Goal: Task Accomplishment & Management: Complete application form

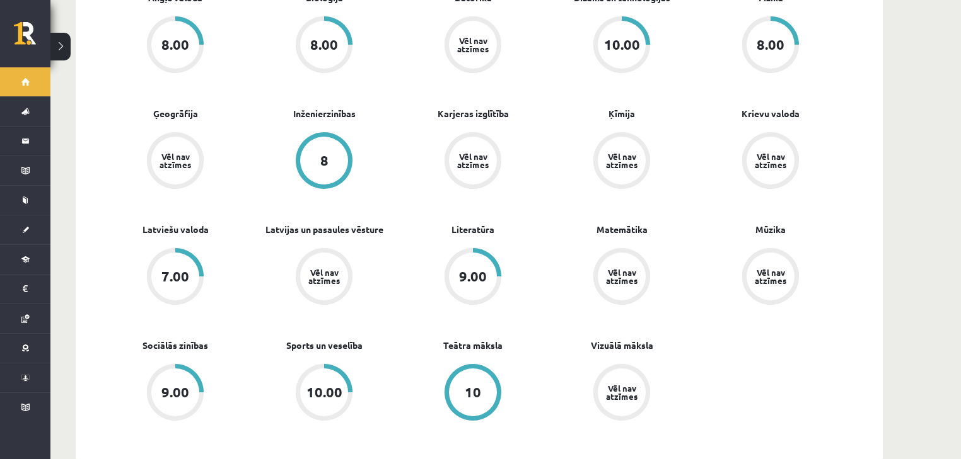
scroll to position [454, 0]
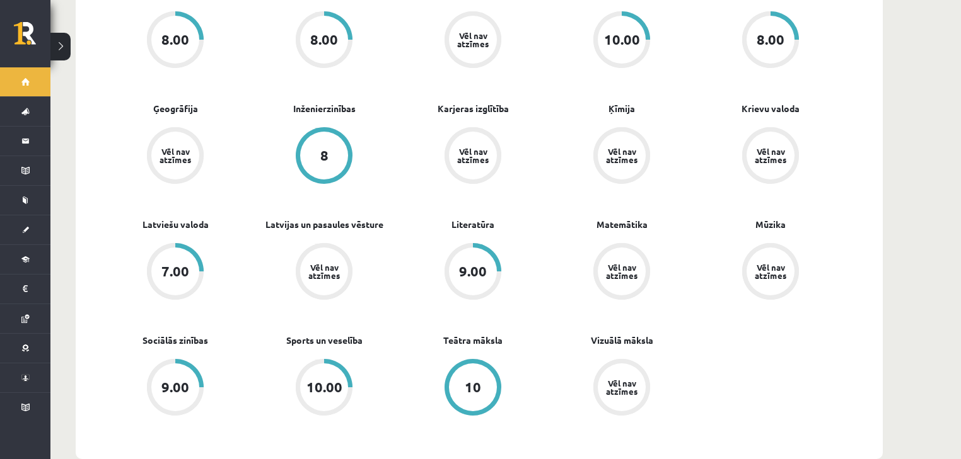
click at [330, 387] on div "10.00" at bounding box center [324, 388] width 48 height 48
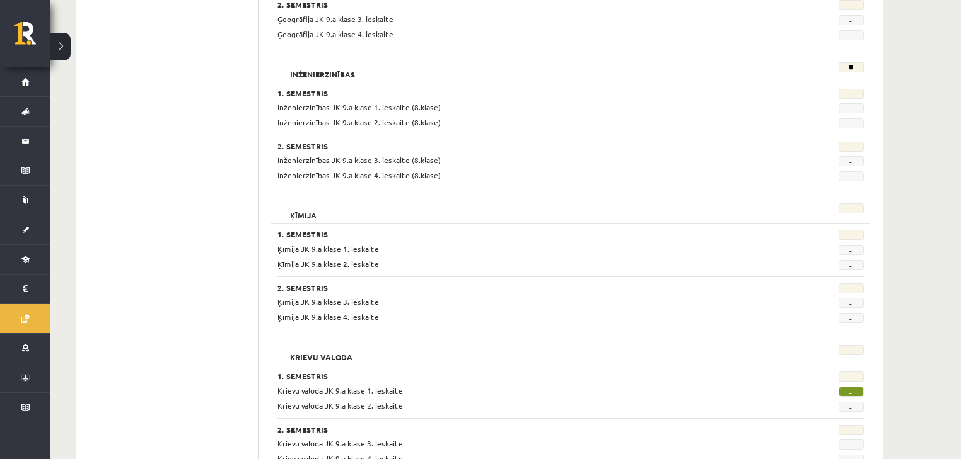
scroll to position [857, 0]
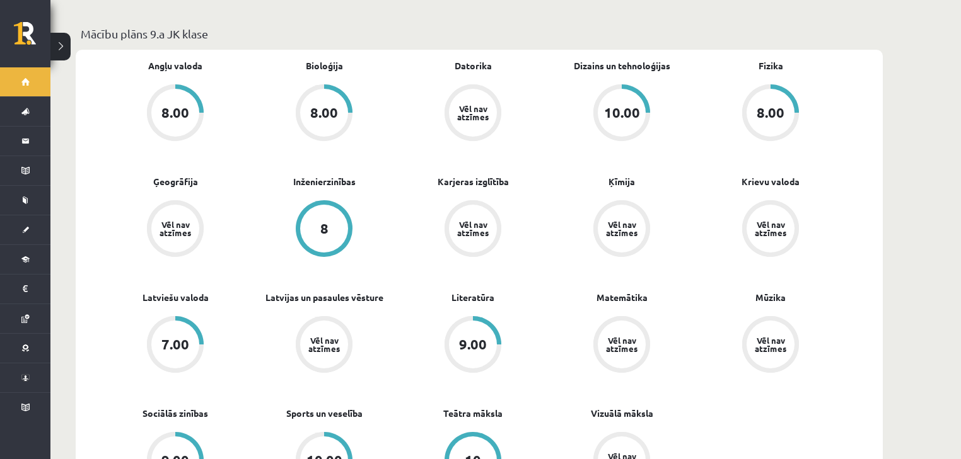
scroll to position [303, 0]
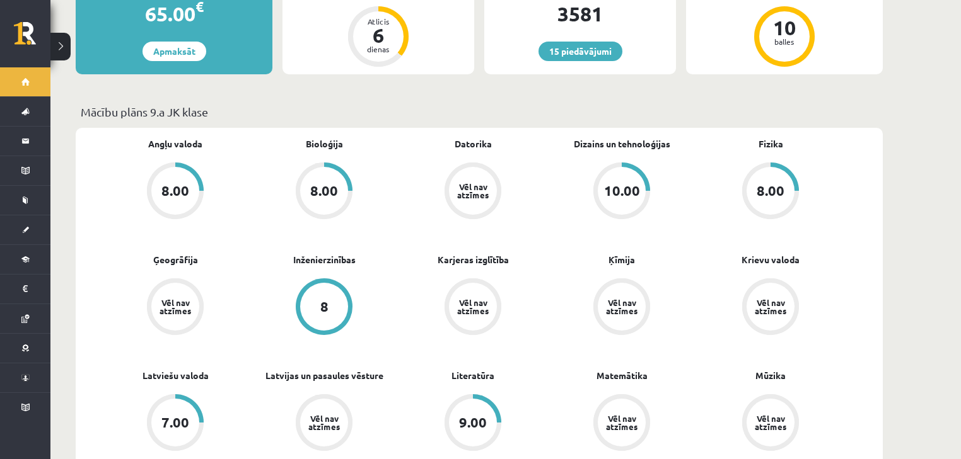
click at [55, 50] on button at bounding box center [60, 47] width 20 height 28
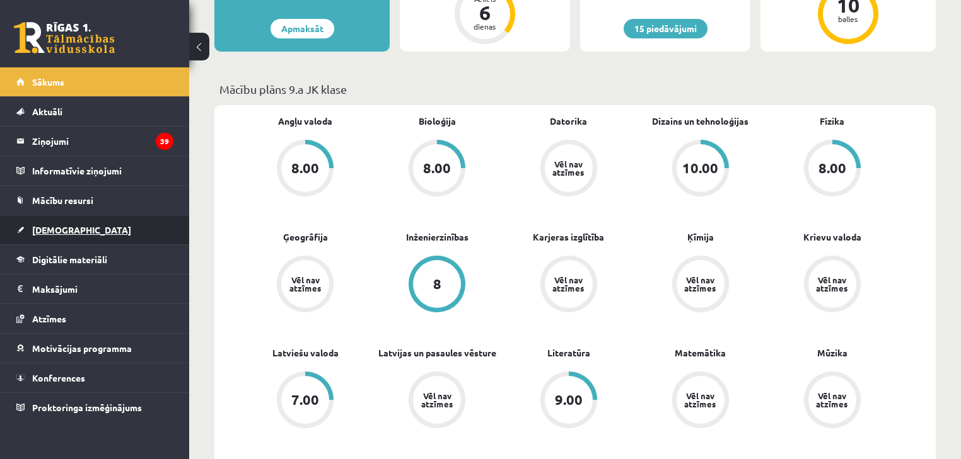
click at [45, 232] on span "[DEMOGRAPHIC_DATA]" at bounding box center [81, 229] width 99 height 11
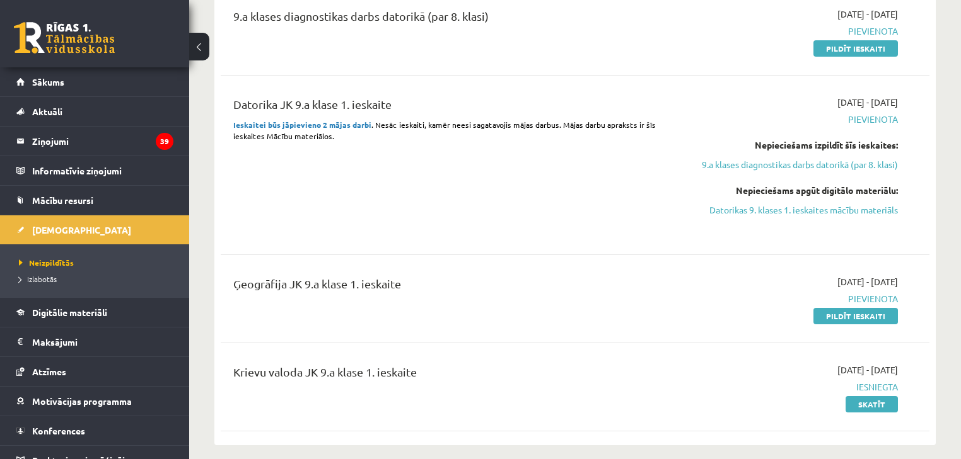
scroll to position [353, 0]
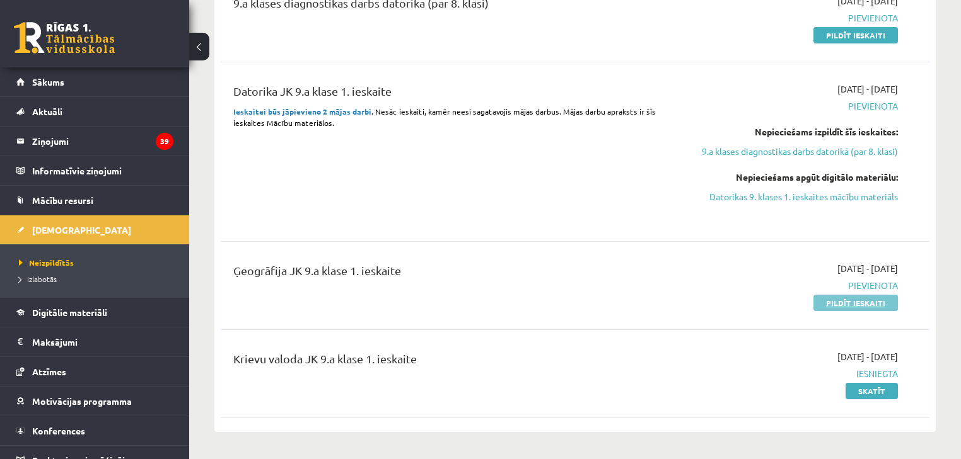
click at [865, 303] on link "Pildīt ieskaiti" at bounding box center [855, 303] width 84 height 16
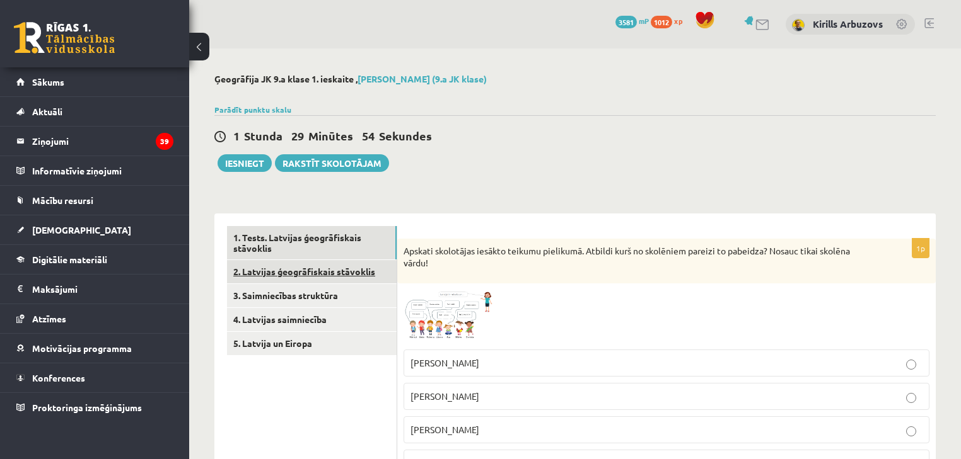
click at [315, 277] on link "2. Latvijas ģeogrāfiskais stāvoklis" at bounding box center [312, 271] width 170 height 23
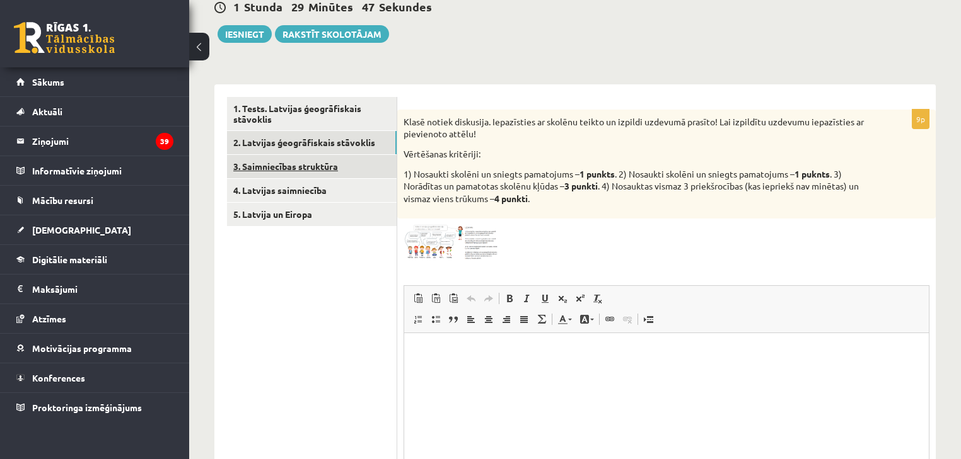
click at [325, 170] on link "3. Saimniecības struktūra" at bounding box center [312, 166] width 170 height 23
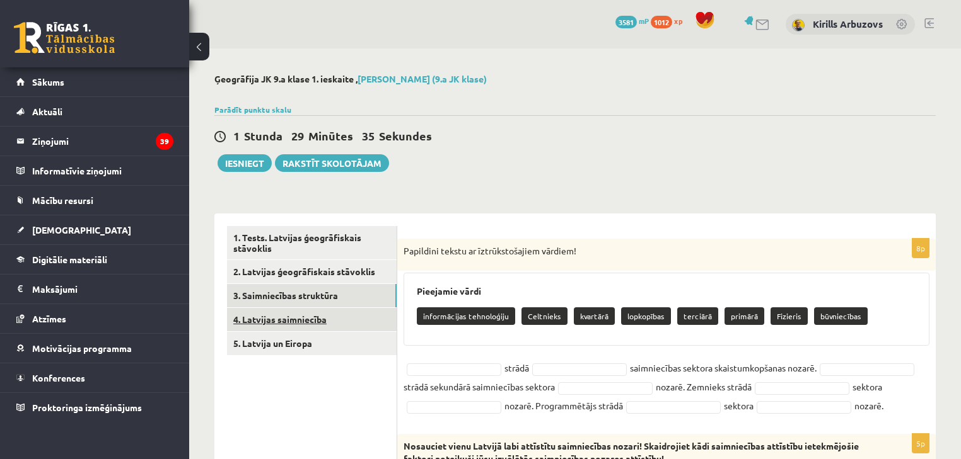
click at [363, 315] on link "4. Latvijas saimniecība" at bounding box center [312, 319] width 170 height 23
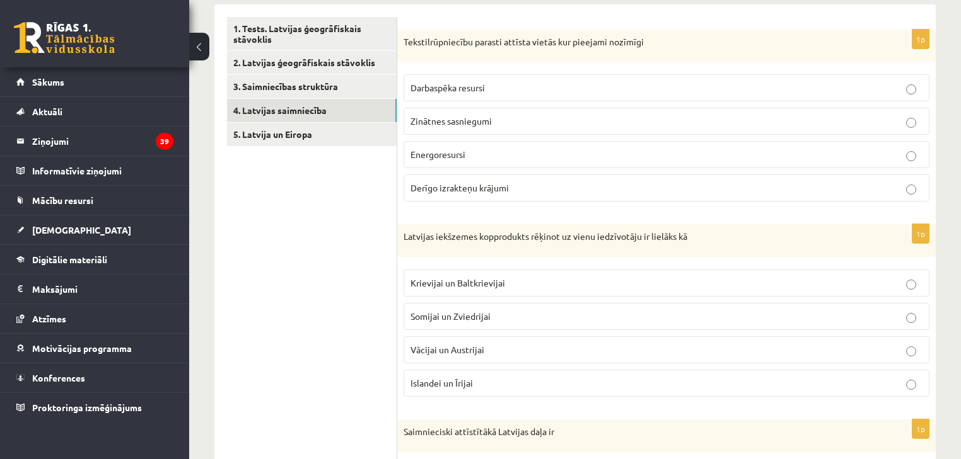
scroll to position [171, 0]
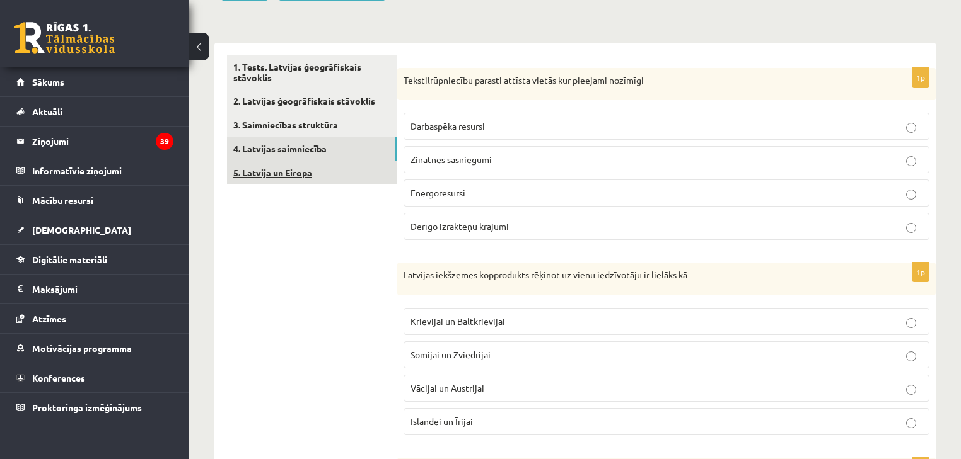
click at [362, 175] on link "5. Latvija un Eiropa" at bounding box center [312, 172] width 170 height 23
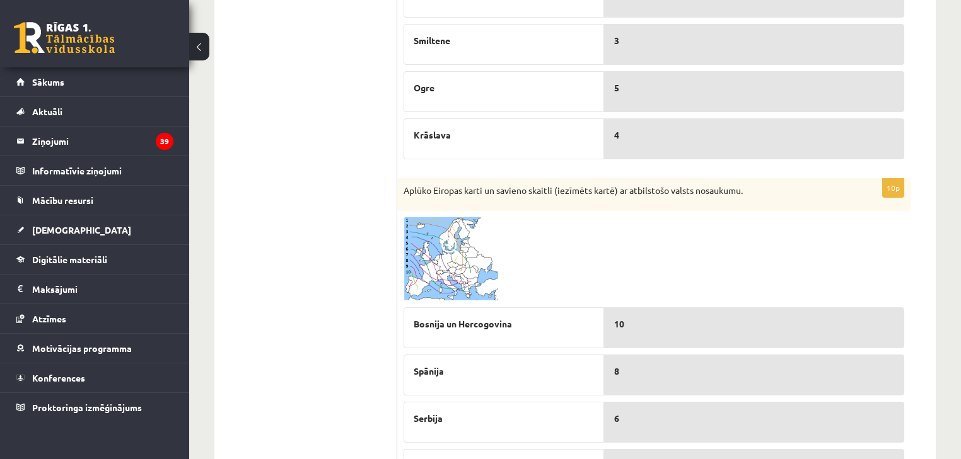
scroll to position [113, 0]
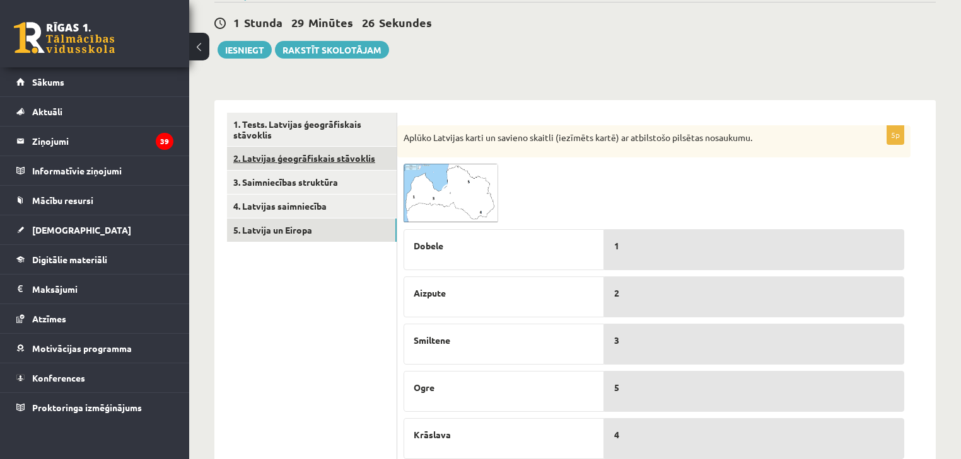
click at [304, 158] on link "2. Latvijas ģeogrāfiskais stāvoklis" at bounding box center [312, 158] width 170 height 23
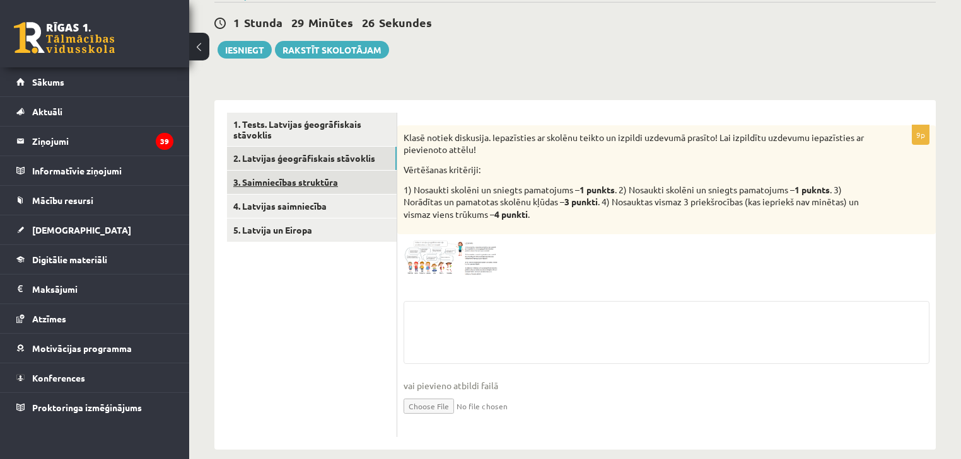
click at [305, 176] on link "3. Saimniecības struktūra" at bounding box center [312, 182] width 170 height 23
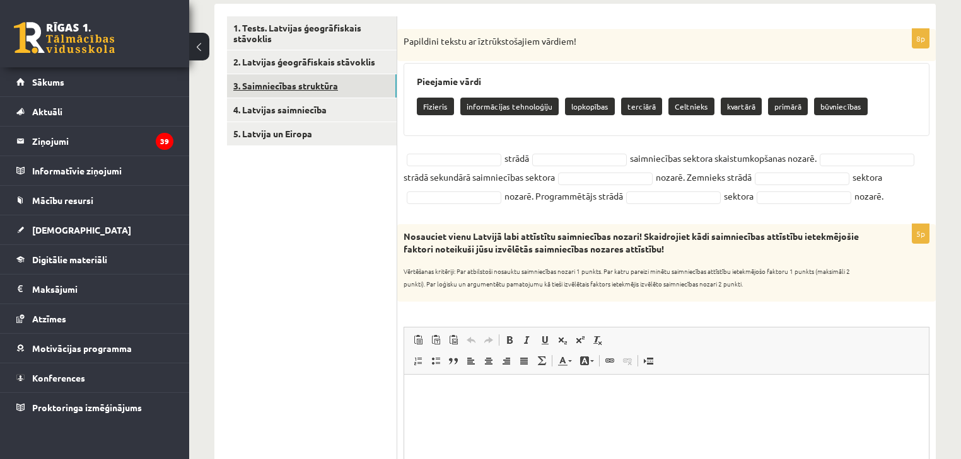
scroll to position [214, 0]
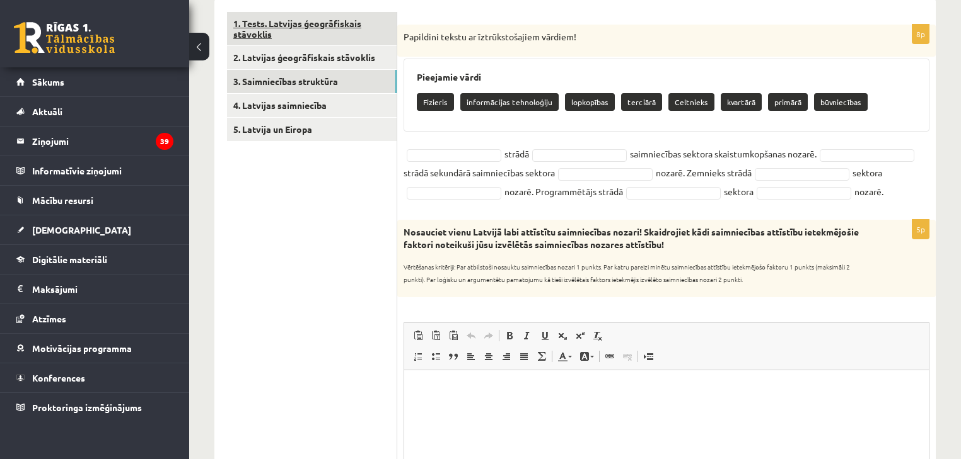
click at [311, 38] on link "1. Tests. Latvijas ģeogrāfiskais stāvoklis" at bounding box center [312, 29] width 170 height 34
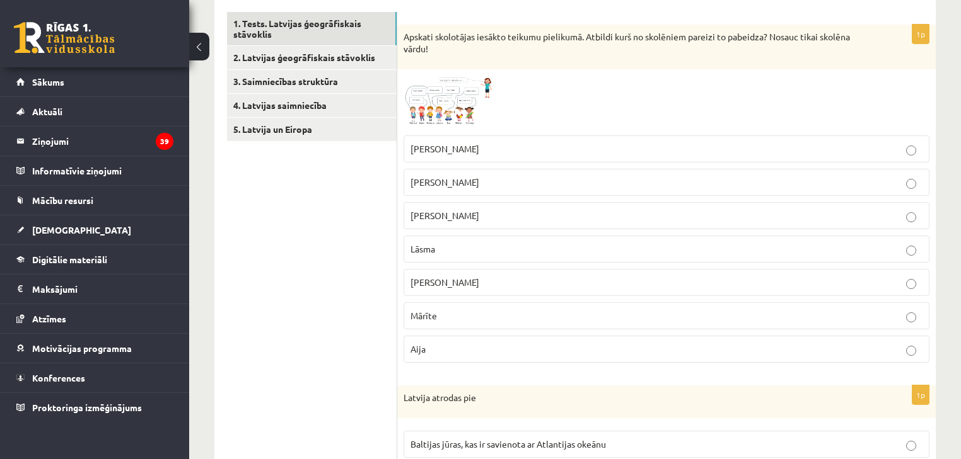
click at [408, 89] on img at bounding box center [450, 103] width 95 height 54
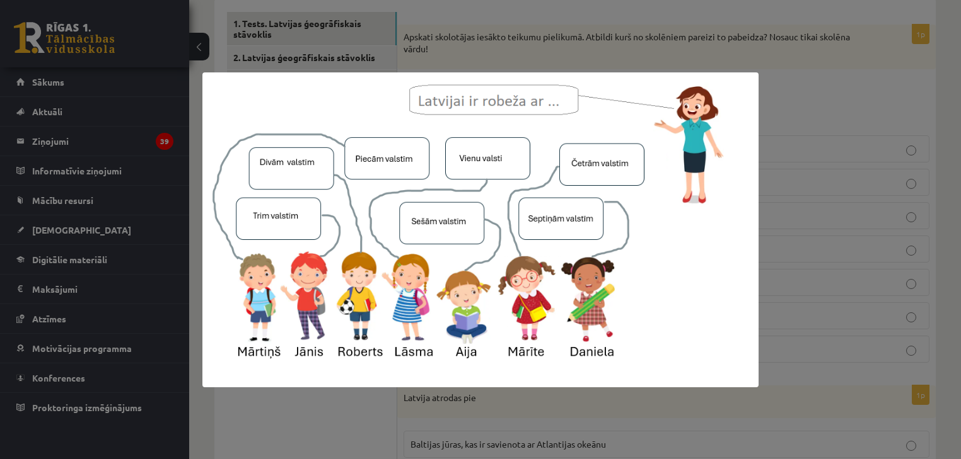
click at [787, 119] on div at bounding box center [480, 229] width 961 height 459
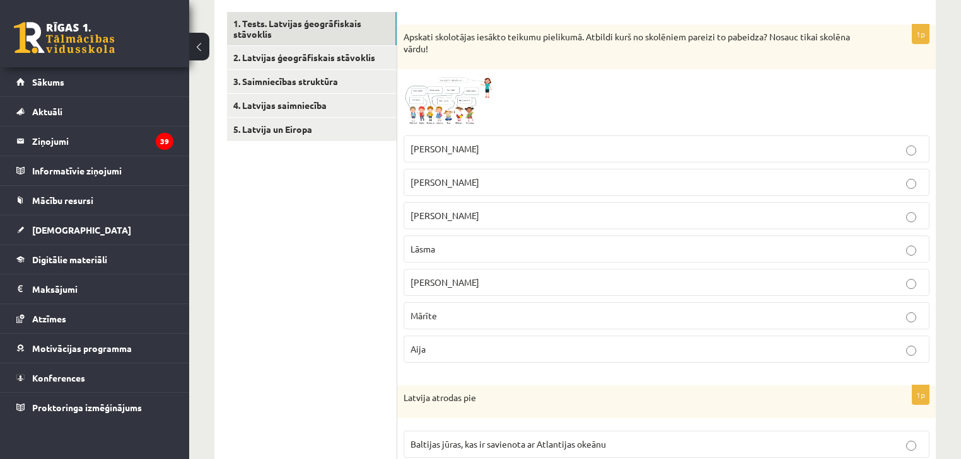
click at [464, 102] on img at bounding box center [450, 103] width 95 height 54
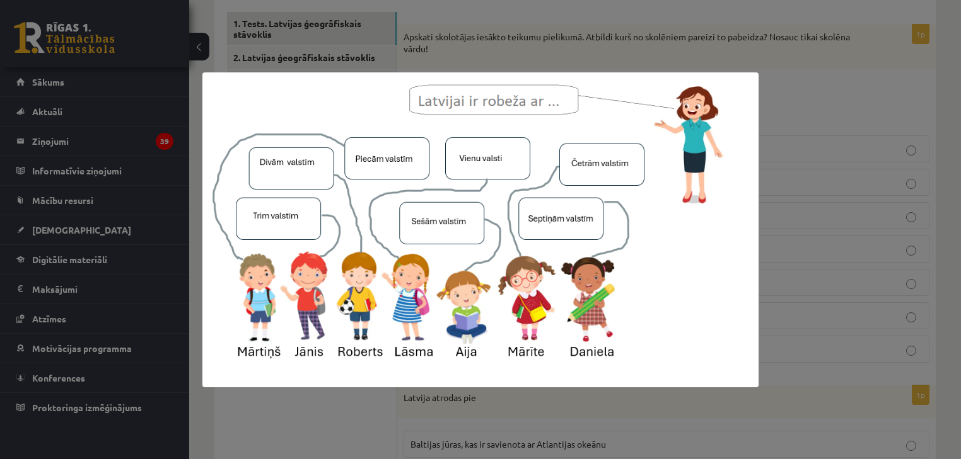
click at [834, 102] on div at bounding box center [480, 229] width 961 height 459
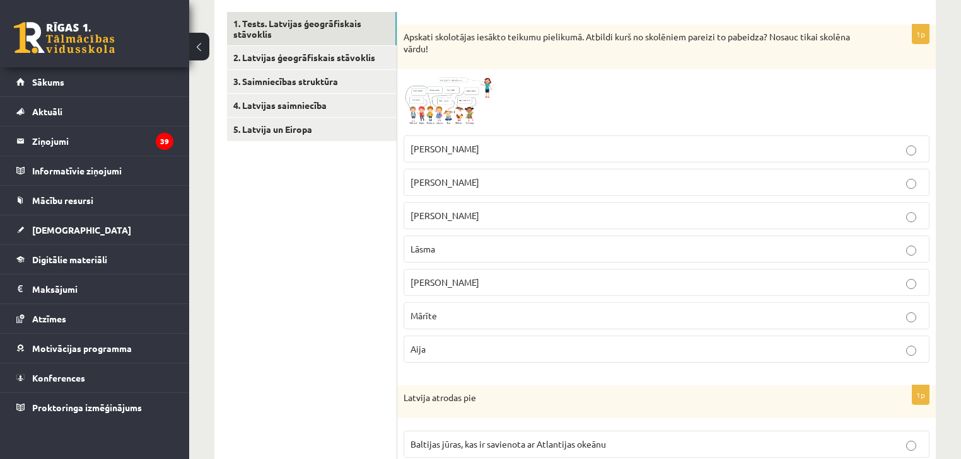
click at [473, 124] on img at bounding box center [450, 103] width 95 height 54
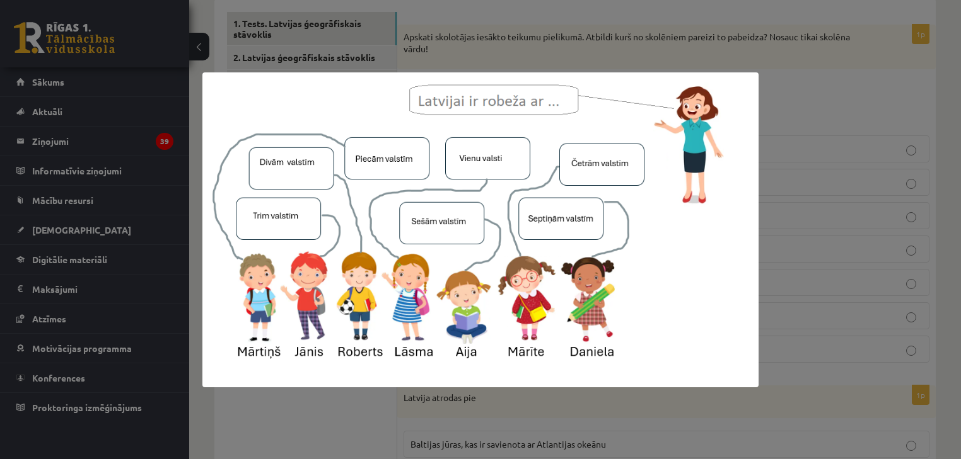
click at [782, 98] on div at bounding box center [480, 229] width 961 height 459
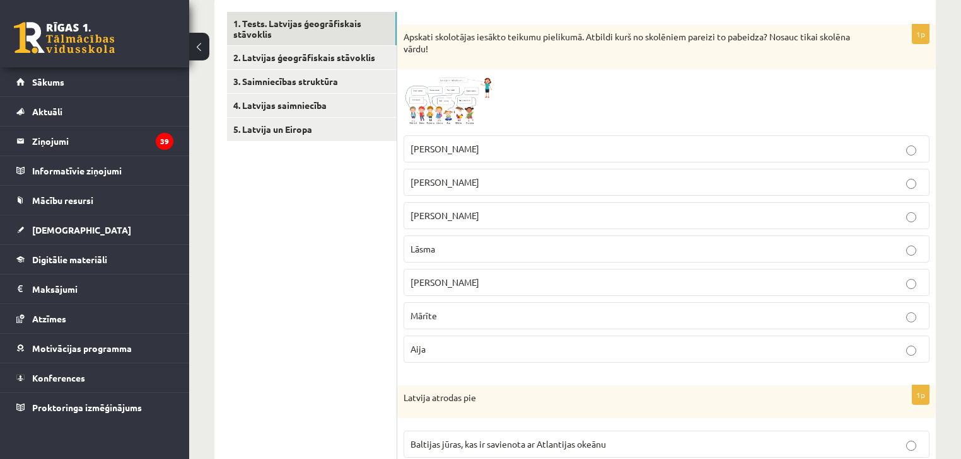
click at [425, 320] on p "Mārīte" at bounding box center [666, 315] width 512 height 13
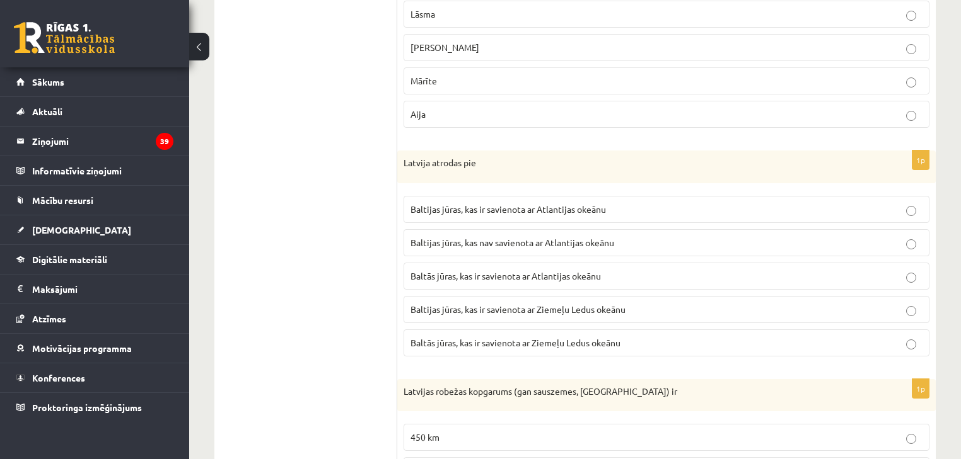
scroll to position [466, 0]
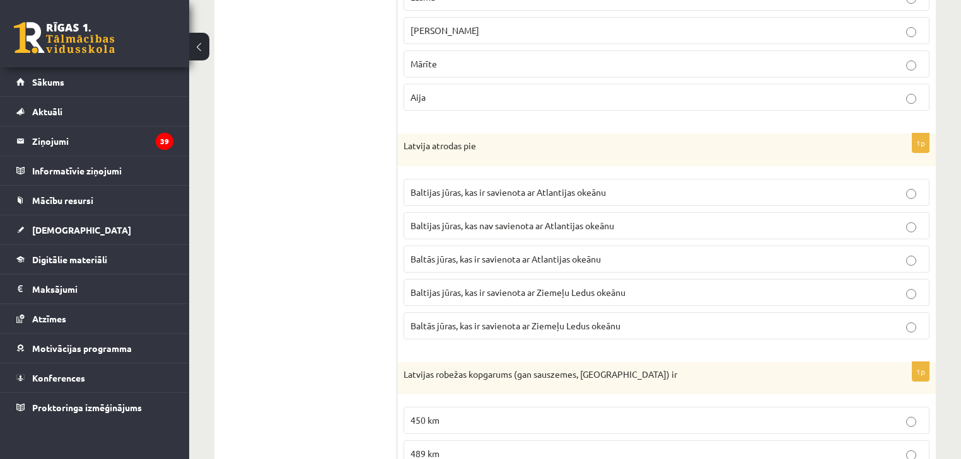
click at [447, 181] on label "Baltijas jūras, kas ir savienota ar Atlantijas okeānu" at bounding box center [666, 192] width 526 height 27
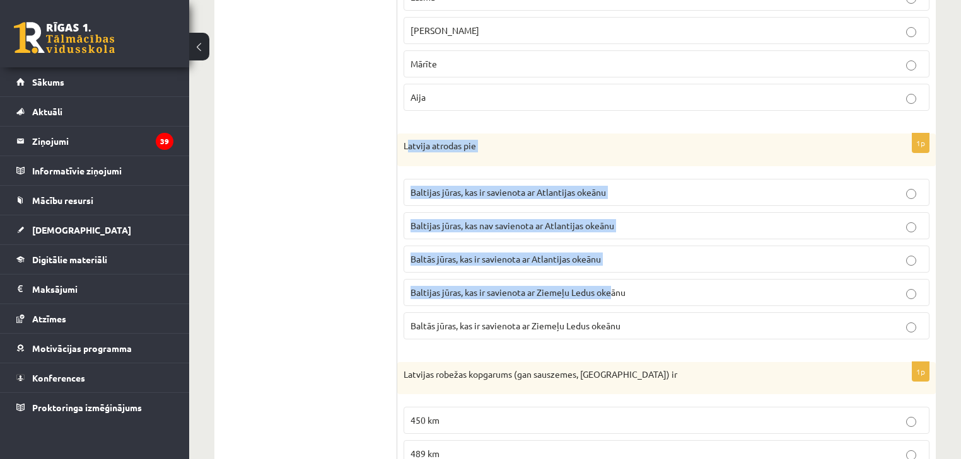
drag, startPoint x: 406, startPoint y: 139, endPoint x: 615, endPoint y: 272, distance: 247.9
click at [615, 272] on div "1p Latvija atrodas pie Baltijas jūras, kas ir savienota ar Atlantijas okeānu Ba…" at bounding box center [666, 242] width 538 height 216
click at [413, 146] on p "Latvija atrodas pie" at bounding box center [634, 146] width 463 height 13
drag, startPoint x: 403, startPoint y: 144, endPoint x: 656, endPoint y: 328, distance: 312.8
click at [656, 328] on div "1p Latvija atrodas pie Baltijas jūras, kas ir savienota ar Atlantijas okeānu Ba…" at bounding box center [666, 242] width 538 height 216
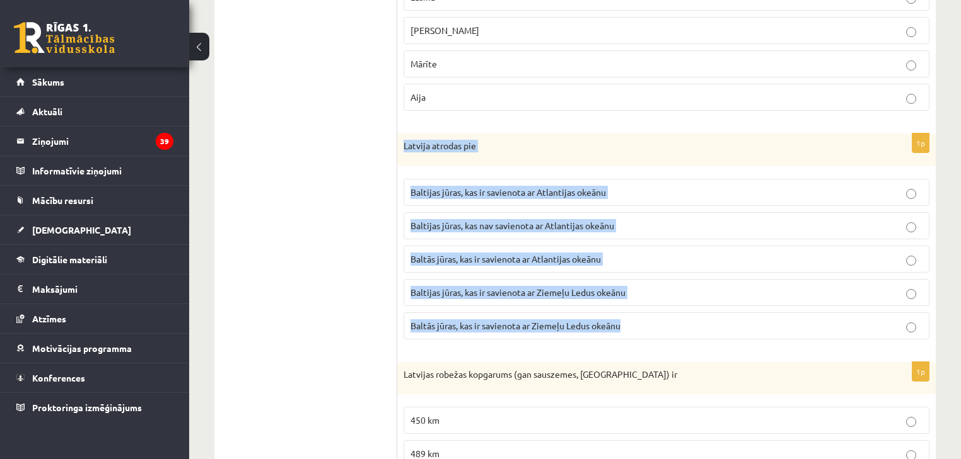
copy div "Latvija atrodas pie Baltijas jūras, kas ir savienota ar Atlantijas okeānu Balti…"
click at [476, 188] on span "Baltijas jūras, kas ir savienota ar Atlantijas okeānu" at bounding box center [507, 192] width 195 height 11
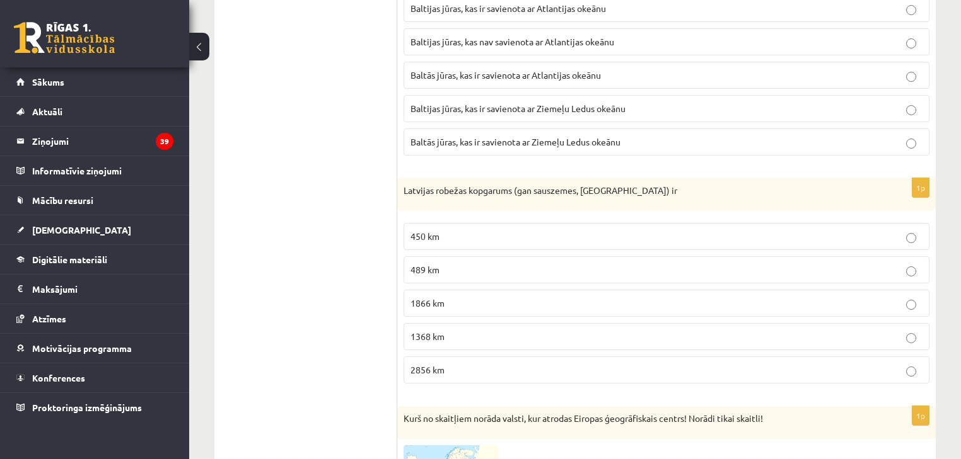
scroll to position [668, 0]
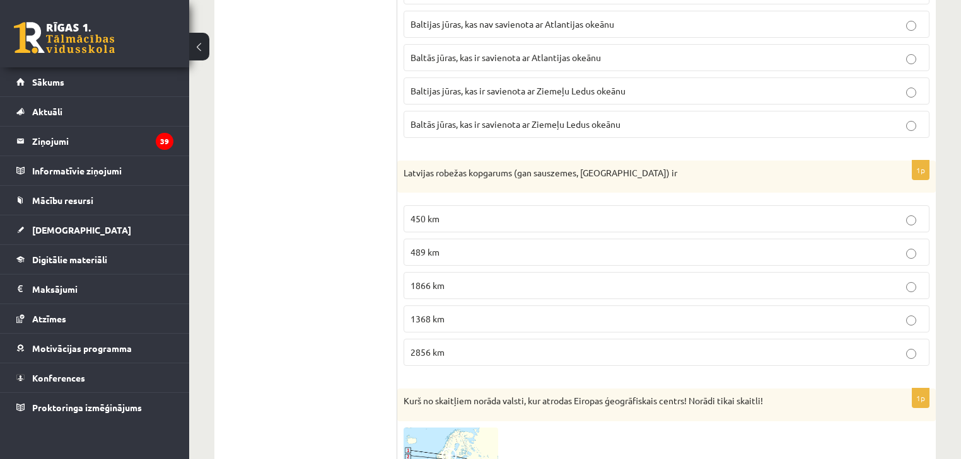
click at [460, 285] on p "1866 km" at bounding box center [666, 285] width 512 height 13
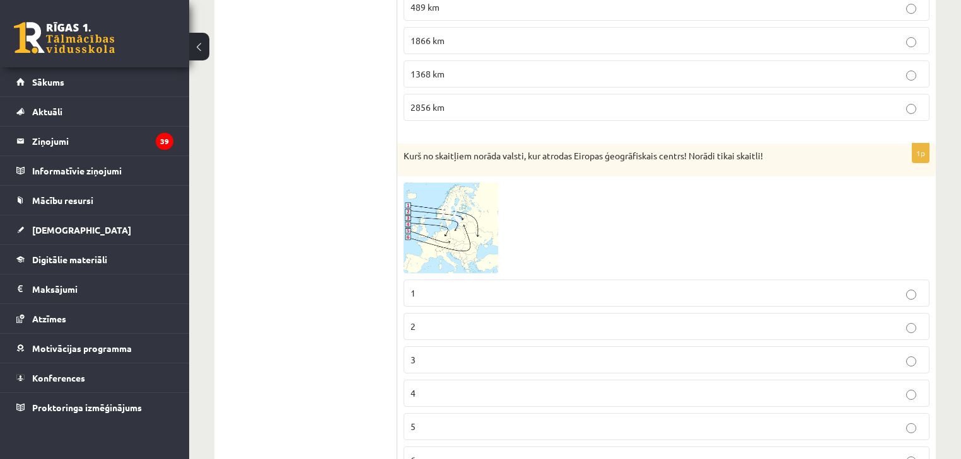
scroll to position [971, 0]
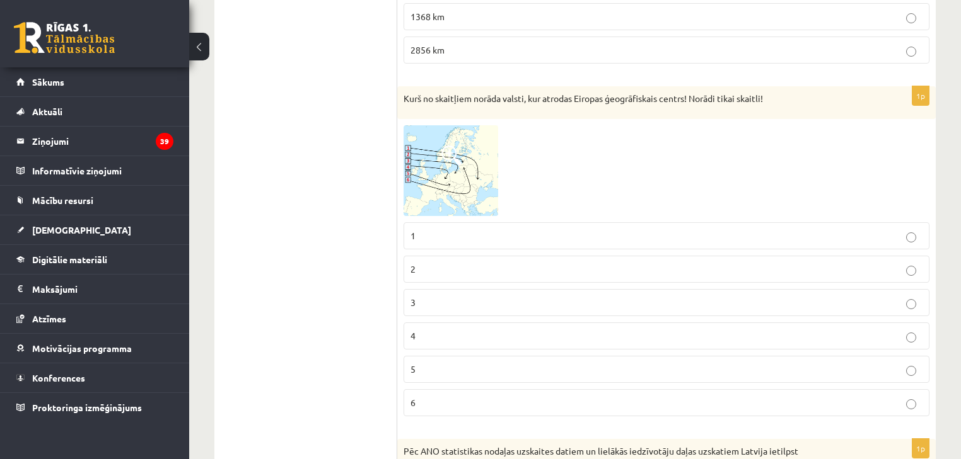
click at [475, 159] on img at bounding box center [450, 170] width 95 height 91
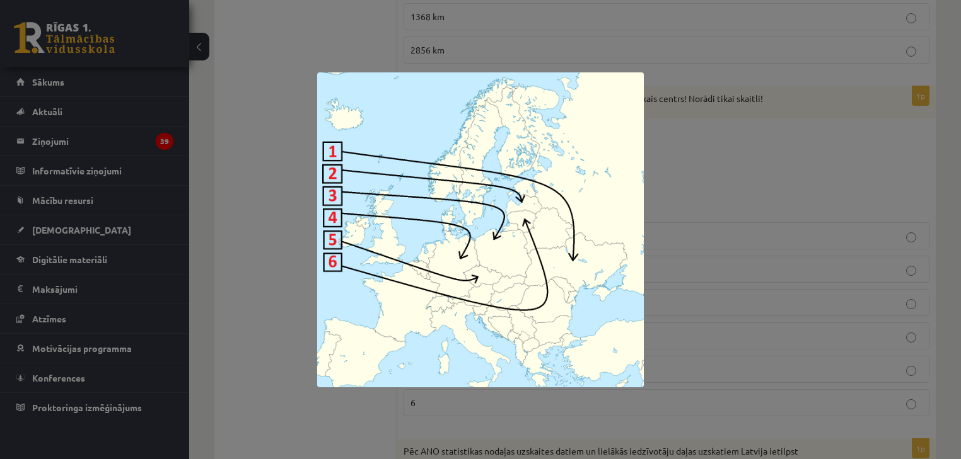
click at [771, 180] on div at bounding box center [480, 229] width 961 height 459
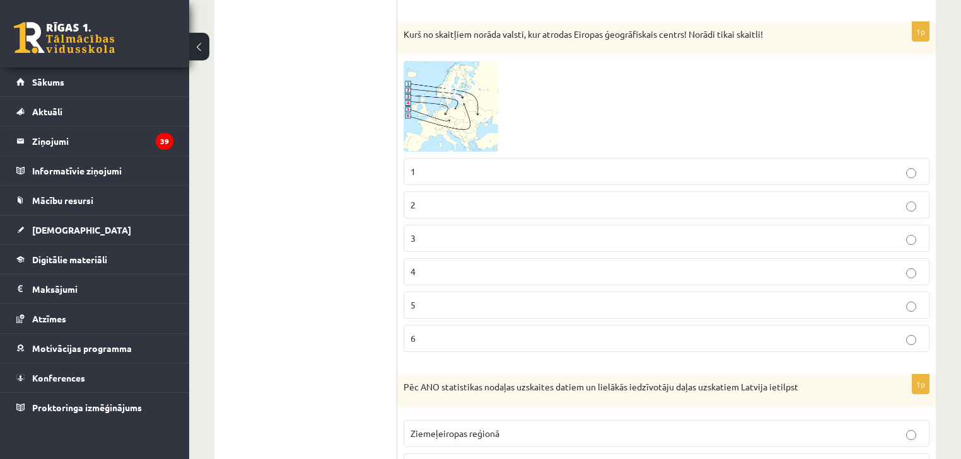
scroll to position [1071, 0]
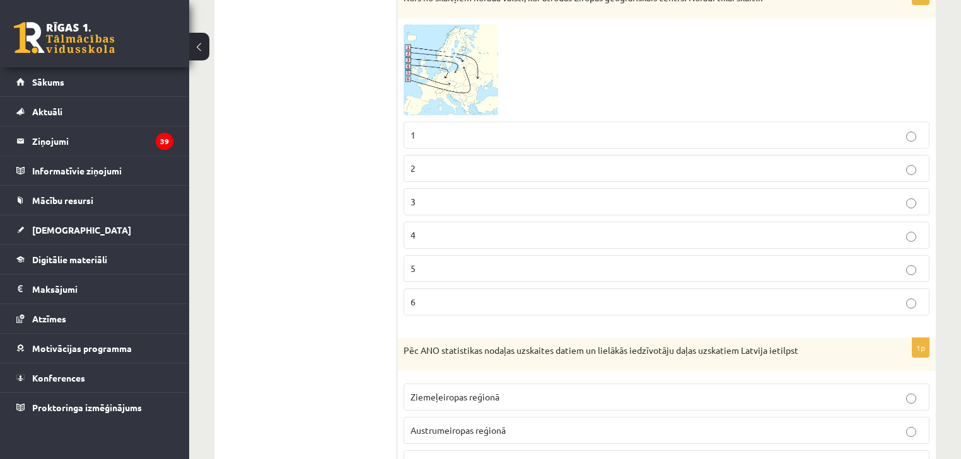
click at [514, 299] on p "6" at bounding box center [666, 302] width 512 height 13
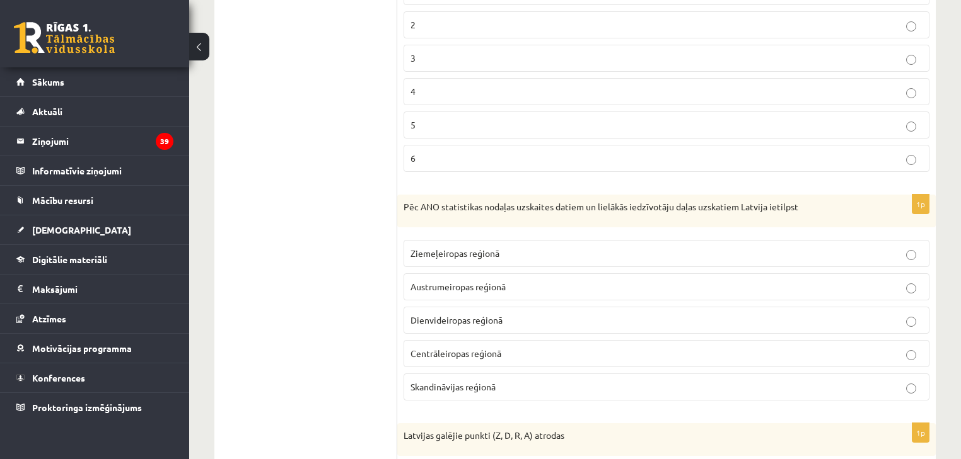
scroll to position [1273, 0]
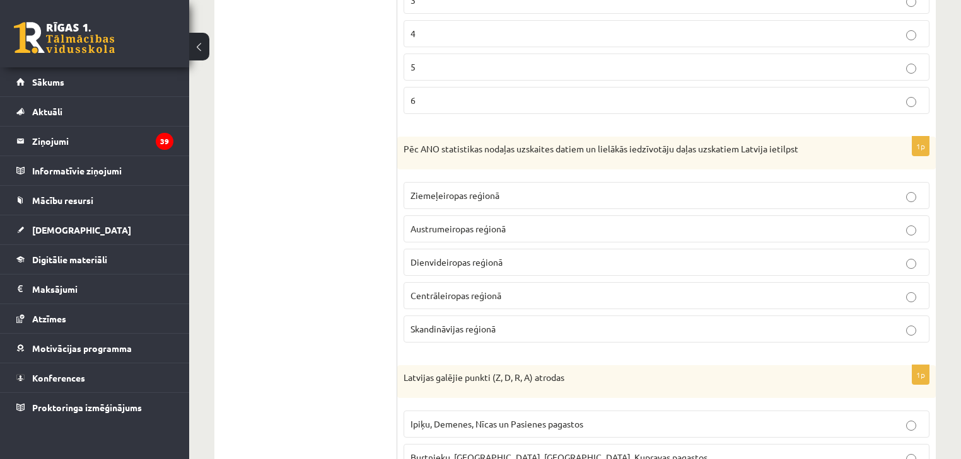
click at [514, 193] on p "Ziemeļeiropas reģionā" at bounding box center [666, 195] width 512 height 13
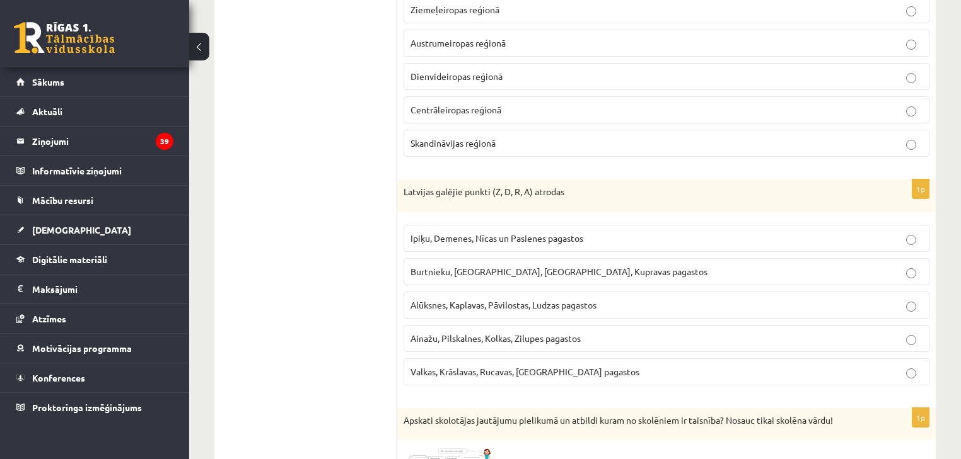
scroll to position [1475, 0]
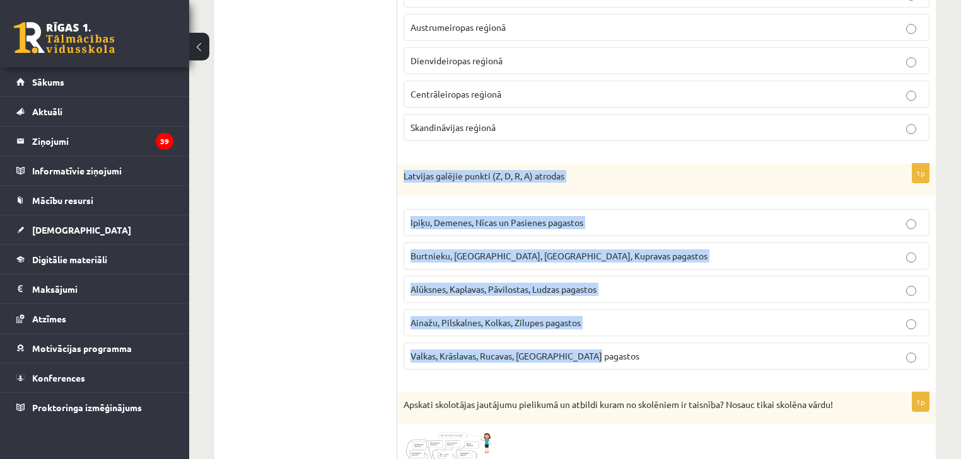
drag, startPoint x: 401, startPoint y: 171, endPoint x: 602, endPoint y: 354, distance: 270.8
click at [602, 354] on div "1p Latvijas galējie punkti (Z, D, R, A) atrodas Ipiķu, Demenes, Nīcas un Pasien…" at bounding box center [666, 272] width 538 height 216
copy div "Latvijas galējie punkti (Z, D, R, A) atrodas Ipiķu, Demenes, Nīcas un Pasienes …"
click at [500, 217] on span "Ipiķu, Demenes, Nīcas un Pasienes pagastos" at bounding box center [496, 222] width 173 height 11
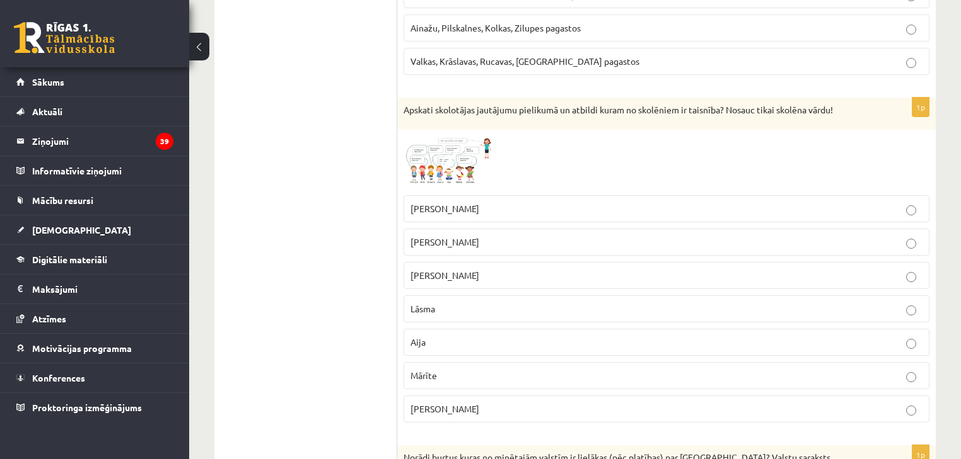
scroll to position [1777, 0]
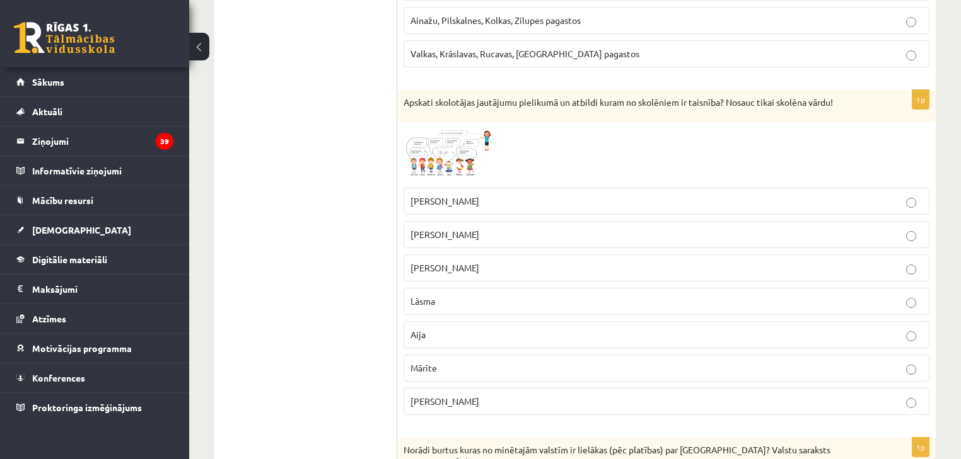
click at [446, 154] on span at bounding box center [451, 159] width 20 height 20
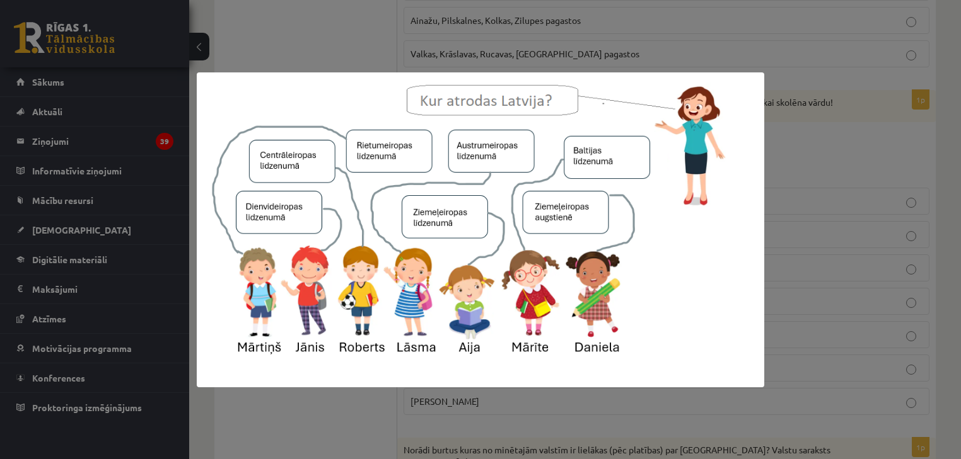
click at [785, 158] on div at bounding box center [480, 229] width 961 height 459
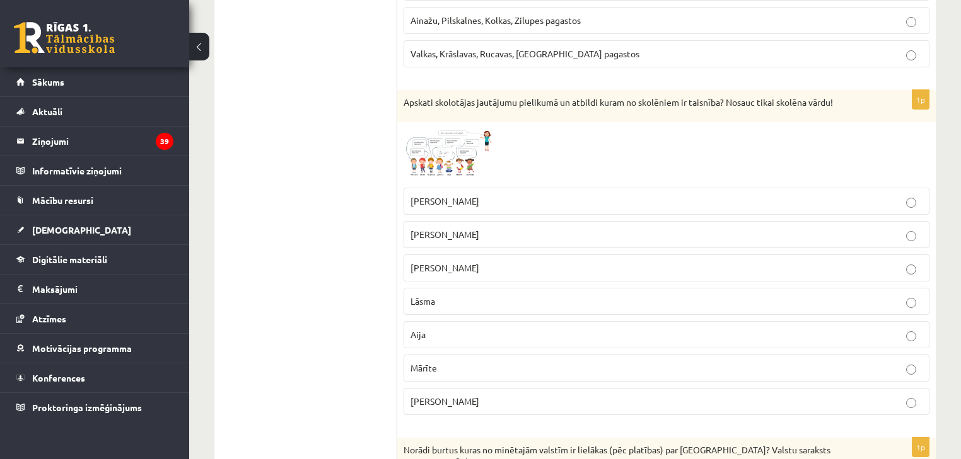
click at [497, 295] on p "Lāsma" at bounding box center [666, 301] width 512 height 13
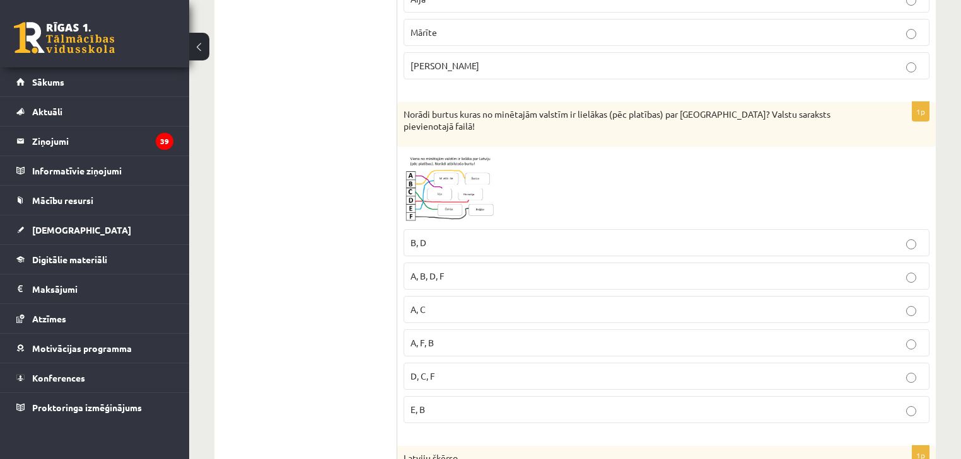
scroll to position [2130, 0]
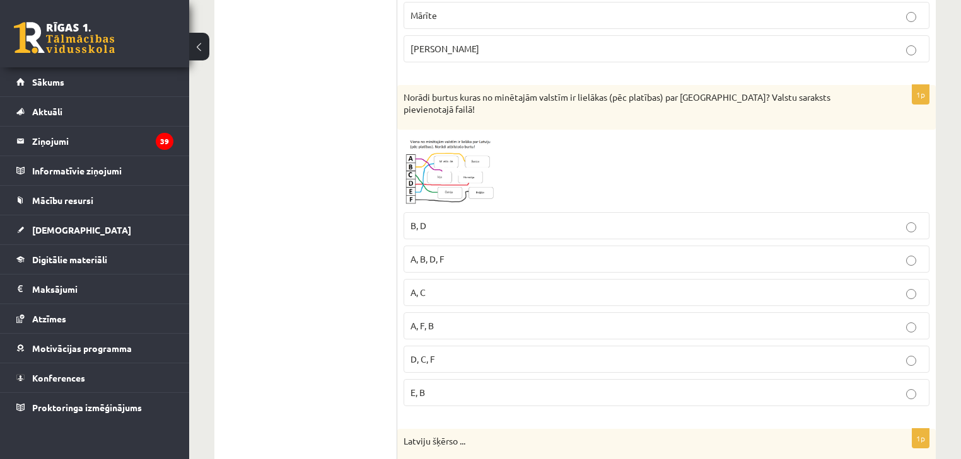
click at [458, 156] on span at bounding box center [451, 166] width 20 height 20
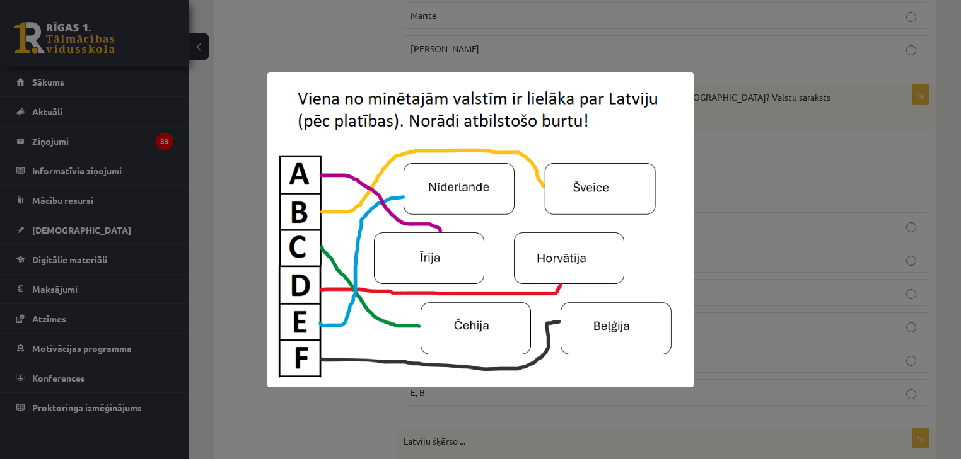
click at [739, 127] on div at bounding box center [480, 229] width 961 height 459
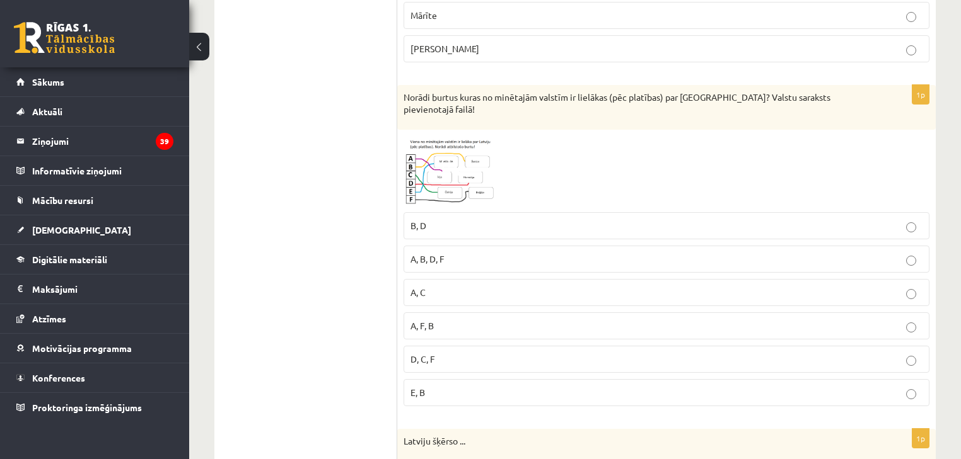
click at [469, 161] on img at bounding box center [450, 171] width 95 height 70
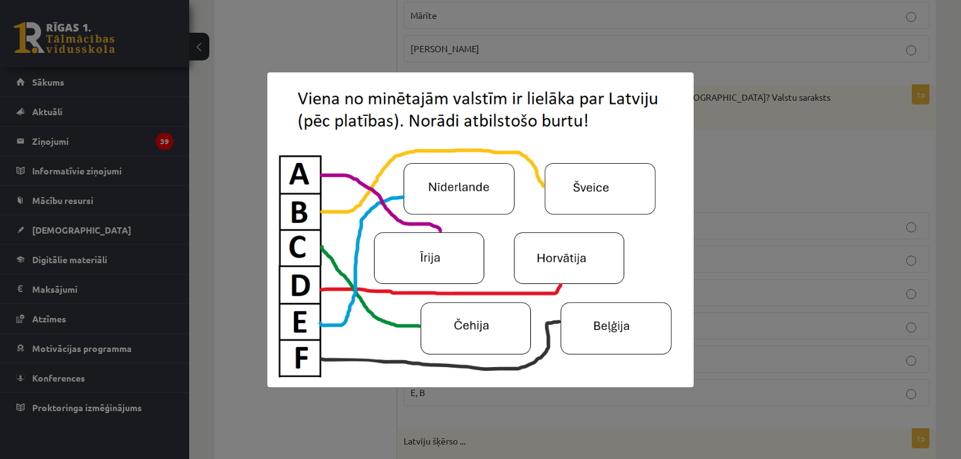
click at [703, 150] on div at bounding box center [480, 229] width 961 height 459
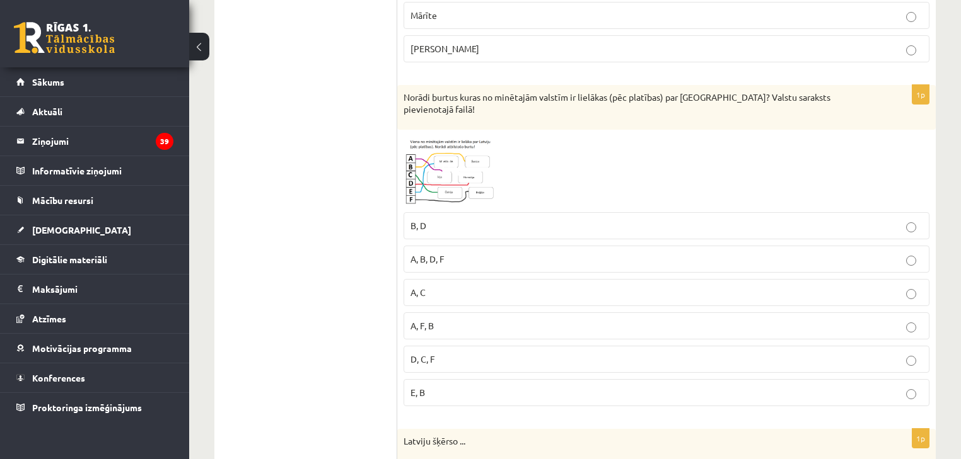
click at [421, 136] on img at bounding box center [450, 171] width 95 height 70
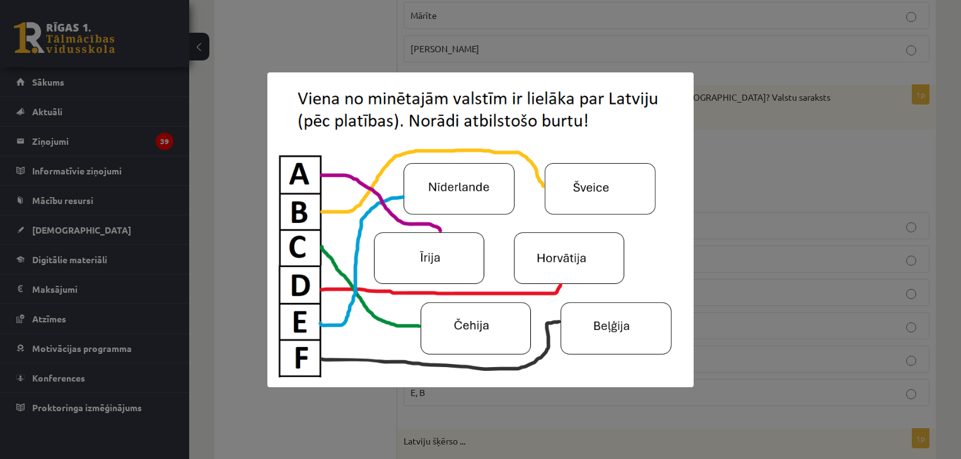
click at [287, 31] on div at bounding box center [480, 229] width 961 height 459
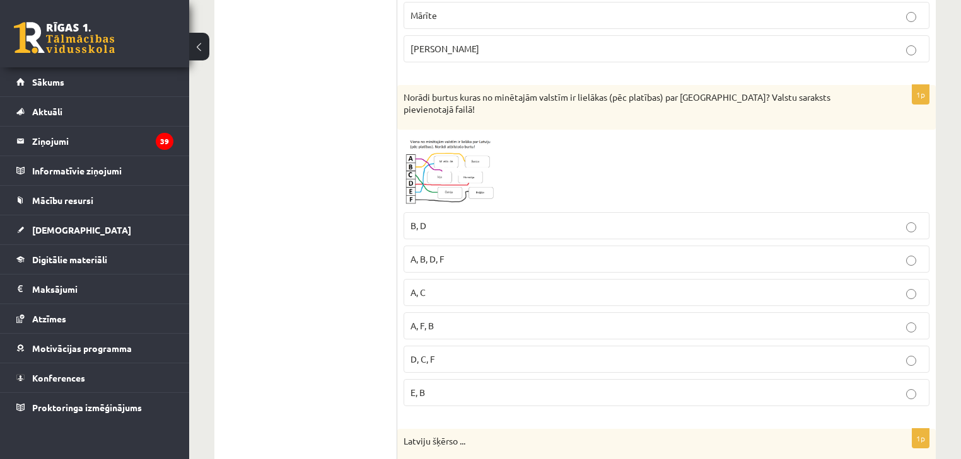
click at [415, 139] on img at bounding box center [450, 171] width 95 height 70
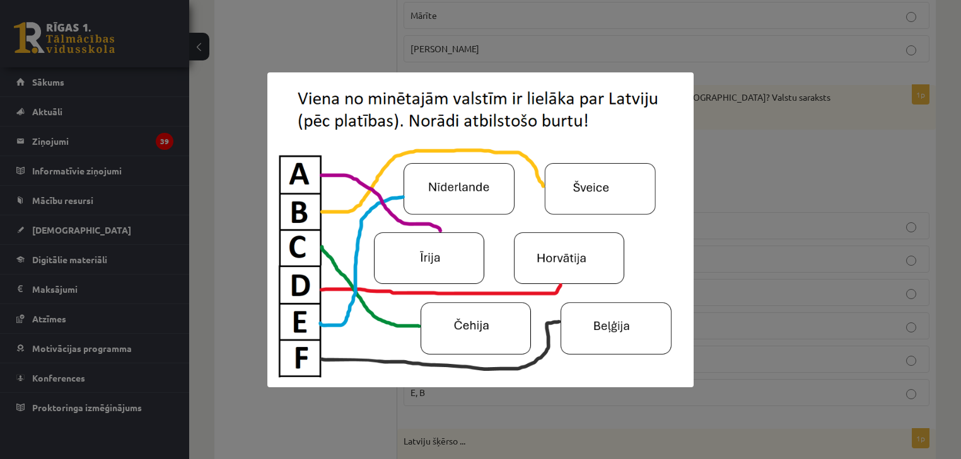
click at [272, 156] on img at bounding box center [480, 229] width 427 height 315
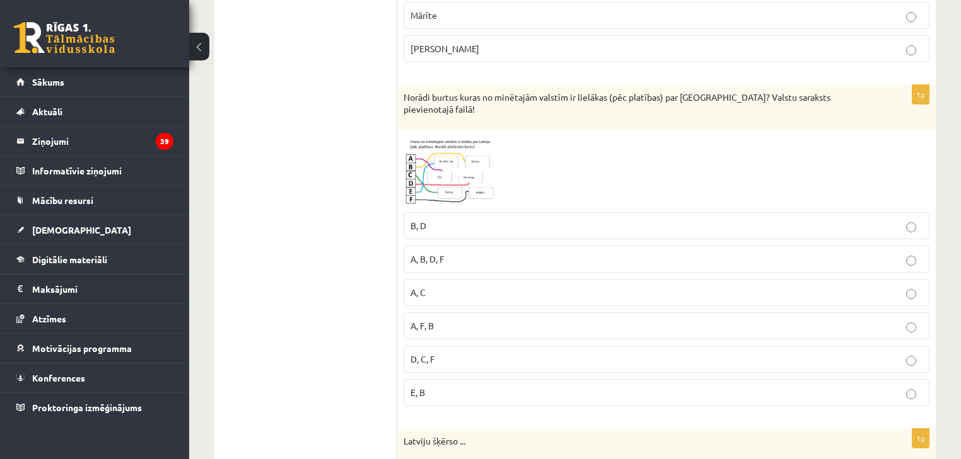
click at [422, 287] on span "A, C" at bounding box center [417, 292] width 15 height 11
click at [434, 164] on img at bounding box center [450, 171] width 95 height 70
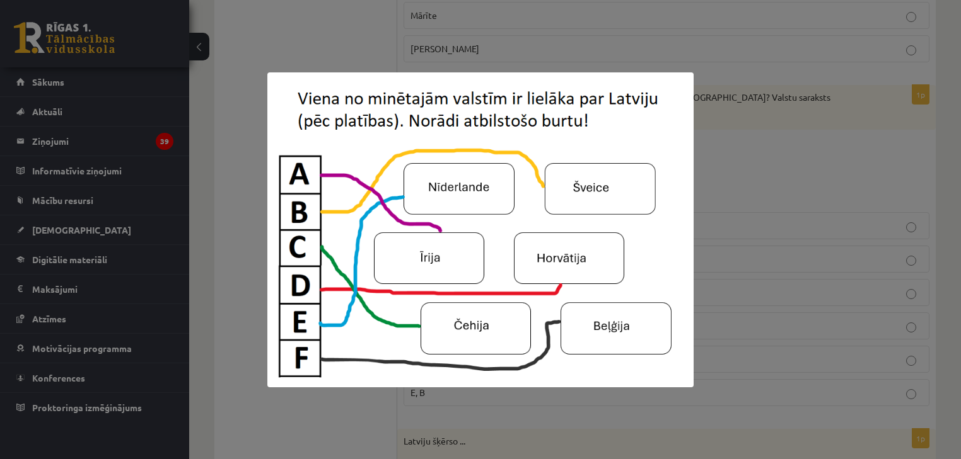
click at [255, 182] on div at bounding box center [480, 229] width 961 height 459
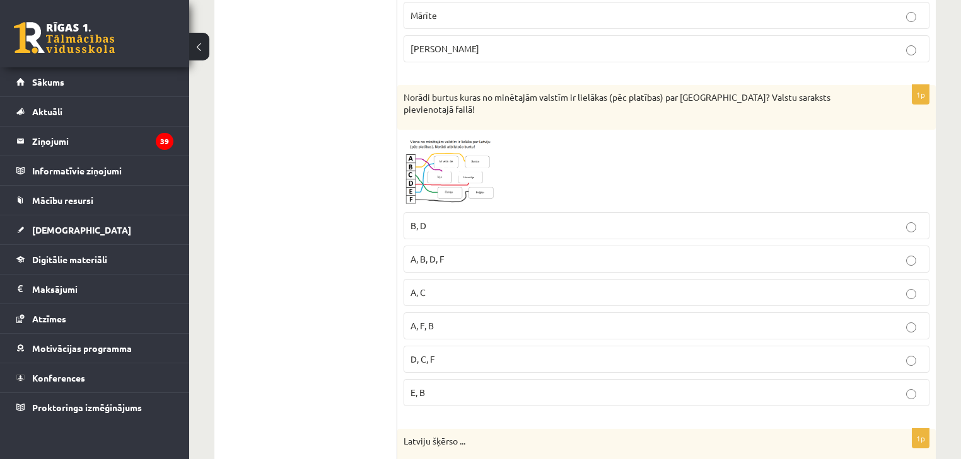
click at [442, 286] on p "A, C" at bounding box center [666, 292] width 512 height 13
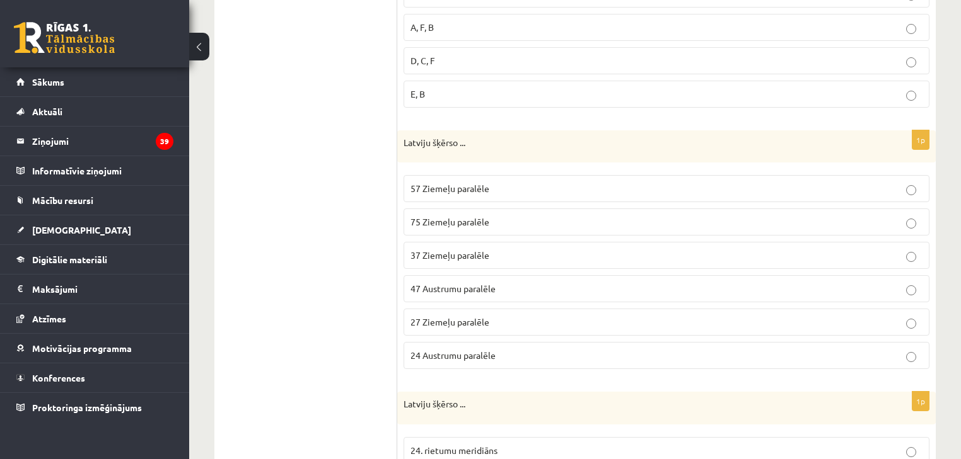
scroll to position [2433, 0]
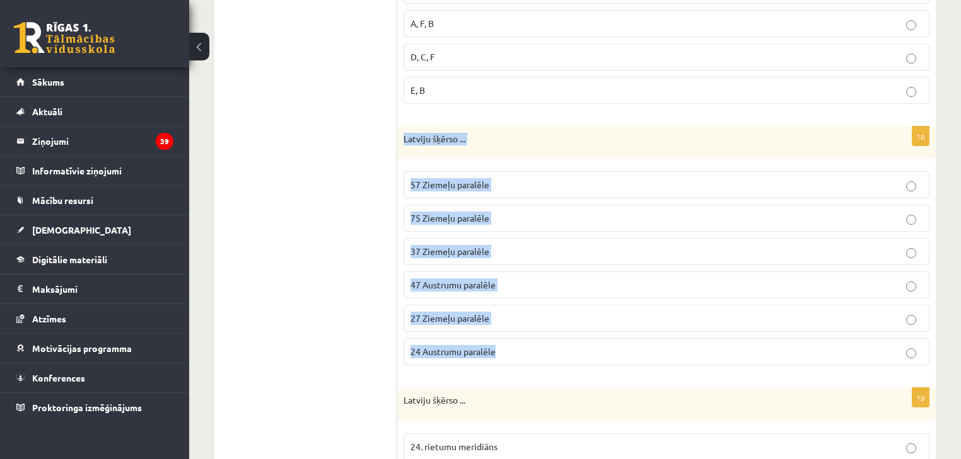
drag, startPoint x: 403, startPoint y: 112, endPoint x: 533, endPoint y: 321, distance: 247.1
click at [533, 321] on div "1p Latviju šķērso ... 57 Ziemeļu paralēle 75 Ziemeļu paralēle 37 Ziemeļu paralē…" at bounding box center [666, 252] width 538 height 250
copy div "Latviju šķērso ... 57 Ziemeļu paralēle 75 Ziemeļu paralēle 37 Ziemeļu paralēle …"
click at [471, 179] on span "57 Ziemeļu paralēle" at bounding box center [449, 184] width 79 height 11
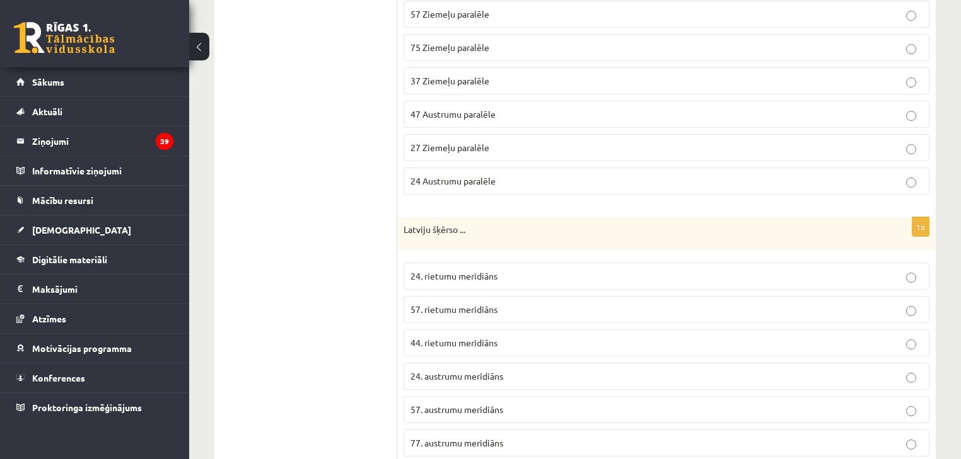
scroll to position [2622, 0]
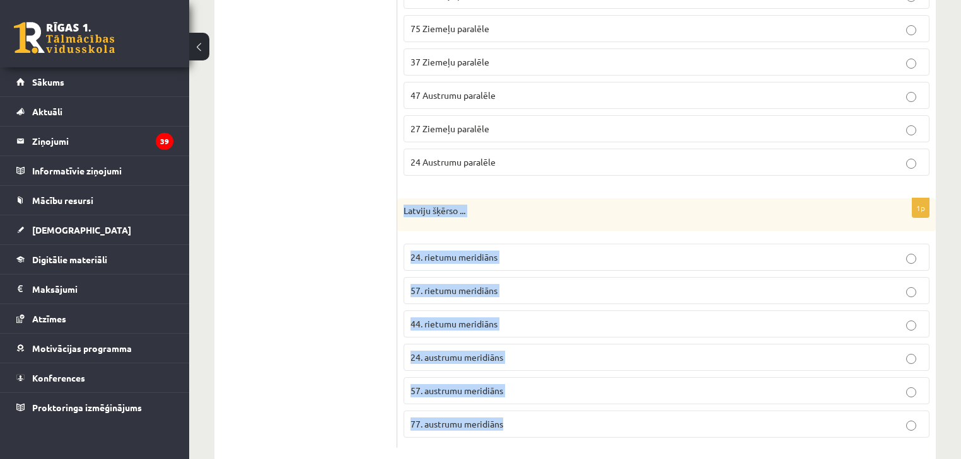
drag, startPoint x: 402, startPoint y: 185, endPoint x: 539, endPoint y: 400, distance: 254.2
click at [539, 400] on div "1p Latviju šķērso ... 24. rietumu meridiāns 57. rietumu meridiāns 44. rietumu m…" at bounding box center [666, 324] width 538 height 250
copy div "Latviju šķērso ... 24. rietumu meridiāns 57. rietumu meridiāns 44. rietumu meri…"
click at [429, 251] on p "24. rietumu meridiāns" at bounding box center [666, 257] width 512 height 13
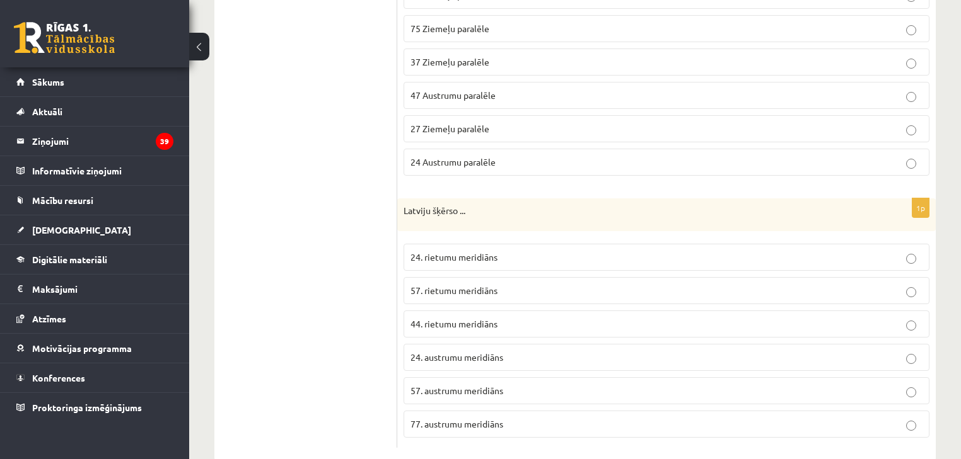
click at [543, 351] on p "24. austrumu meridiāns" at bounding box center [666, 357] width 512 height 13
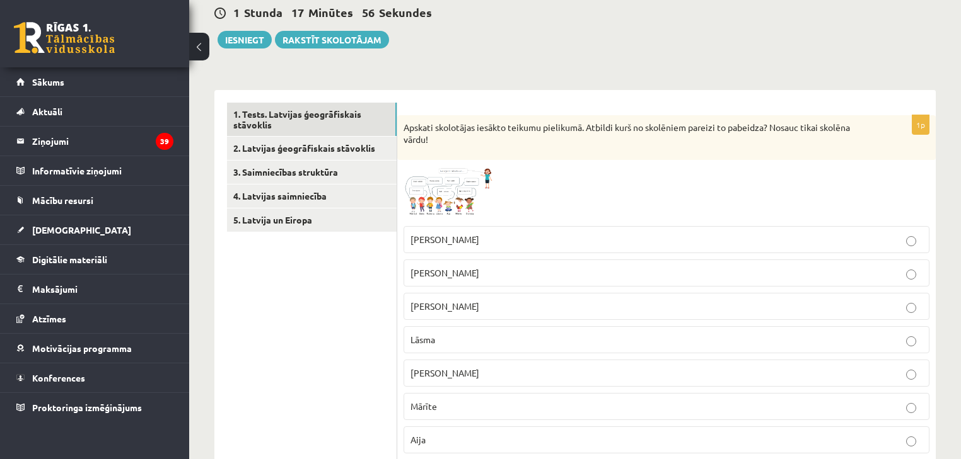
scroll to position [0, 0]
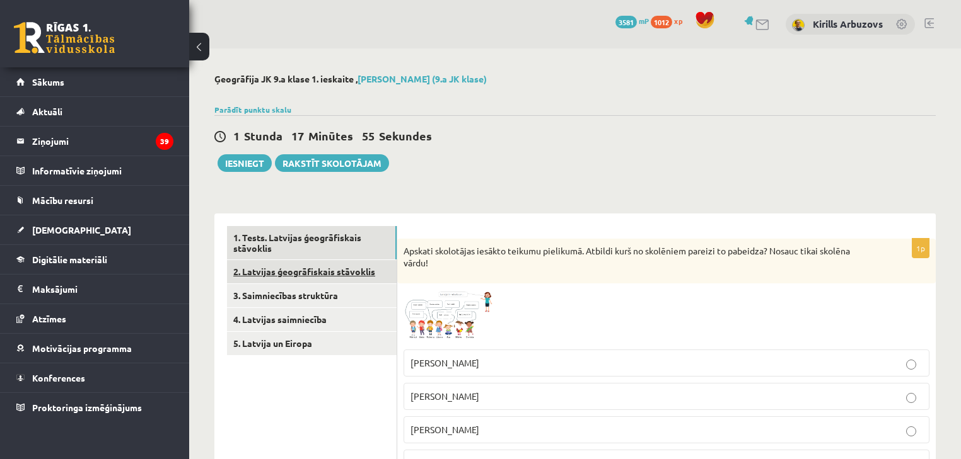
click at [272, 270] on link "2. Latvijas ģeogrāfiskais stāvoklis" at bounding box center [312, 271] width 170 height 23
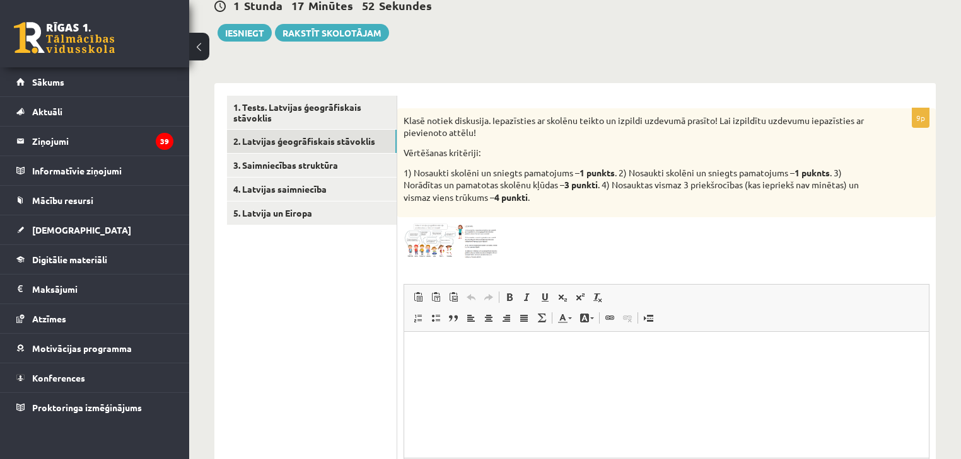
click at [471, 244] on img at bounding box center [450, 241] width 95 height 35
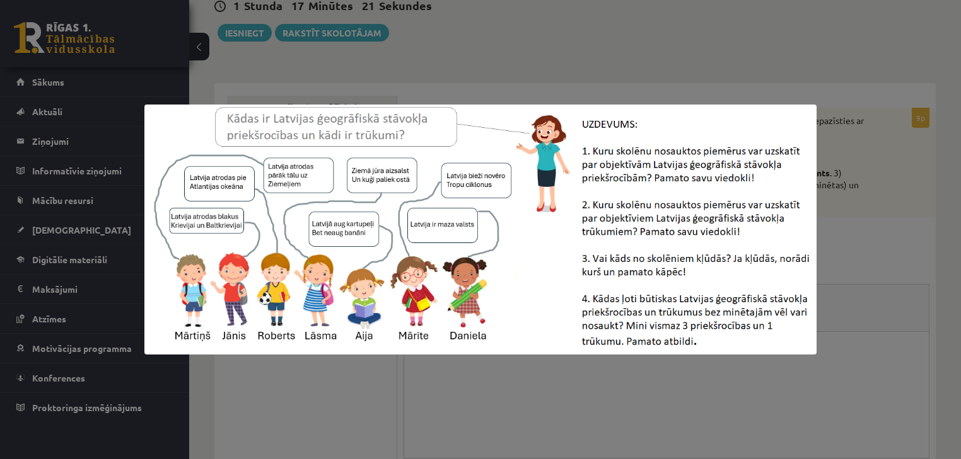
click at [591, 66] on div at bounding box center [480, 229] width 961 height 459
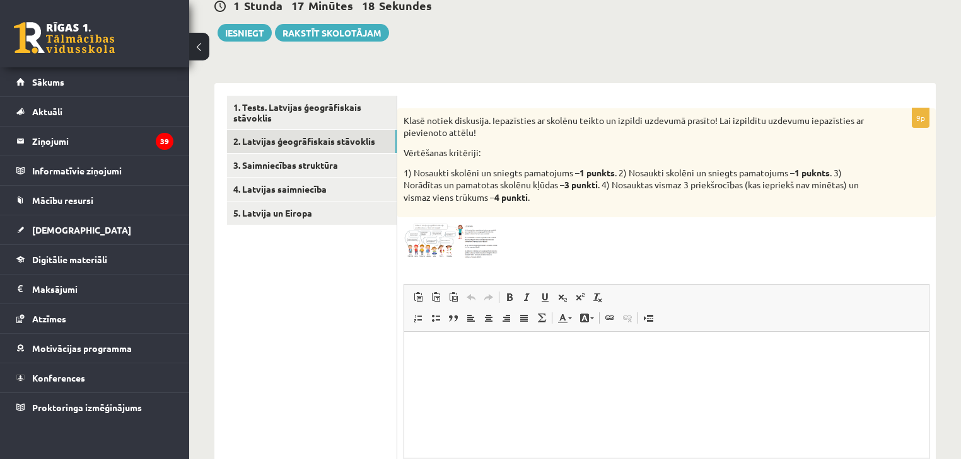
click at [453, 362] on html at bounding box center [666, 351] width 524 height 38
click at [444, 239] on img at bounding box center [450, 241] width 95 height 35
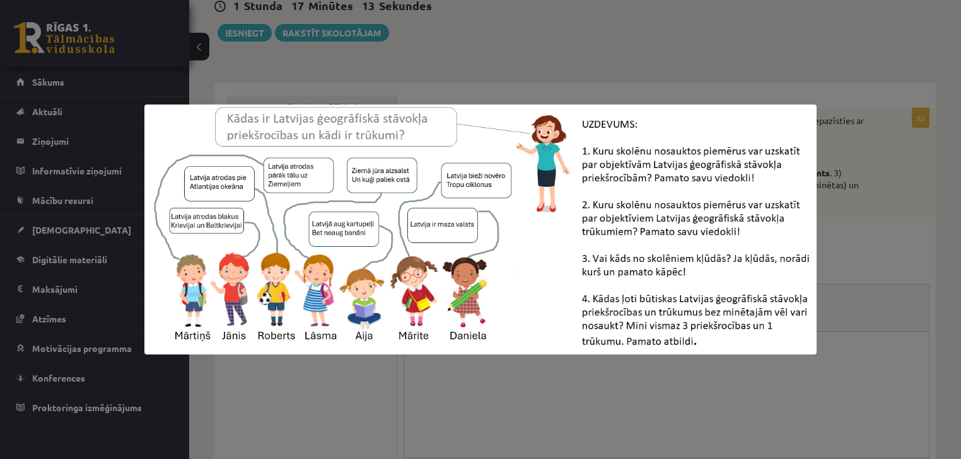
click at [587, 76] on div at bounding box center [480, 229] width 961 height 459
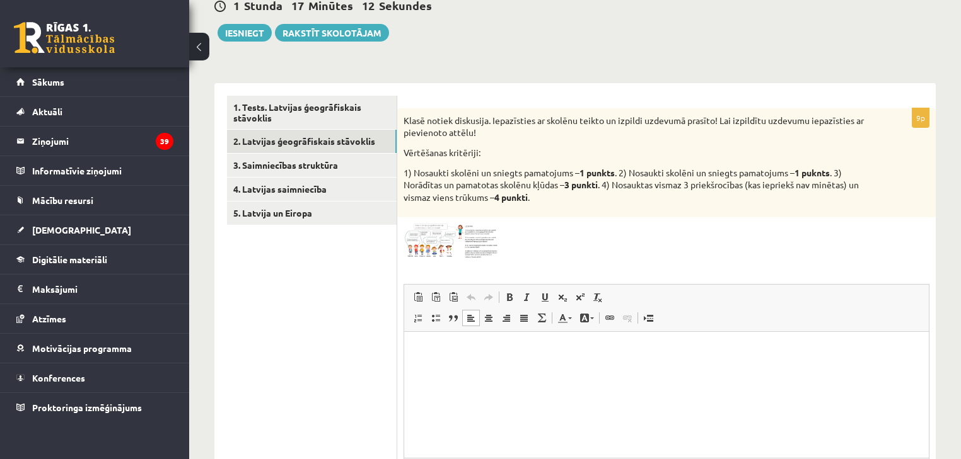
click at [444, 369] on html at bounding box center [666, 351] width 524 height 38
click at [430, 232] on img at bounding box center [450, 241] width 95 height 35
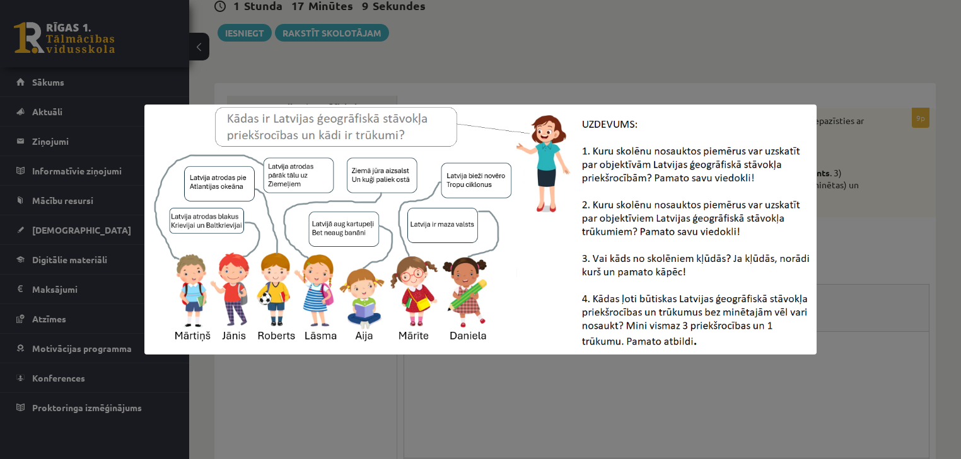
click at [708, 77] on div at bounding box center [480, 229] width 961 height 459
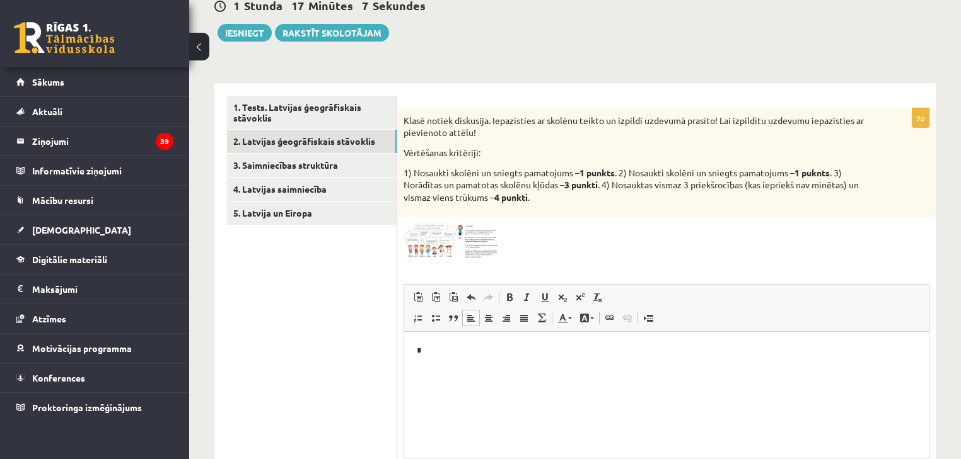
click at [460, 354] on p "*" at bounding box center [667, 351] width 500 height 13
click at [436, 250] on img at bounding box center [450, 241] width 95 height 35
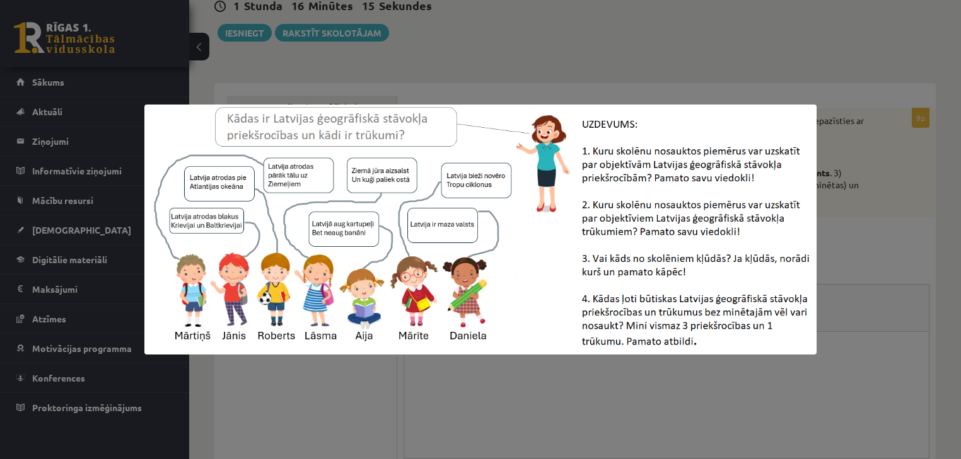
drag, startPoint x: 539, startPoint y: 95, endPoint x: 531, endPoint y: 103, distance: 12.0
click at [541, 95] on div at bounding box center [480, 229] width 961 height 459
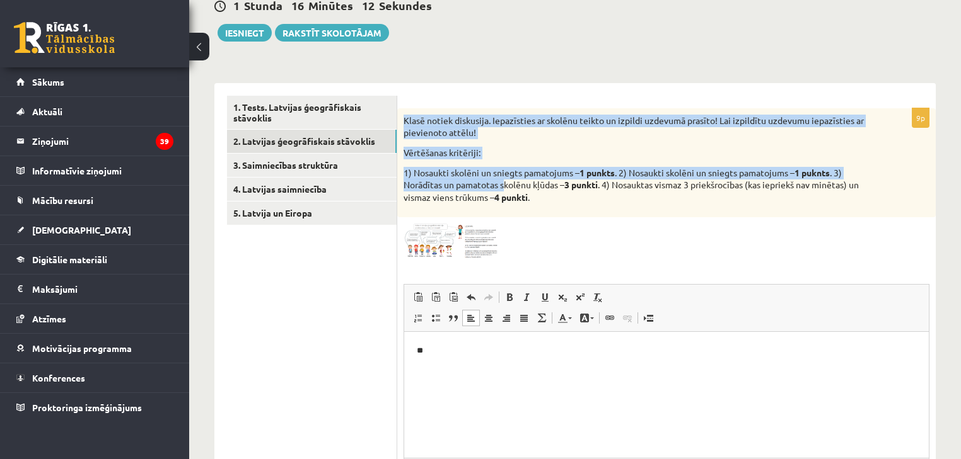
drag, startPoint x: 402, startPoint y: 119, endPoint x: 527, endPoint y: 200, distance: 148.6
click at [512, 187] on div "Klasē notiek diskusija. Iepazīsties ar skolēnu teikto un izpildi uzdevumā prasī…" at bounding box center [666, 163] width 538 height 110
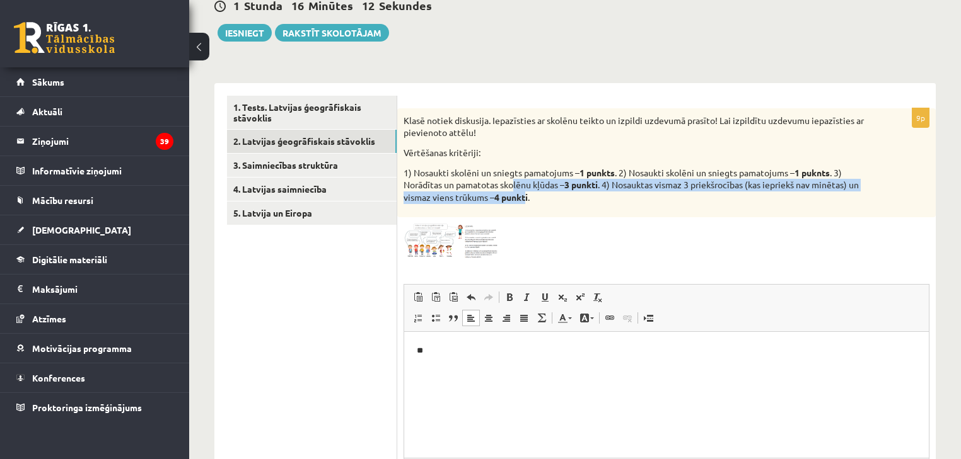
drag, startPoint x: 527, startPoint y: 200, endPoint x: 545, endPoint y: 210, distance: 20.3
click at [541, 212] on div "Klasē notiek diskusija. Iepazīsties ar skolēnu teikto un izpildi uzdevumā prasī…" at bounding box center [666, 163] width 538 height 110
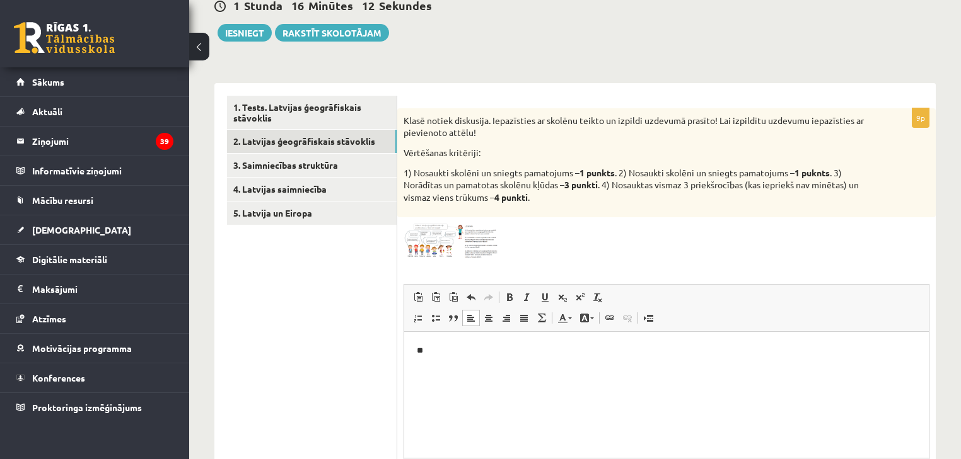
click at [545, 209] on div "Klasē notiek diskusija. Iepazīsties ar skolēnu teikto un izpildi uzdevumā prasī…" at bounding box center [666, 163] width 538 height 110
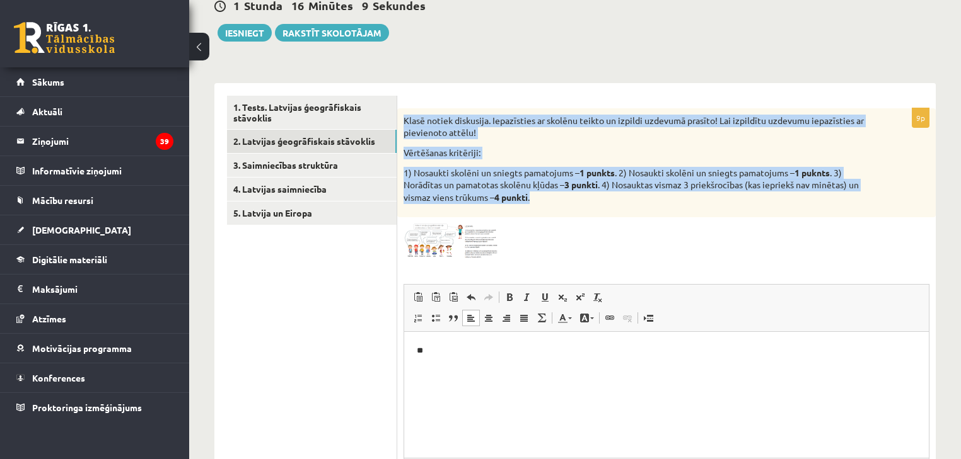
drag, startPoint x: 403, startPoint y: 118, endPoint x: 562, endPoint y: 195, distance: 175.6
click at [562, 195] on div "Klasē notiek diskusija. Iepazīsties ar skolēnu teikto un izpildi uzdevumā prasī…" at bounding box center [666, 163] width 538 height 110
copy div "Klasē notiek diskusija. Iepazīsties ar skolēnu teikto un izpildi uzdevumā prasī…"
click at [624, 203] on p "1) Nosaukti skolēni un sniegts pamatojums – 1 punkts . 2) Nosaukti skolēni un s…" at bounding box center [634, 185] width 463 height 37
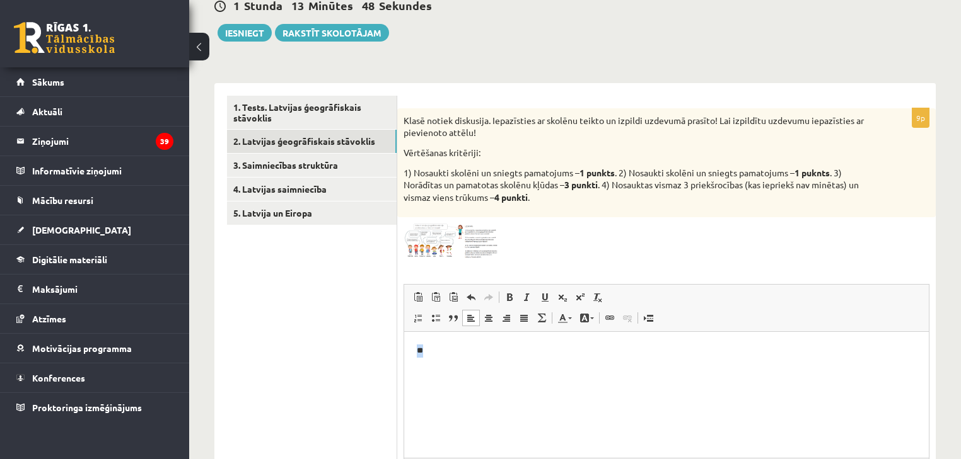
drag, startPoint x: 431, startPoint y: 356, endPoint x: 403, endPoint y: 351, distance: 28.2
click at [404, 351] on html "**" at bounding box center [666, 351] width 524 height 38
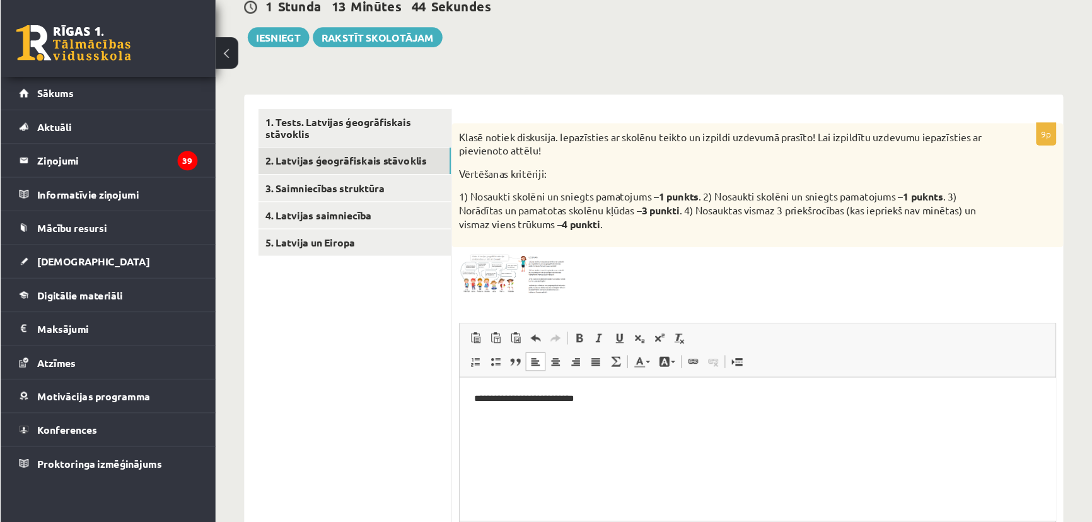
scroll to position [130, 0]
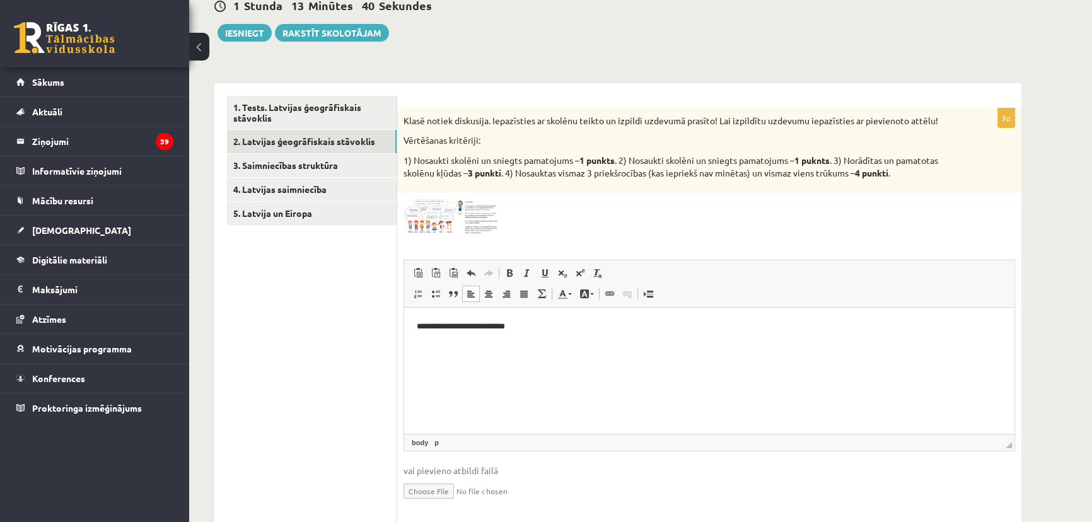
click at [444, 232] on span at bounding box center [451, 229] width 20 height 20
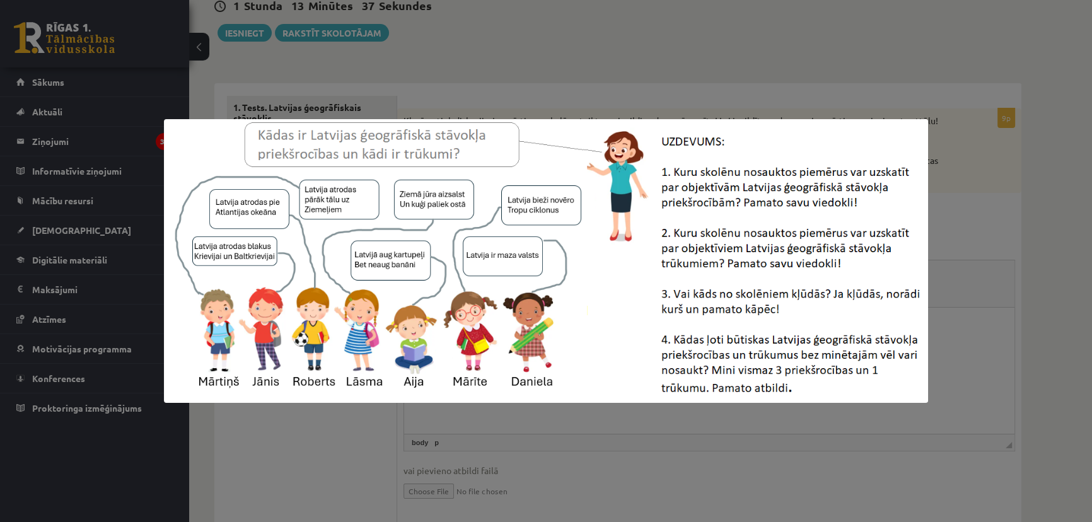
click at [527, 82] on div at bounding box center [546, 261] width 1092 height 522
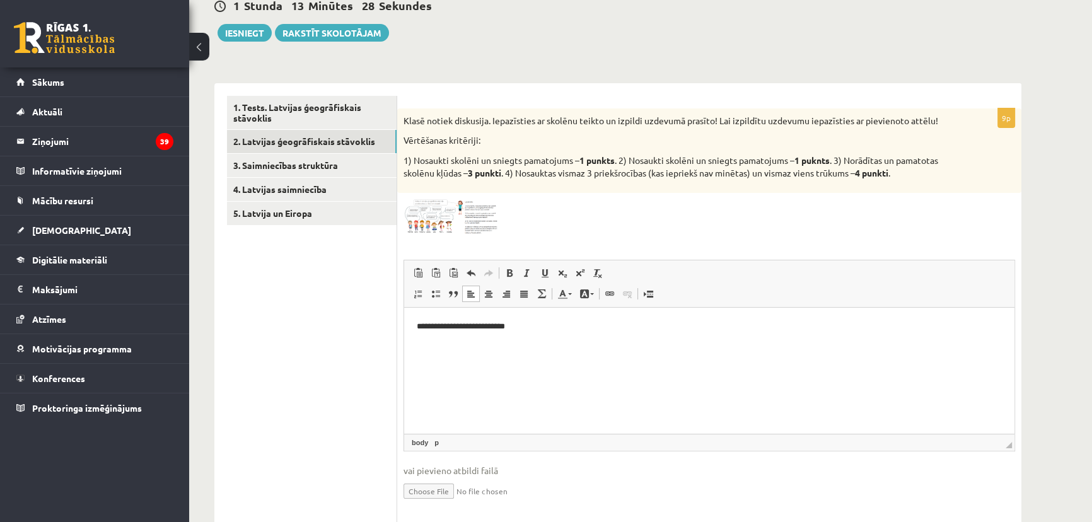
click at [510, 342] on p "Визуальный текстовый редактор, wiswyg-editor-user-answer-47433739441560" at bounding box center [709, 348] width 585 height 13
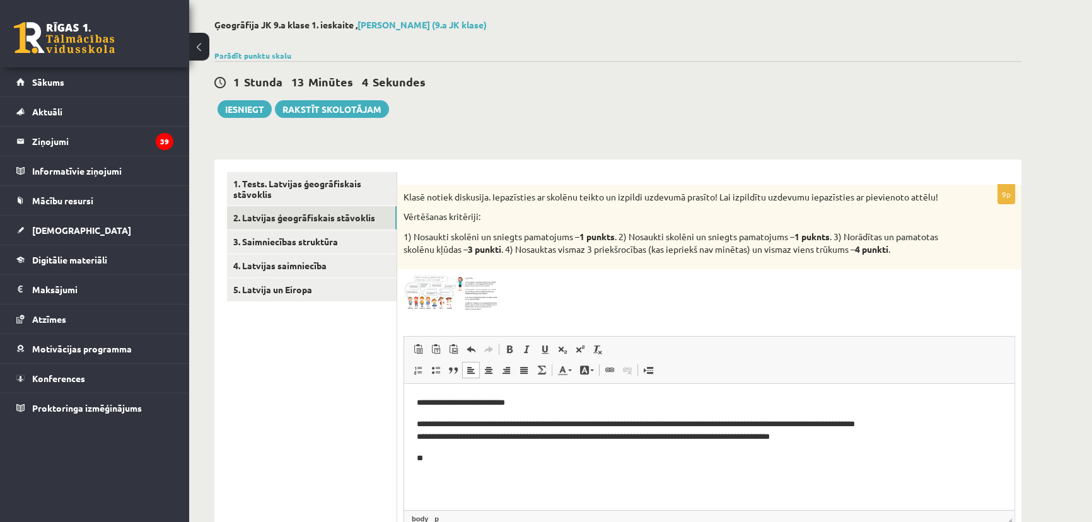
scroll to position [54, 0]
click at [457, 289] on img at bounding box center [450, 293] width 95 height 35
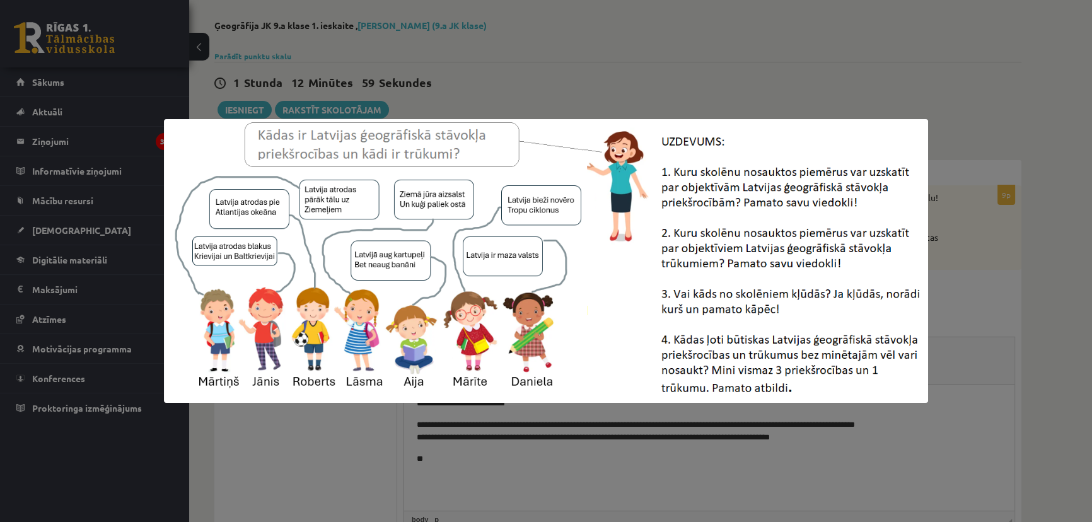
click at [712, 36] on div at bounding box center [546, 261] width 1092 height 522
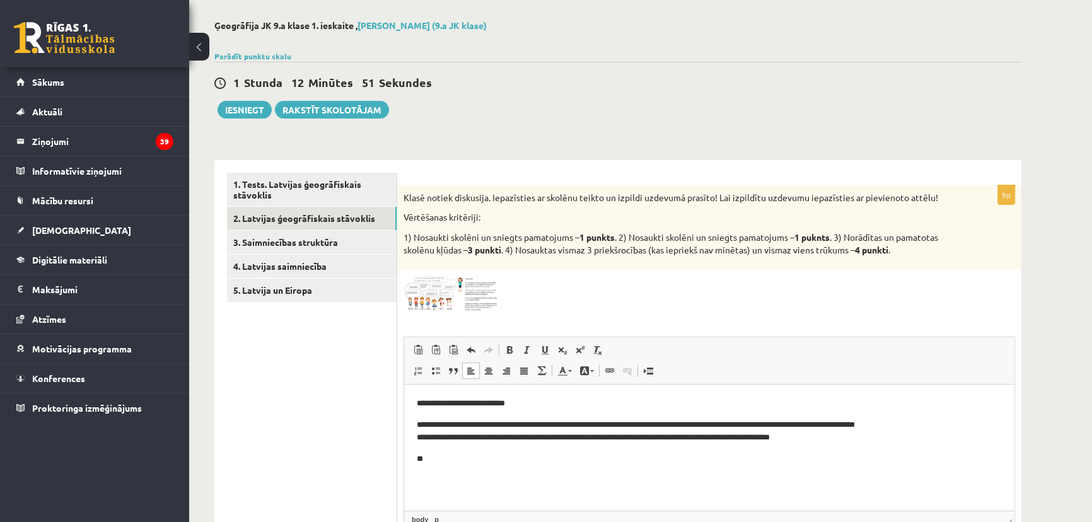
click at [459, 451] on body "**********" at bounding box center [709, 431] width 585 height 69
click at [432, 459] on p "**********" at bounding box center [709, 459] width 585 height 13
click at [425, 459] on p "**********" at bounding box center [709, 459] width 585 height 13
click at [505, 459] on p "**********" at bounding box center [709, 459] width 585 height 13
click at [543, 208] on div "Klasē notiek diskusija. Iepazīsties ar skolēnu teikto un izpildi uzdevumā prasī…" at bounding box center [709, 227] width 624 height 84
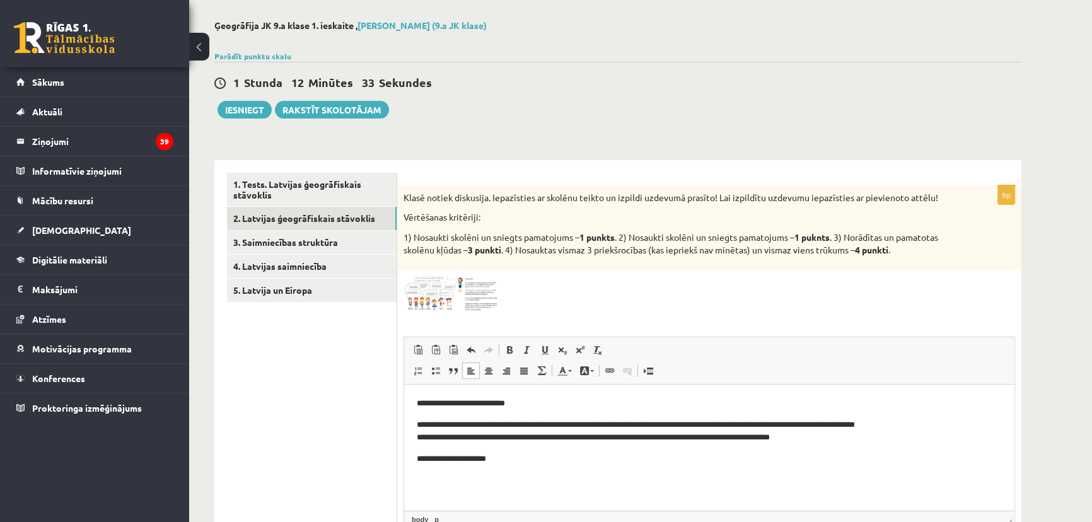
click at [466, 286] on img at bounding box center [450, 293] width 95 height 35
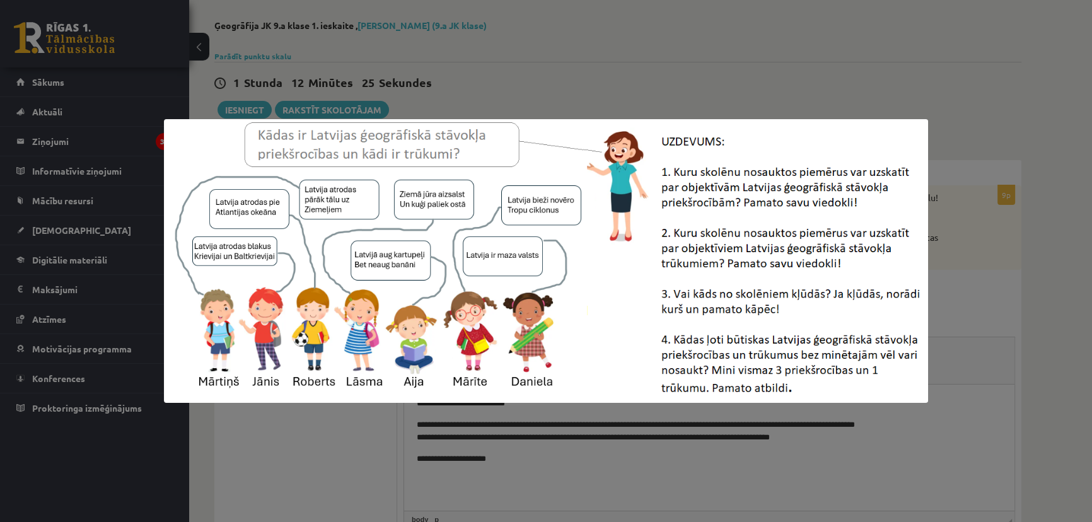
click at [554, 99] on div at bounding box center [546, 261] width 1092 height 522
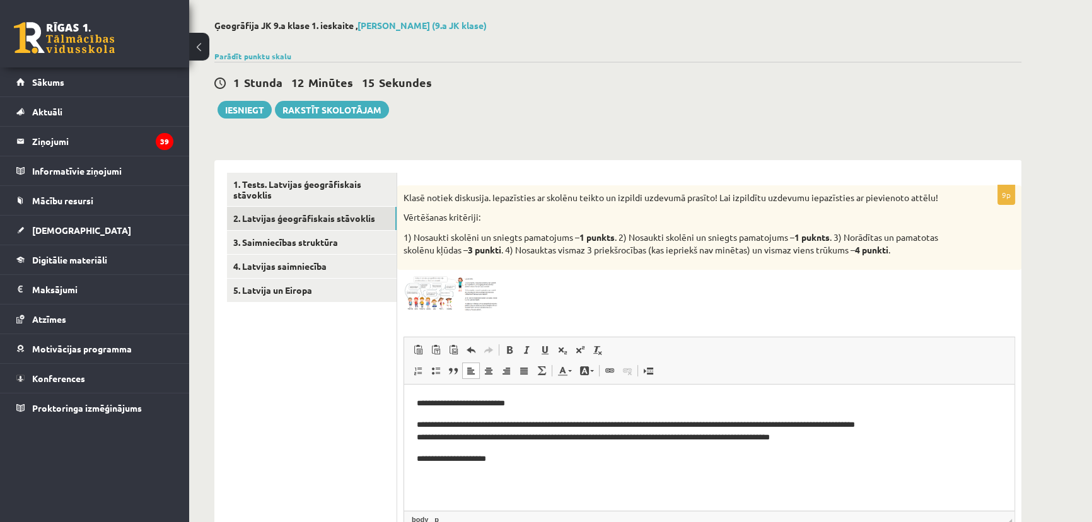
click at [422, 301] on img at bounding box center [450, 293] width 95 height 35
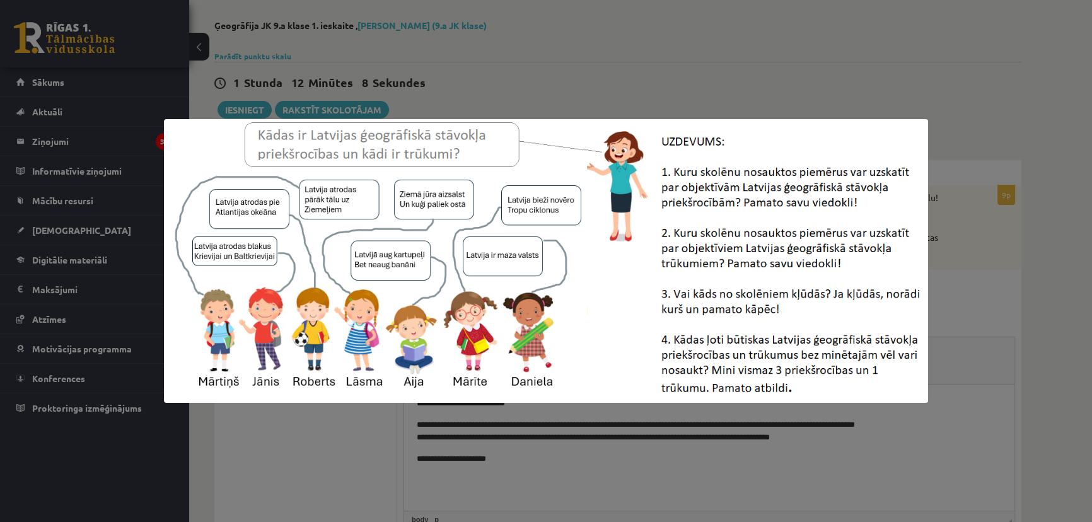
click at [512, 99] on div at bounding box center [546, 261] width 1092 height 522
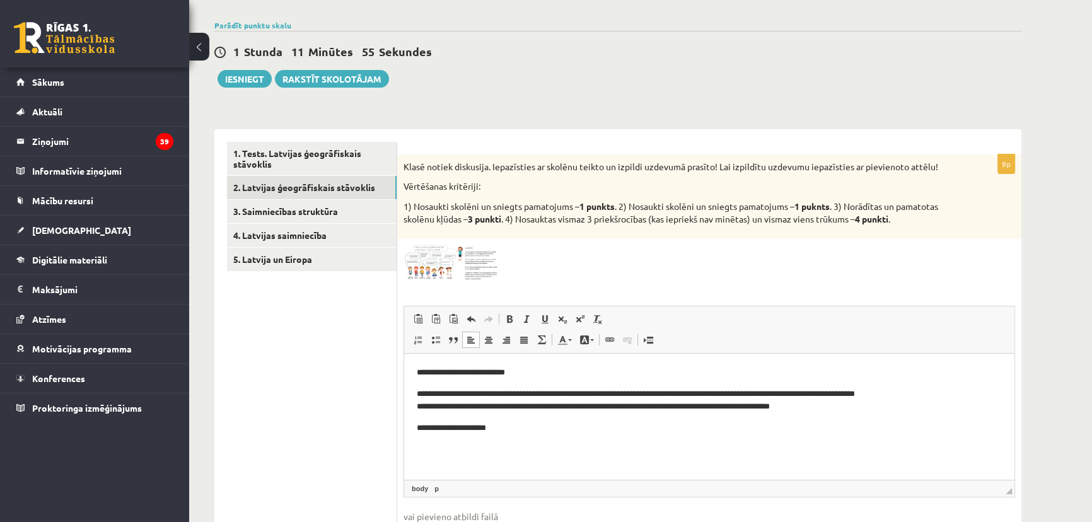
scroll to position [111, 0]
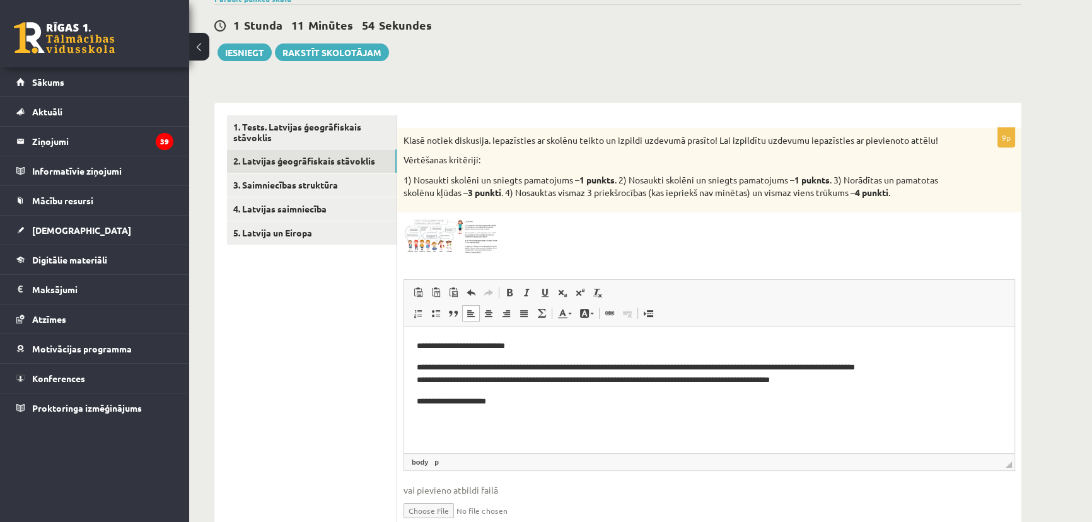
click at [499, 407] on p "**********" at bounding box center [709, 401] width 585 height 13
click at [440, 222] on img at bounding box center [450, 236] width 95 height 35
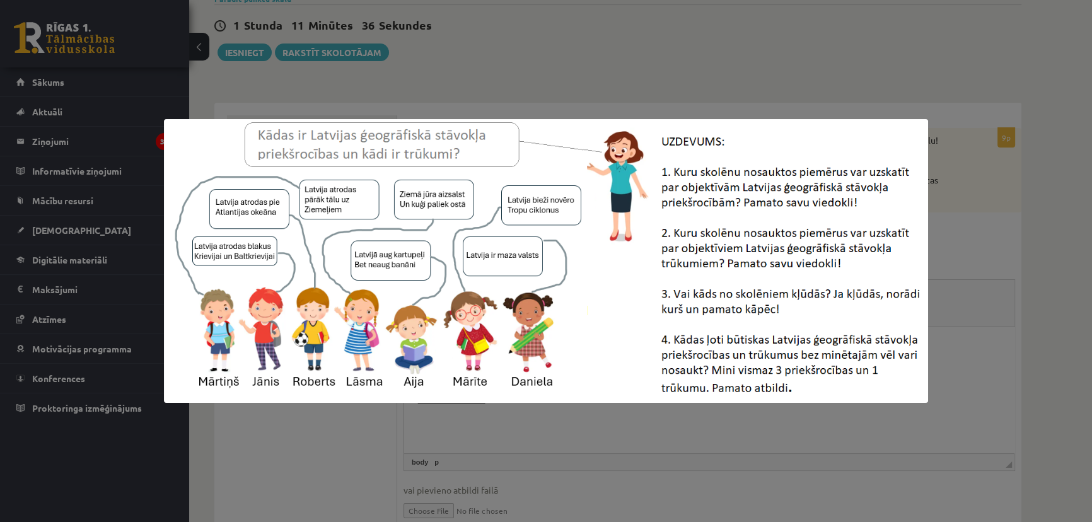
click at [690, 56] on div at bounding box center [546, 261] width 1092 height 522
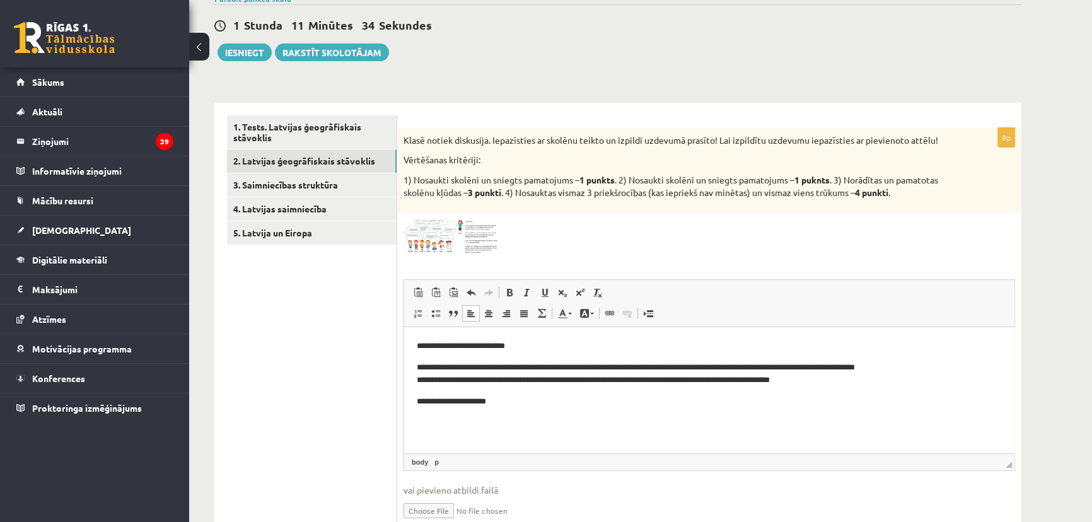
click at [519, 400] on p "**********" at bounding box center [705, 401] width 577 height 13
click at [423, 426] on p "Визуальный текстовый редактор, wiswyg-editor-user-answer-47433739441560" at bounding box center [709, 423] width 585 height 13
click at [424, 412] on body "**********" at bounding box center [709, 395] width 585 height 111
click at [419, 412] on body "**********" at bounding box center [709, 395] width 585 height 111
click at [435, 232] on img at bounding box center [450, 236] width 95 height 35
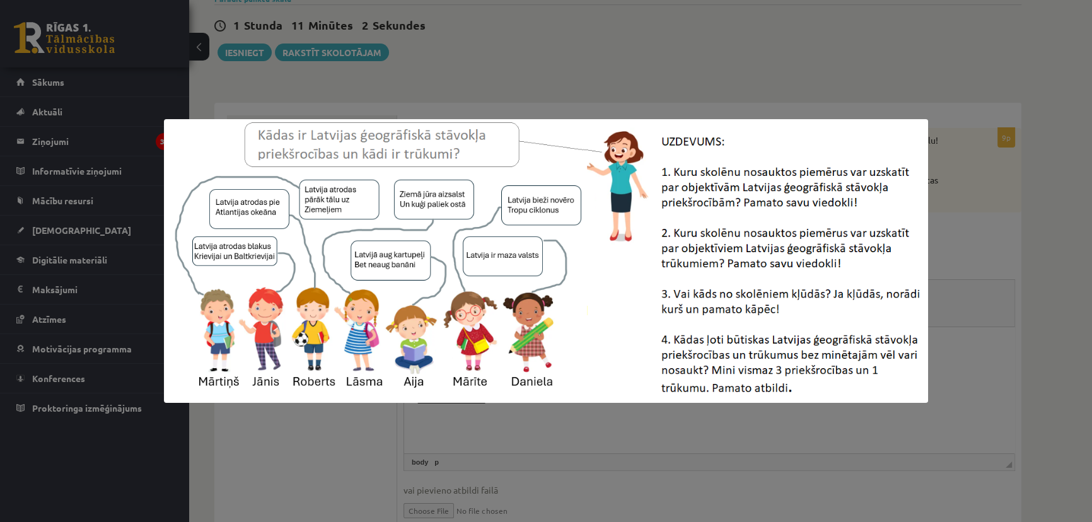
click at [492, 84] on div at bounding box center [546, 261] width 1092 height 522
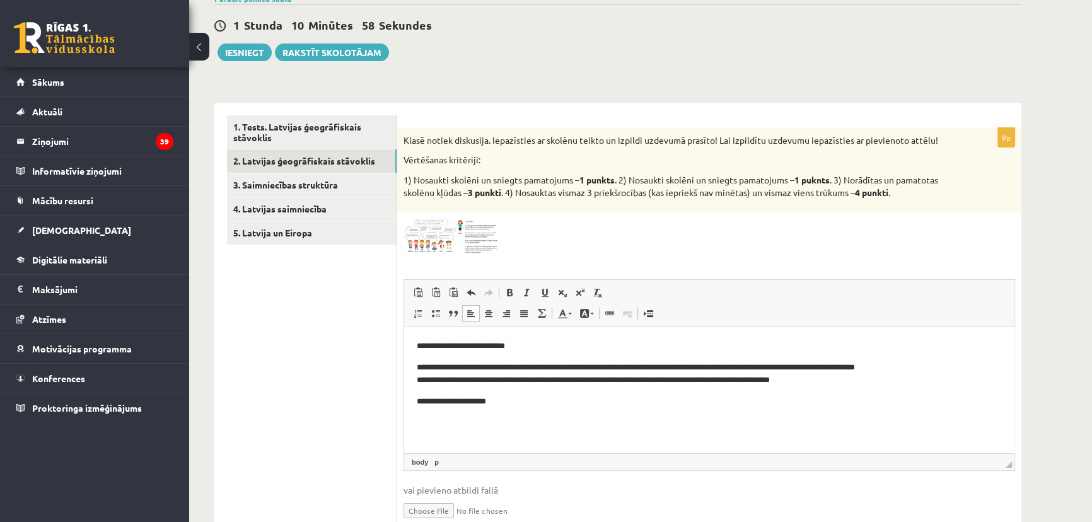
click at [416, 414] on html "**********" at bounding box center [709, 395] width 610 height 136
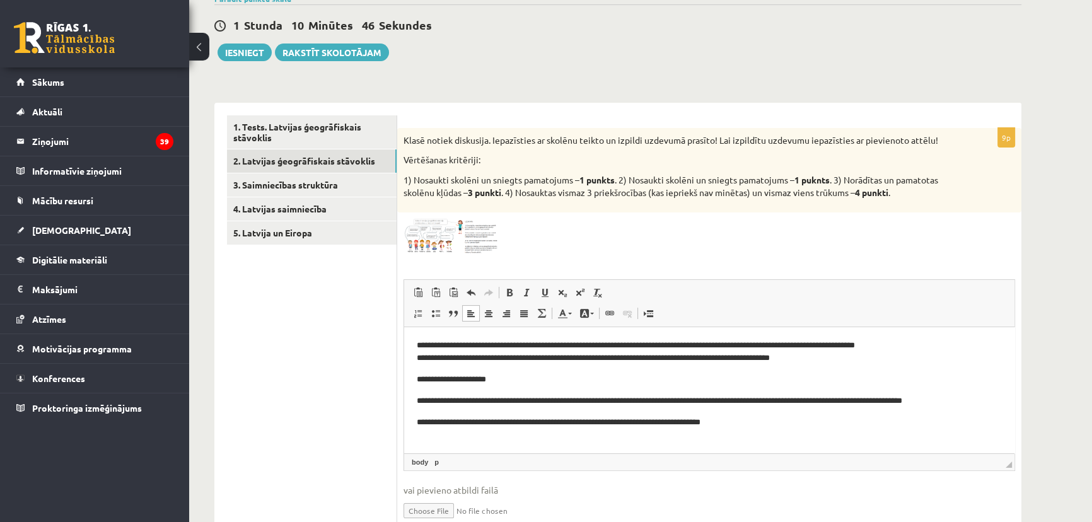
scroll to position [32, 0]
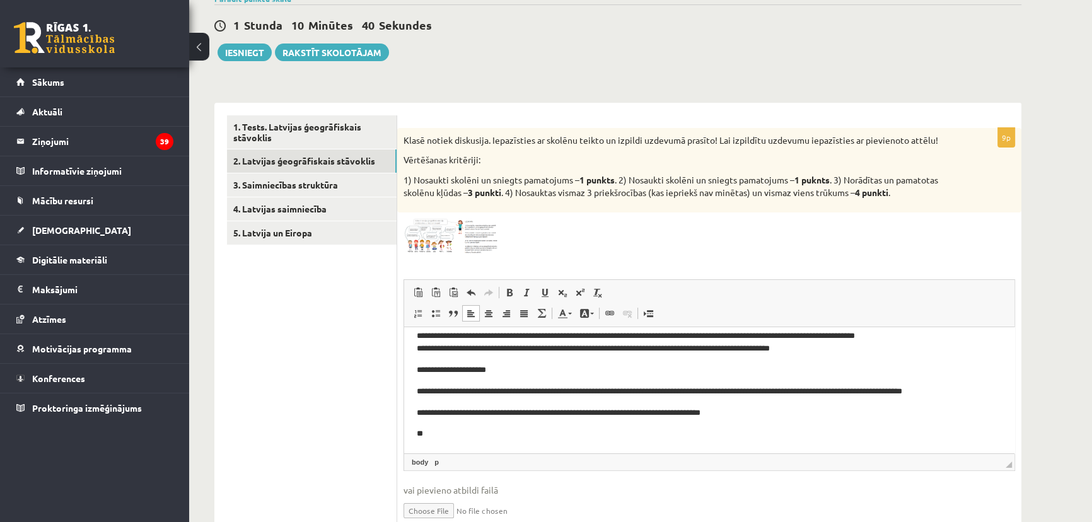
click at [437, 243] on img at bounding box center [450, 236] width 95 height 35
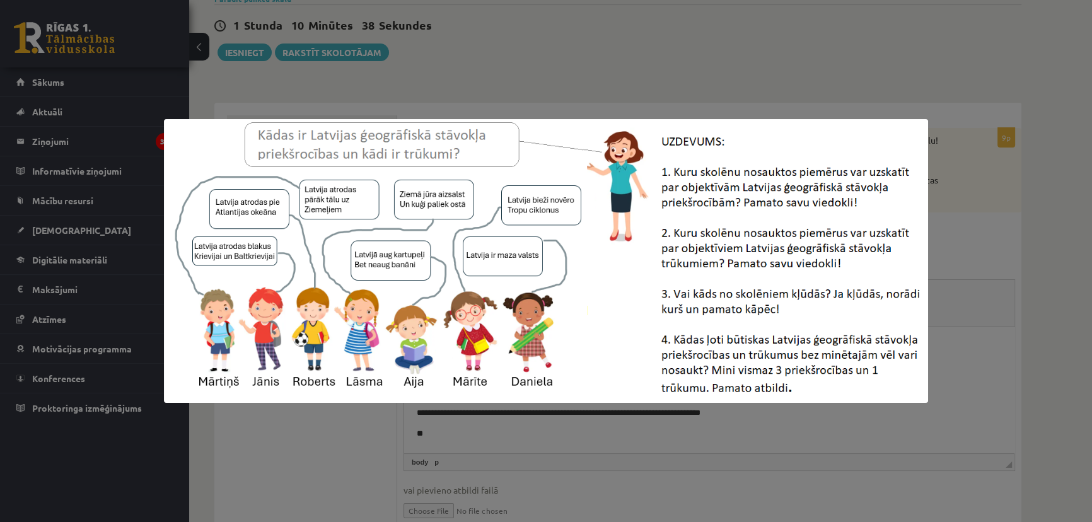
click at [960, 253] on div at bounding box center [546, 261] width 1092 height 522
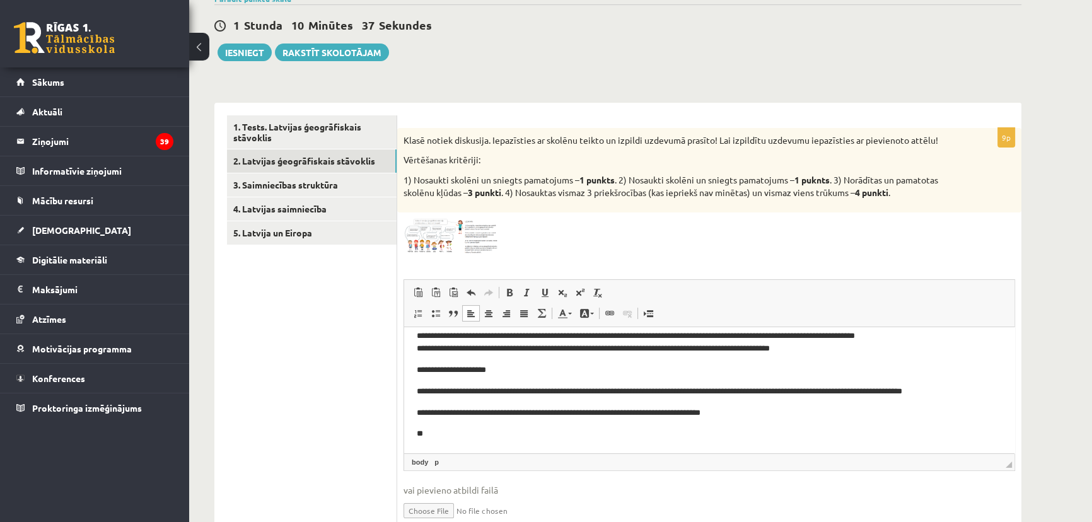
click at [448, 433] on p "**" at bounding box center [705, 433] width 577 height 13
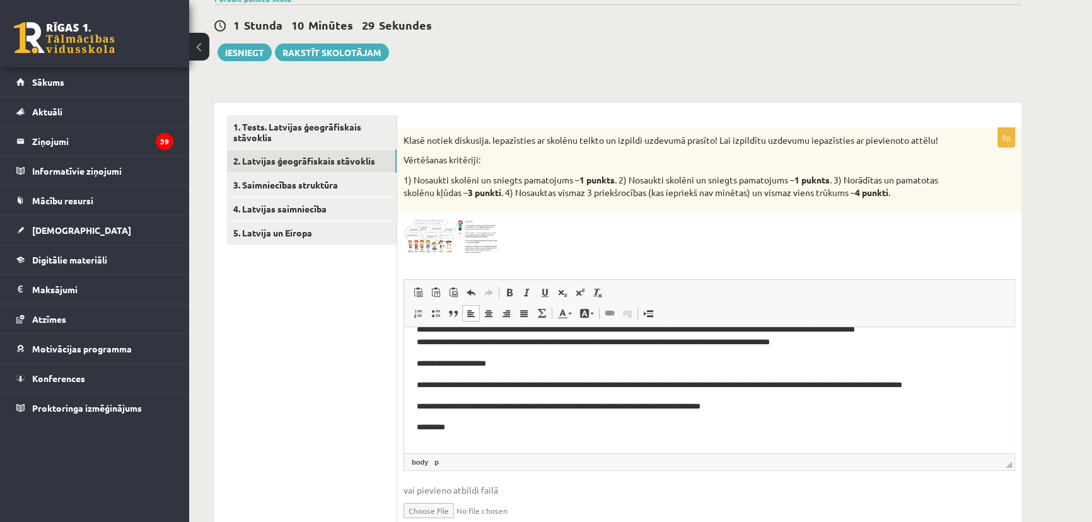
click at [461, 429] on p "*********" at bounding box center [705, 427] width 577 height 13
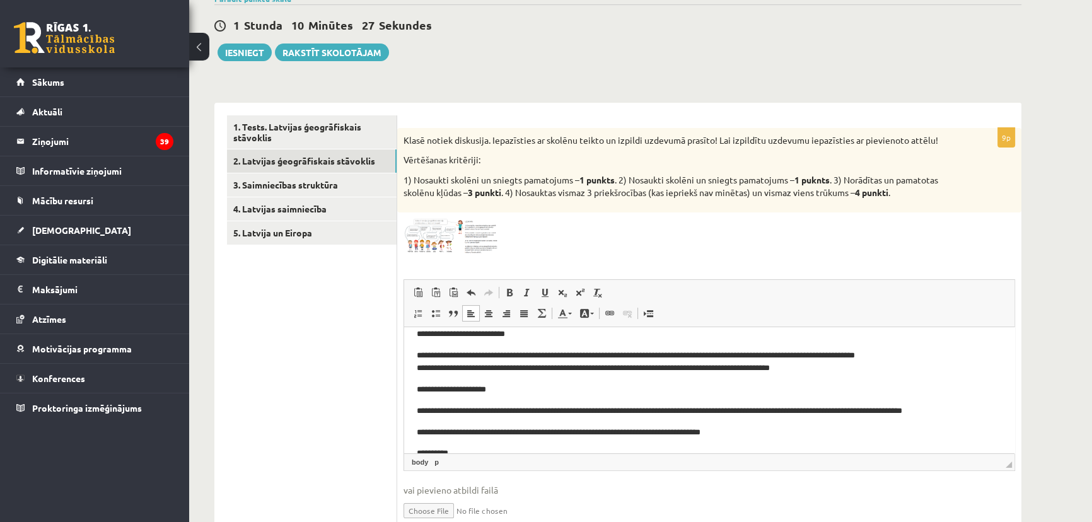
scroll to position [0, 0]
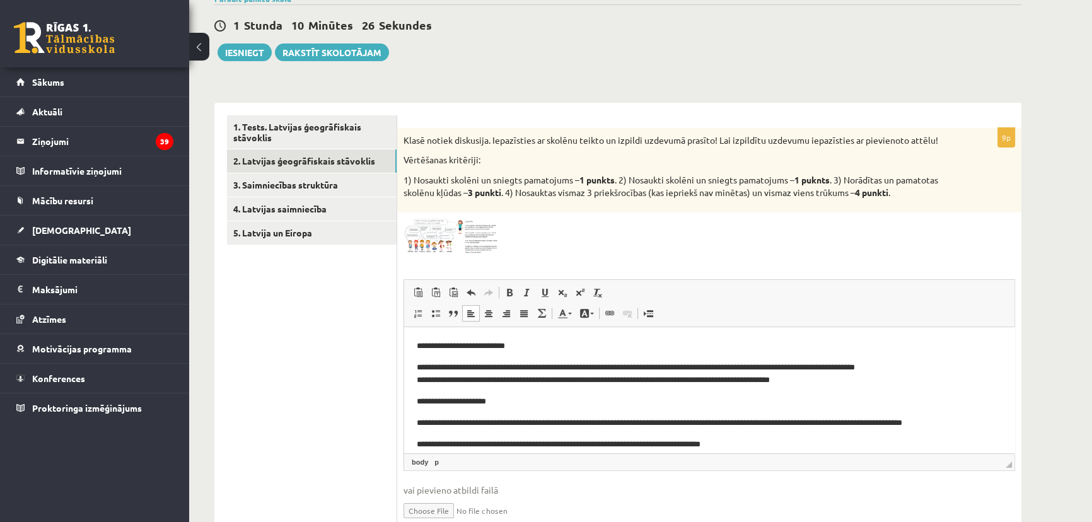
click at [440, 249] on img at bounding box center [450, 236] width 95 height 35
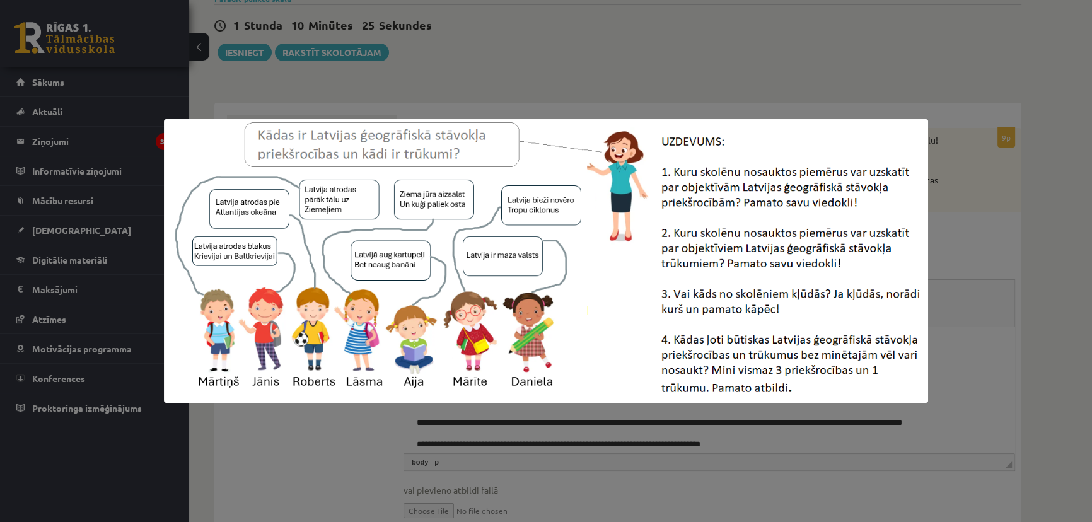
click at [954, 234] on div at bounding box center [546, 261] width 1092 height 522
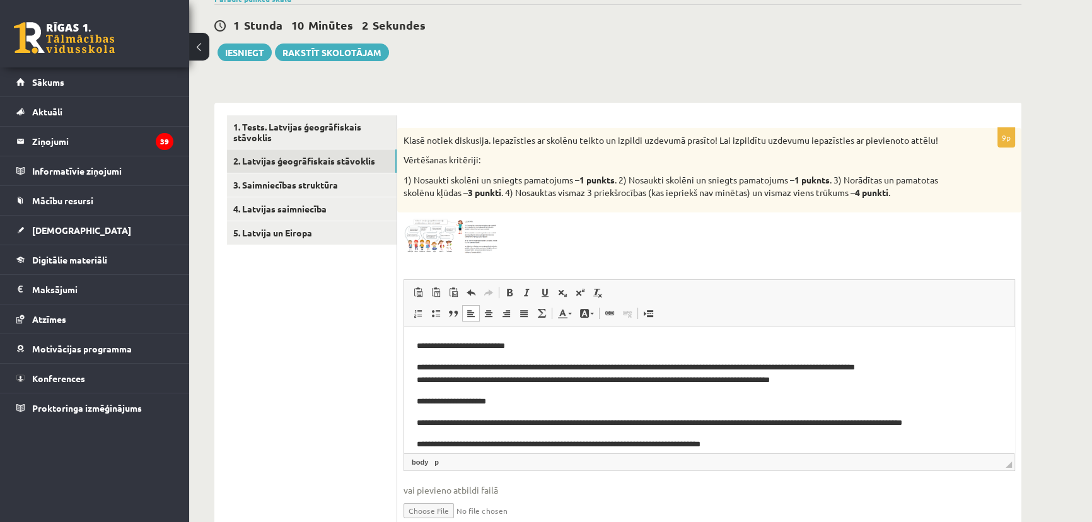
click at [577, 257] on div "9p Klasē notiek diskusija. Iepazīsties ar skolēnu teikto un izpildi uzdevumā pr…" at bounding box center [709, 334] width 624 height 413
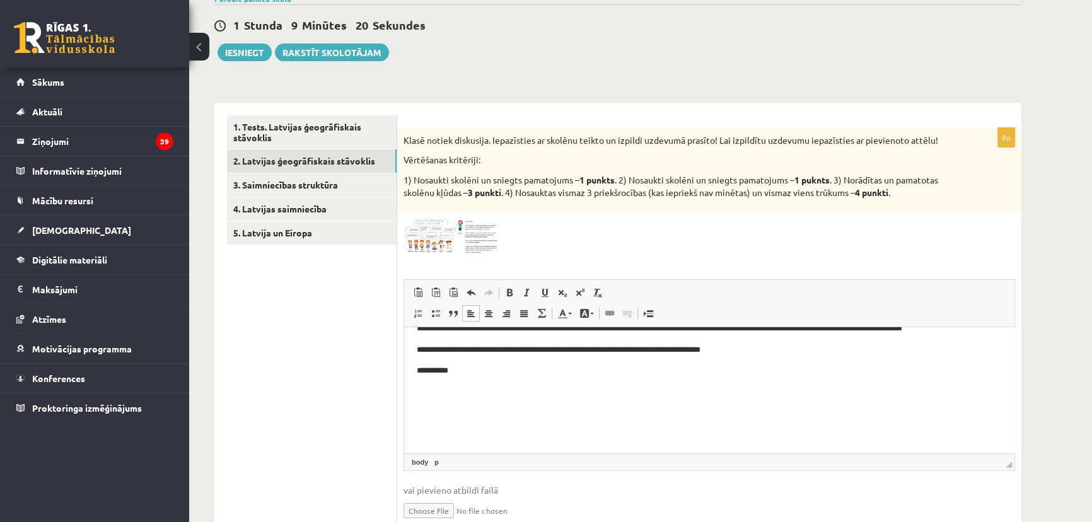
scroll to position [95, 0]
click at [425, 380] on body "**********" at bounding box center [709, 343] width 585 height 196
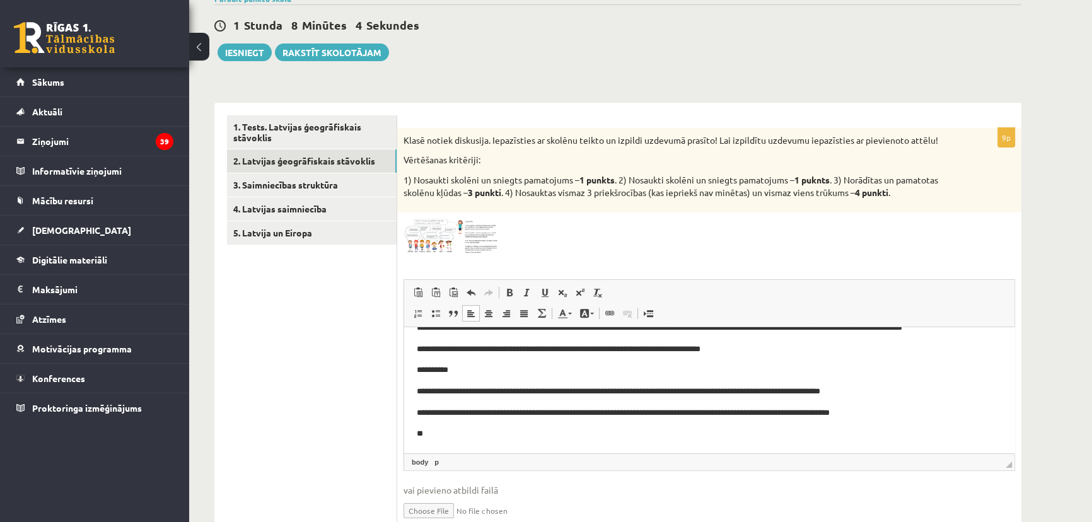
click at [455, 246] on span at bounding box center [451, 249] width 20 height 20
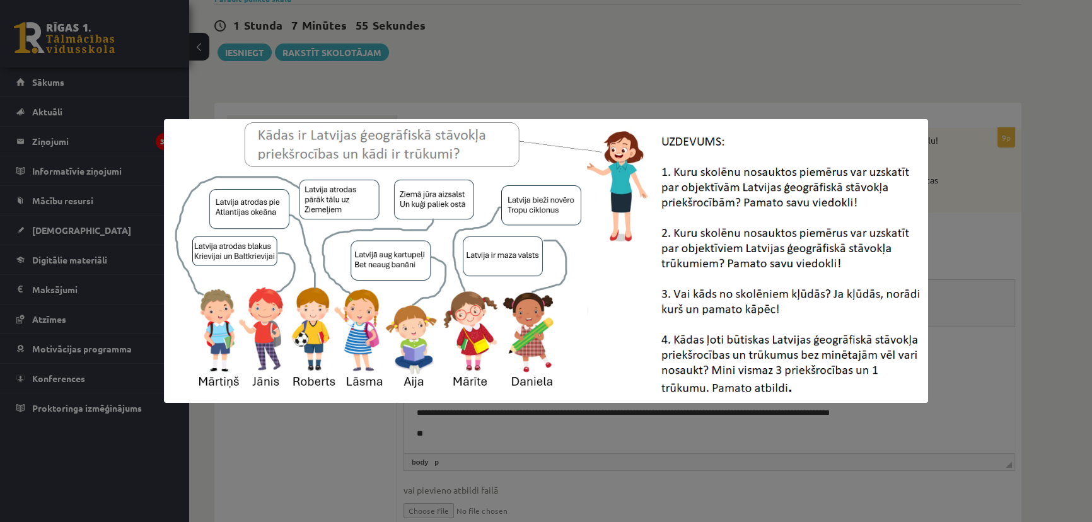
click at [945, 243] on div at bounding box center [546, 261] width 1092 height 522
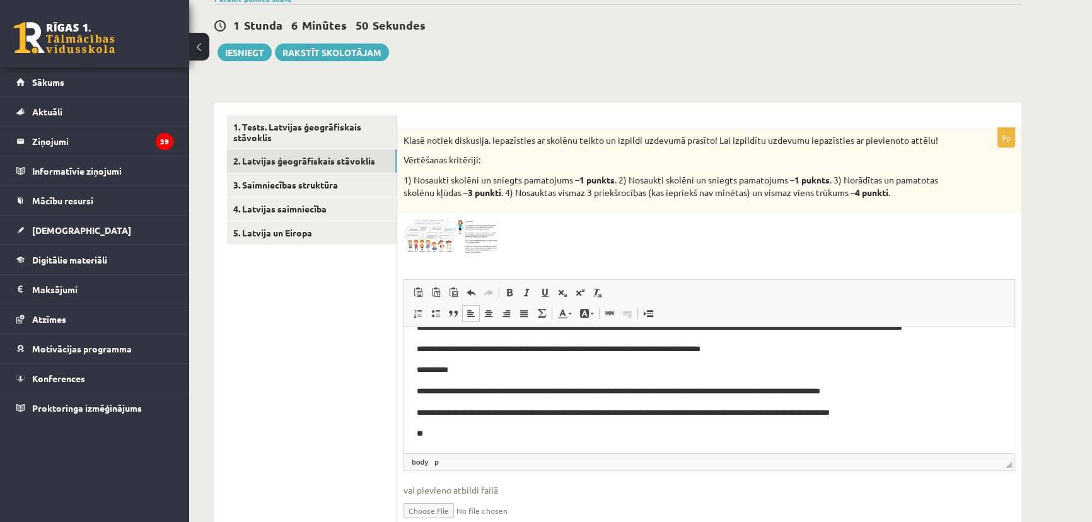
click at [494, 437] on p "**" at bounding box center [705, 433] width 577 height 13
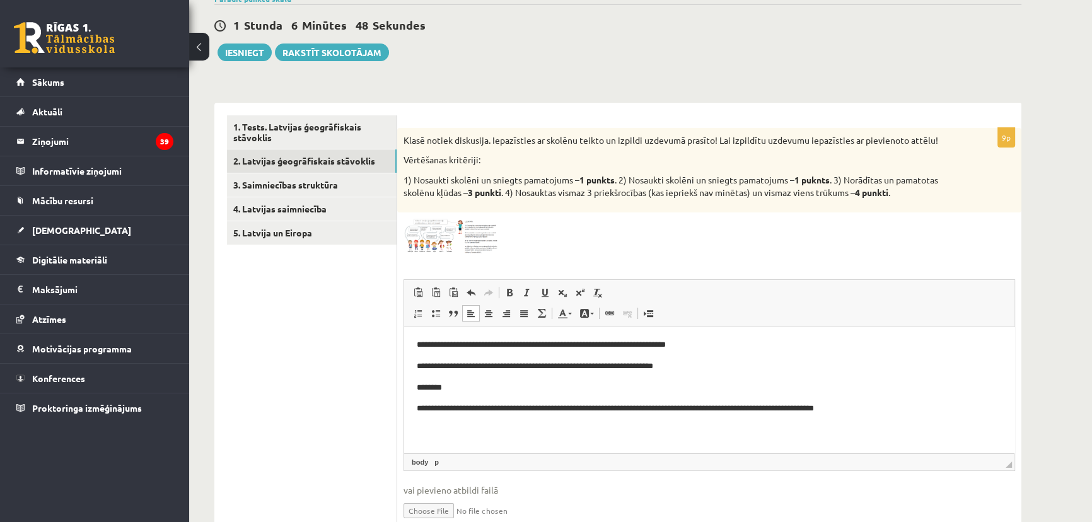
scroll to position [279, 0]
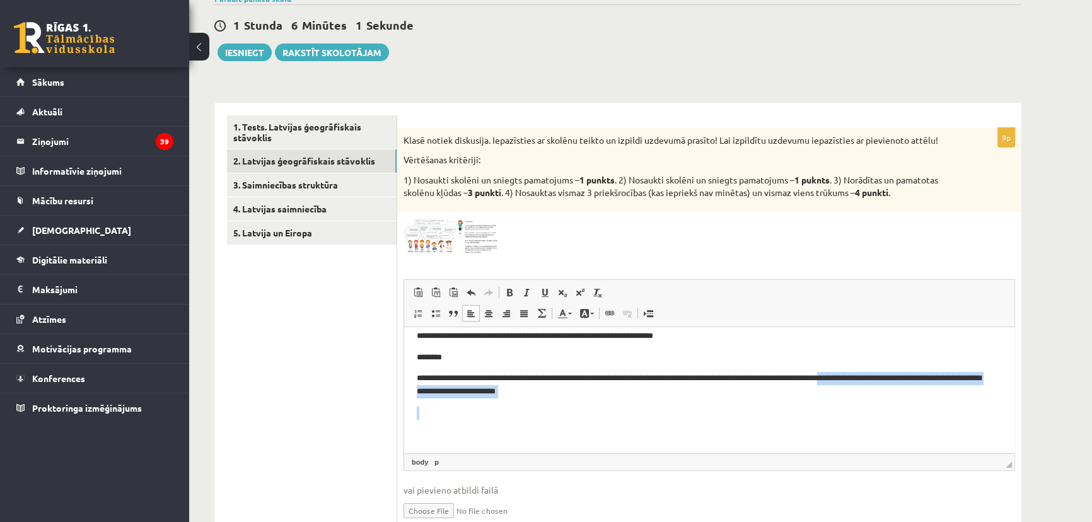
drag, startPoint x: 870, startPoint y: 396, endPoint x: 894, endPoint y: 442, distance: 51.0
click at [894, 442] on html "**********" at bounding box center [709, 244] width 610 height 417
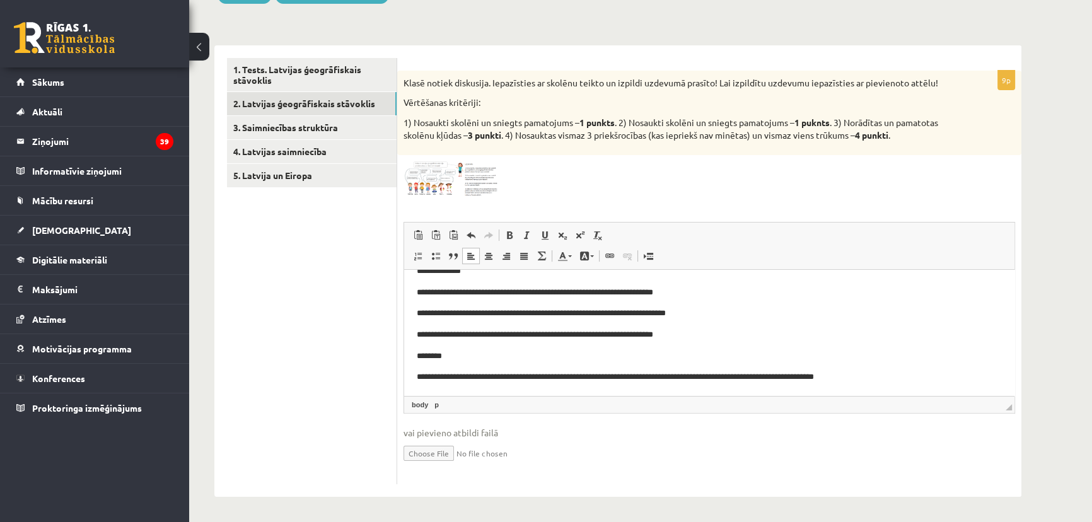
scroll to position [236, 0]
click at [429, 194] on img at bounding box center [450, 178] width 95 height 35
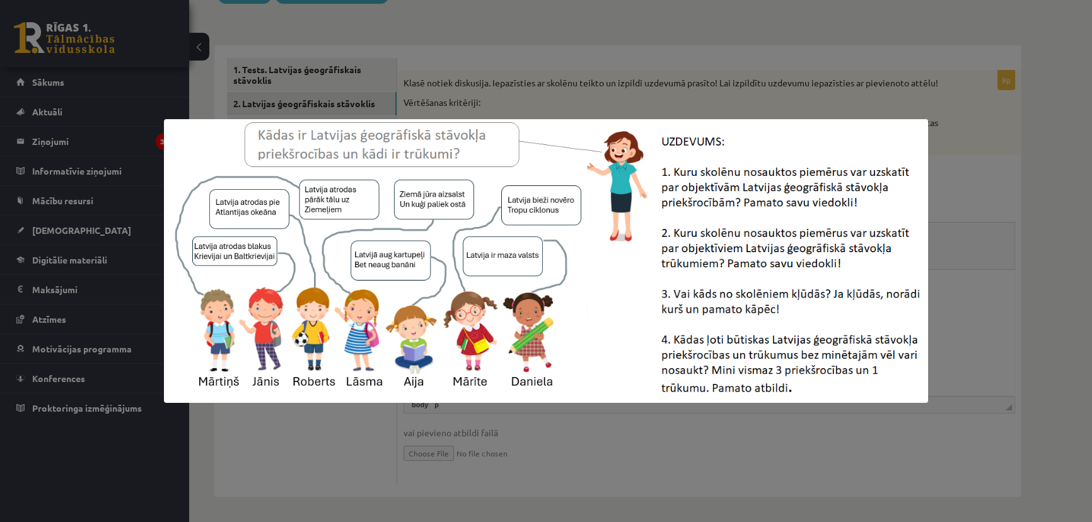
click at [517, 40] on div at bounding box center [546, 261] width 1092 height 522
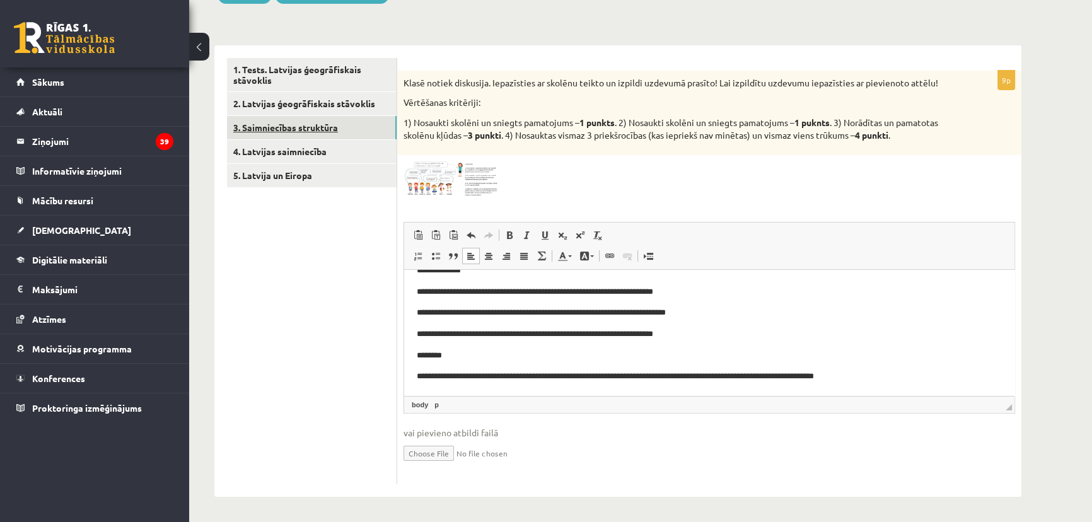
click at [323, 127] on link "3. Saimniecības struktūra" at bounding box center [312, 127] width 170 height 23
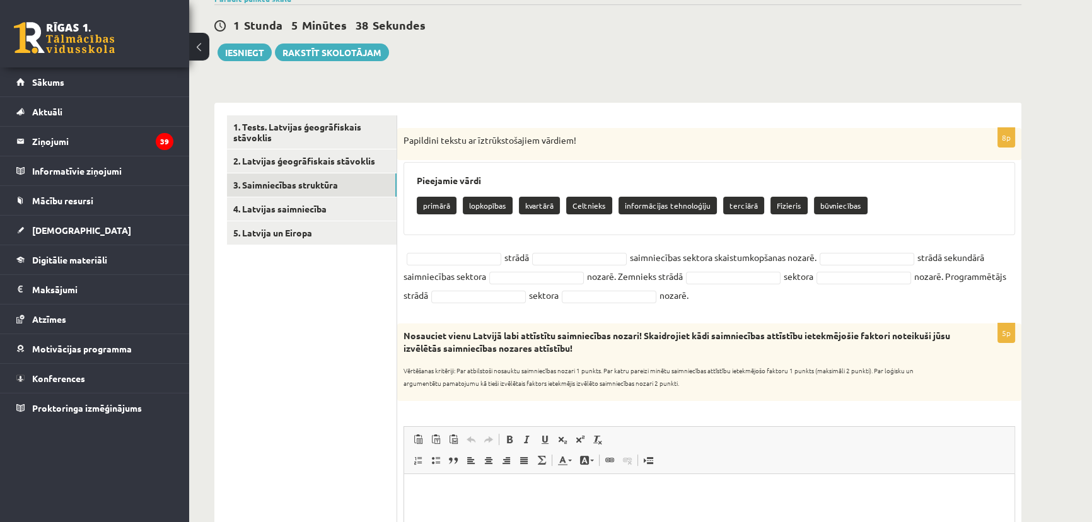
scroll to position [0, 0]
click at [960, 323] on div "Nosauciet vienu Latvijā labi attīstītu saimniecības nozari! Skaidrojiet kādi sa…" at bounding box center [709, 361] width 624 height 77
click at [691, 48] on div "1 Stunda 4 Minūtes 55 Sekundes Ieskaite saglabāta! Iesniegt Rakstīt skolotājam" at bounding box center [617, 32] width 807 height 57
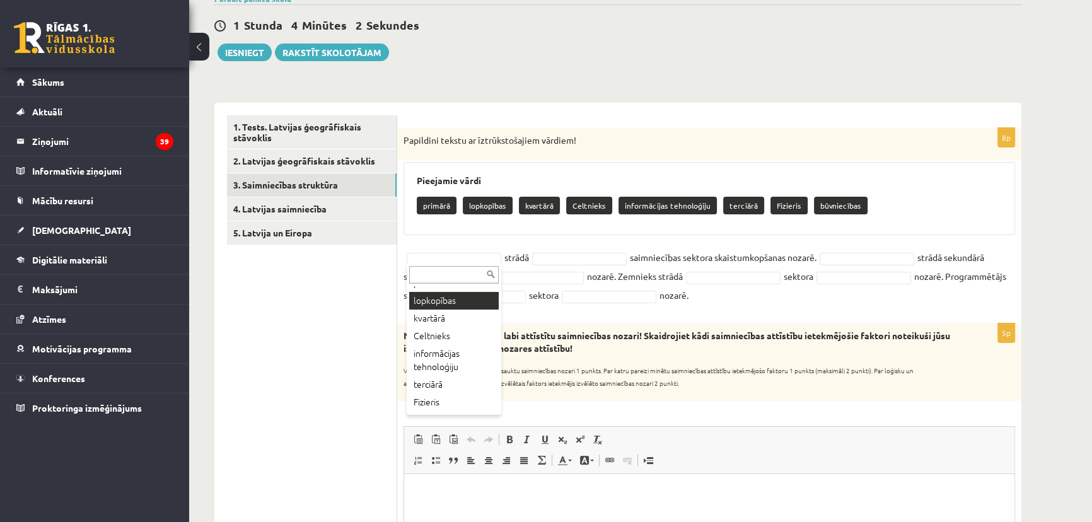
scroll to position [45, 0]
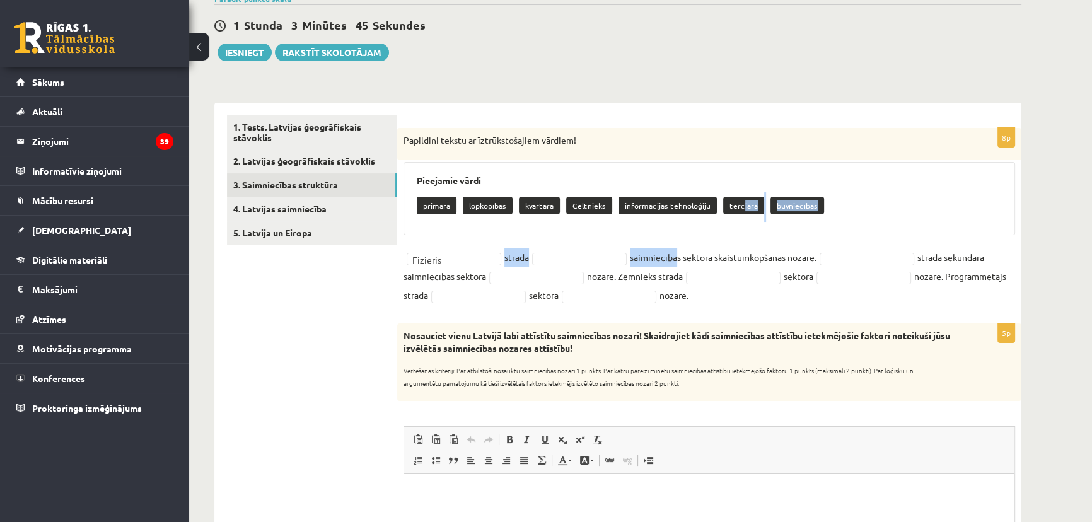
drag, startPoint x: 737, startPoint y: 202, endPoint x: 676, endPoint y: 238, distance: 70.4
click at [676, 238] on div "8p Papildini tekstu ar īztrūkstošajiem vārdiem! Pieejamie vārdi primārā lopkopī…" at bounding box center [709, 219] width 624 height 183
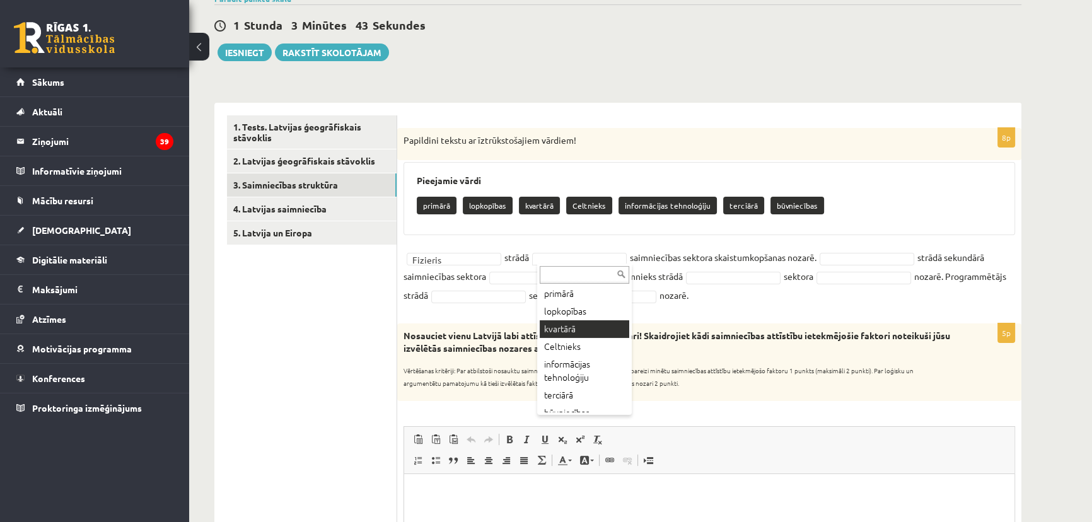
scroll to position [28, 0]
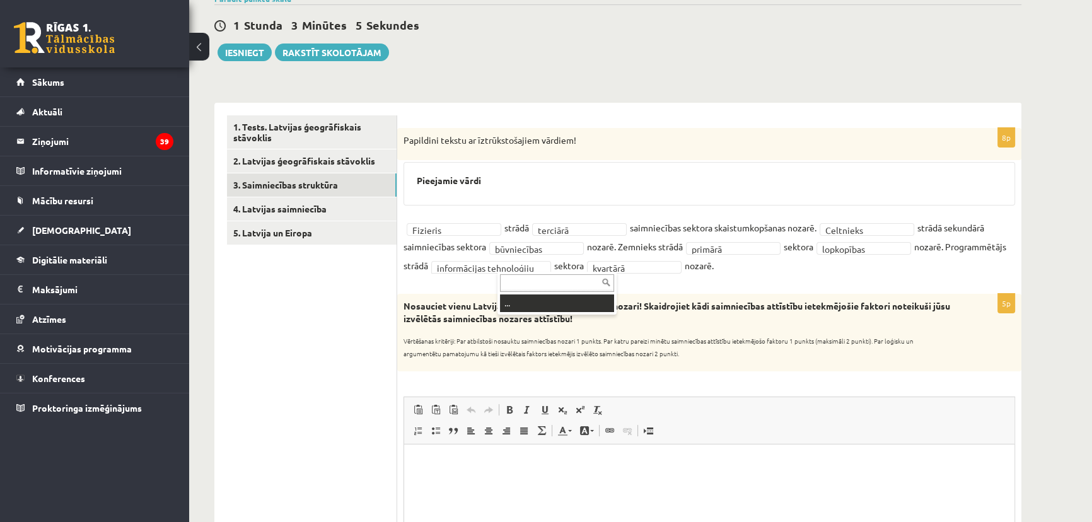
click at [573, 272] on div at bounding box center [556, 282] width 119 height 20
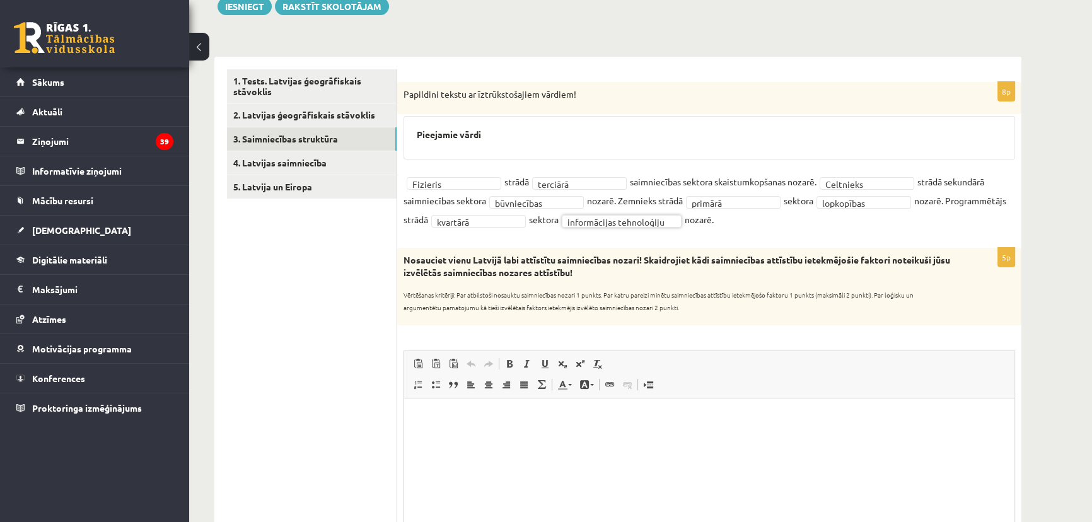
scroll to position [283, 0]
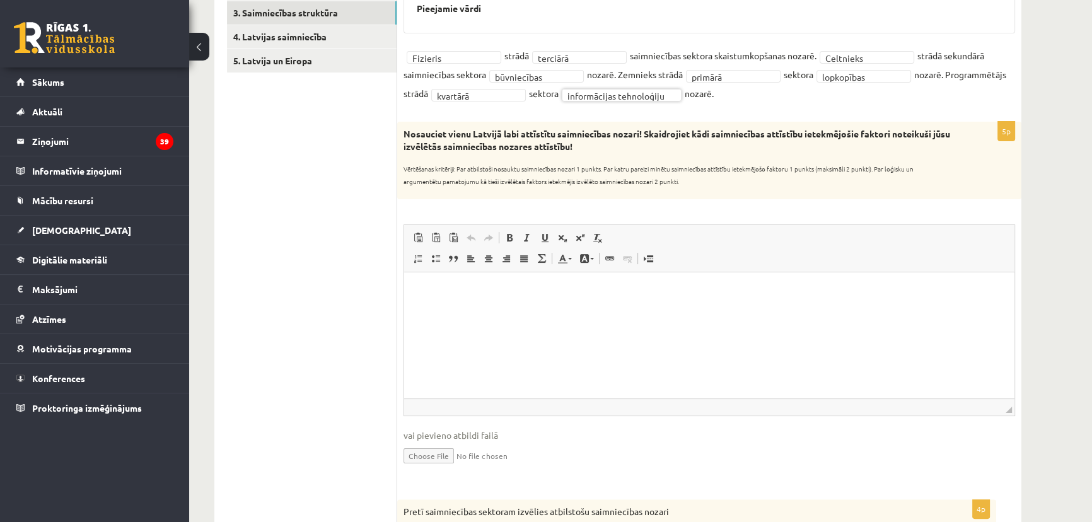
click at [446, 285] on p "Визуальный текстовый редактор, wiswyg-editor-user-answer-47433978303040" at bounding box center [709, 290] width 585 height 13
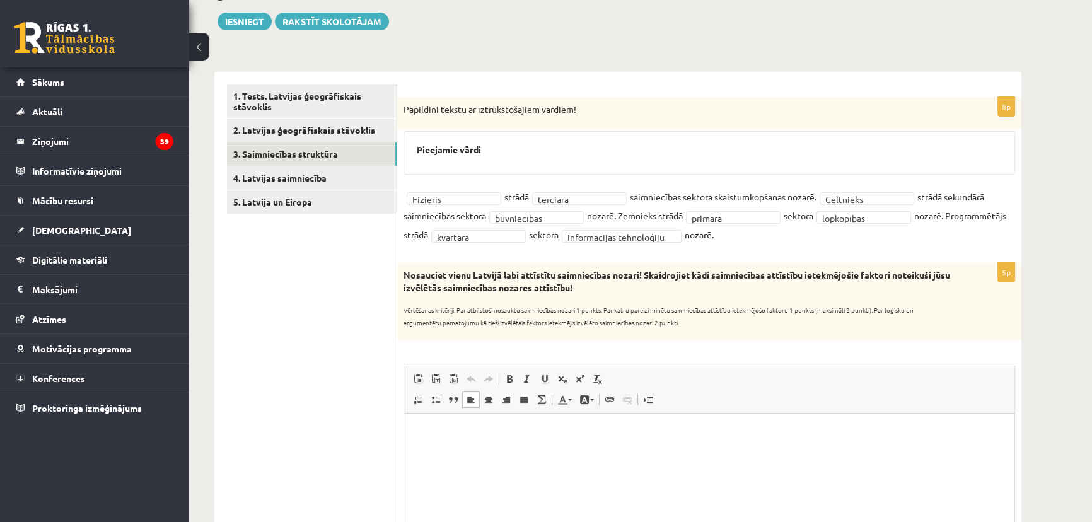
scroll to position [168, 0]
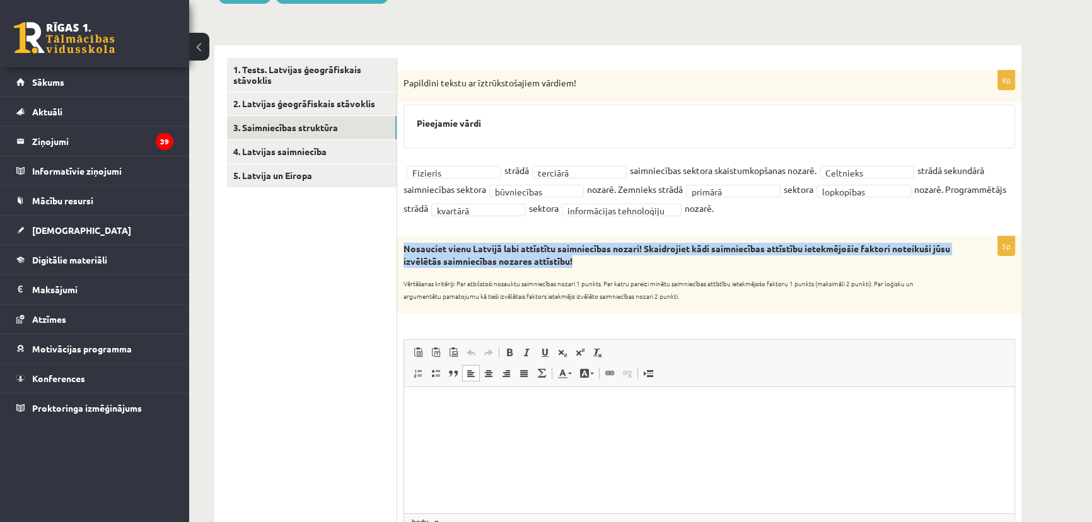
drag, startPoint x: 404, startPoint y: 246, endPoint x: 616, endPoint y: 260, distance: 212.2
click at [616, 260] on p "Nosauciet vienu Latvijā labi attīstītu saimniecības nozari! Skaidrojiet kādi sa…" at bounding box center [677, 255] width 548 height 25
drag, startPoint x: 405, startPoint y: 246, endPoint x: 611, endPoint y: 264, distance: 206.8
click at [611, 264] on p "Nosauciet vienu Latvijā labi attīstītu saimniecības nozari! Skaidrojiet kādi sa…" at bounding box center [677, 255] width 548 height 25
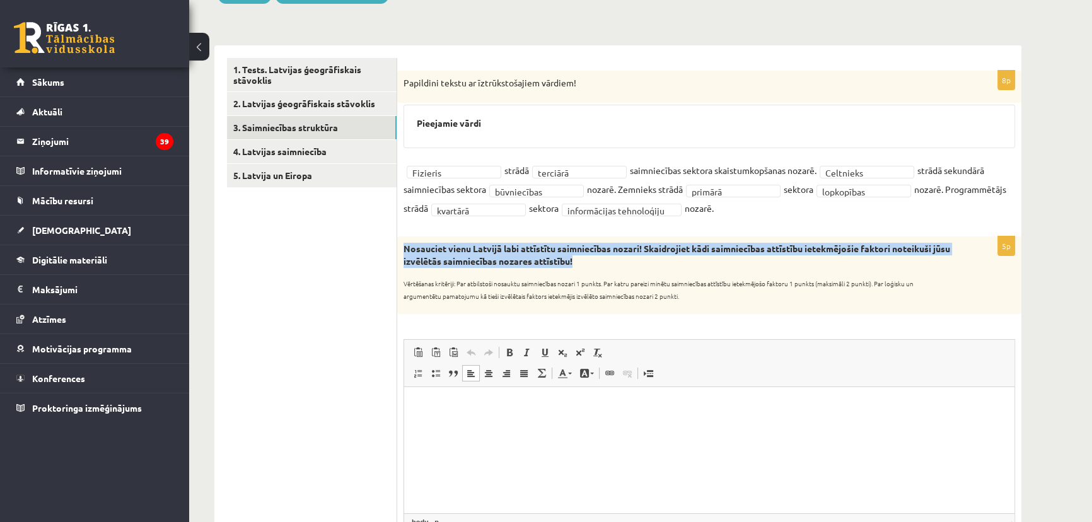
copy strong "Nosauciet vienu Latvijā labi attīstītu saimniecības nozari! Skaidrojiet kādi sa…"
click at [460, 251] on strong "Nosauciet vienu Latvijā labi attīstītu saimniecības nozari! Skaidrojiet kādi sa…" at bounding box center [676, 255] width 546 height 24
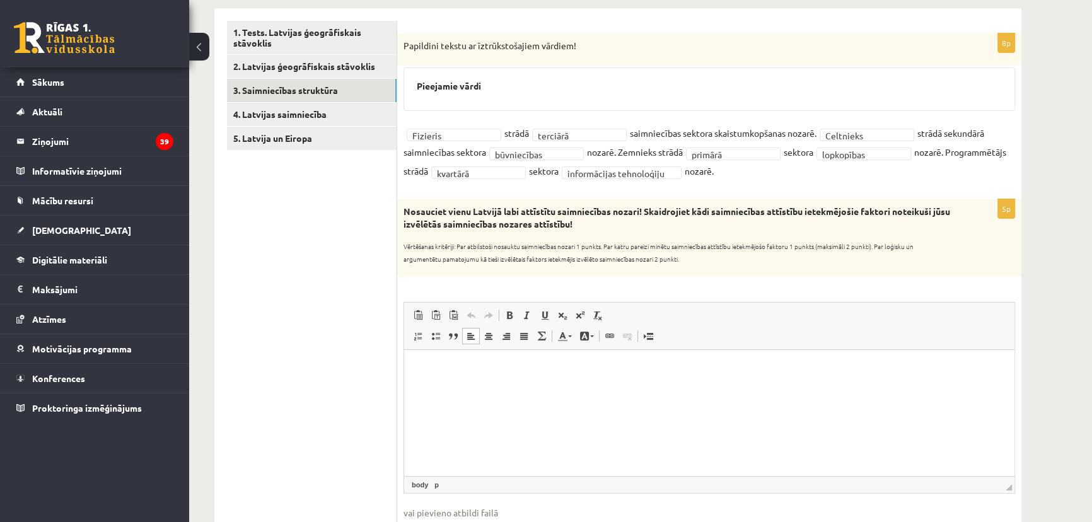
scroll to position [226, 0]
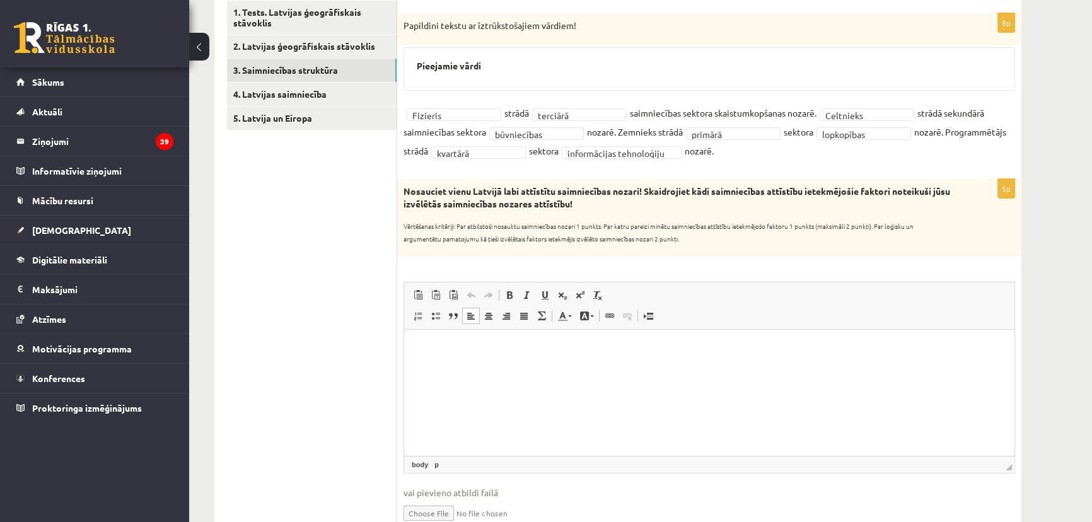
click at [463, 350] on p "Визуальный текстовый редактор, wiswyg-editor-user-answer-47433978303040" at bounding box center [709, 348] width 585 height 13
drag, startPoint x: 472, startPoint y: 190, endPoint x: 640, endPoint y: 189, distance: 167.6
click at [640, 189] on strong "Nosauciet vienu Latvijā labi attīstītu saimniecības nozari! Skaidrojiet kādi sa…" at bounding box center [676, 197] width 546 height 24
copy strong "Latvijā labi attīstītu saimniecības nozari"
click at [426, 343] on p "Визуальный текстовый редактор, wiswyg-editor-user-answer-47433978303040" at bounding box center [709, 348] width 585 height 13
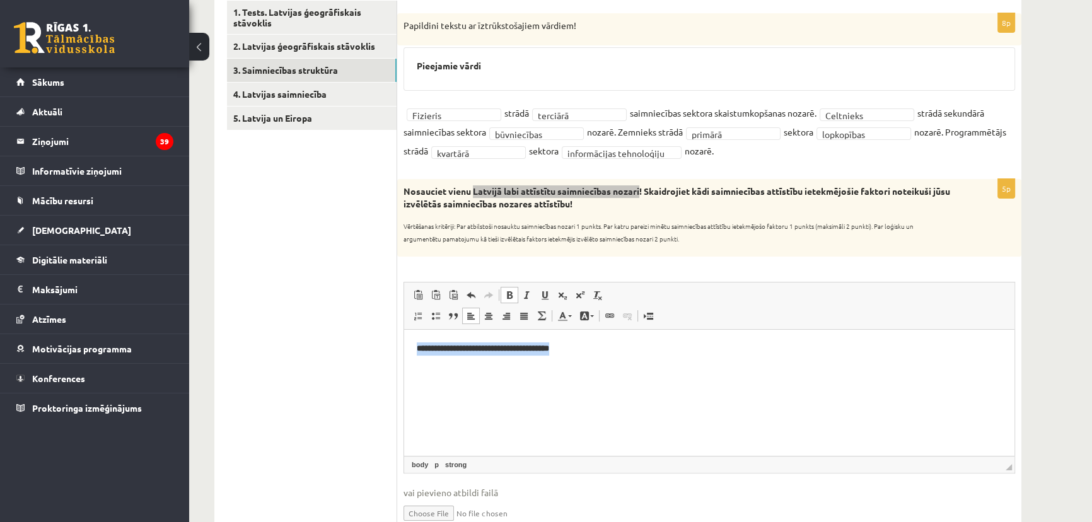
drag, startPoint x: 418, startPoint y: 345, endPoint x: 964, endPoint y: 652, distance: 626.7
click at [579, 335] on html "**********" at bounding box center [709, 348] width 610 height 38
click at [514, 290] on span at bounding box center [509, 295] width 10 height 10
click at [573, 344] on p "**********" at bounding box center [709, 348] width 585 height 13
click at [483, 349] on p "**********" at bounding box center [709, 348] width 585 height 13
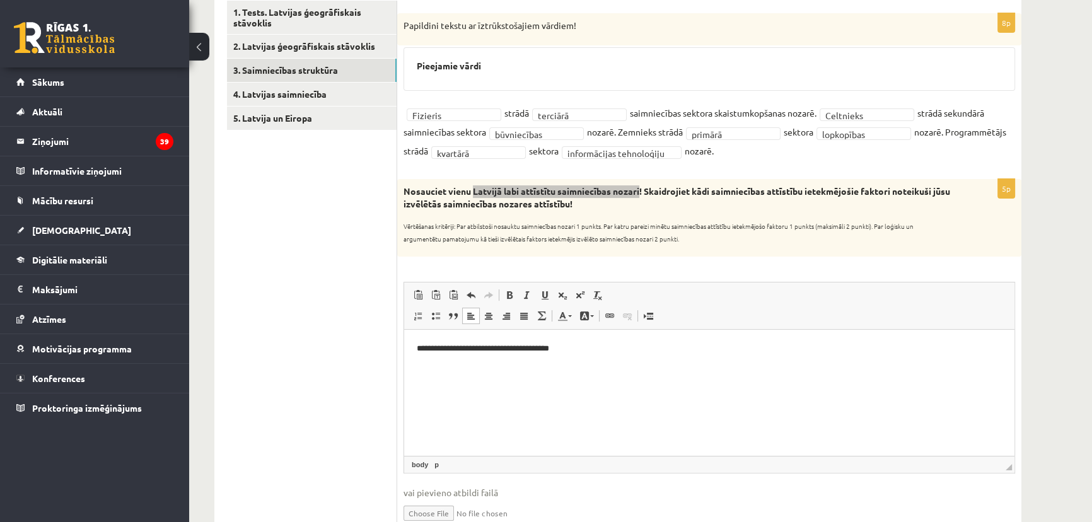
click at [574, 352] on p "**********" at bounding box center [709, 348] width 585 height 13
click at [571, 349] on p "**********" at bounding box center [709, 348] width 585 height 13
click at [609, 350] on p "**********" at bounding box center [709, 348] width 585 height 13
click at [652, 209] on p "Nosauciet vienu Latvijā labi attīstītu saimniecības nozari! Skaidrojiet kādi sa…" at bounding box center [677, 197] width 548 height 25
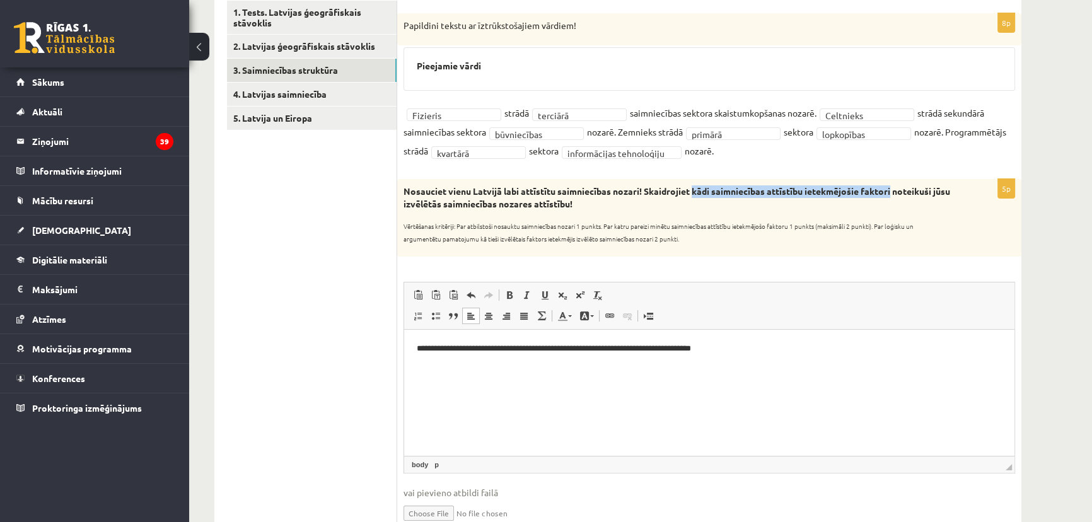
drag, startPoint x: 694, startPoint y: 190, endPoint x: 894, endPoint y: 193, distance: 199.8
click at [894, 193] on strong "Nosauciet vienu Latvijā labi attīstītu saimniecības nozari! Skaidrojiet kādi sa…" at bounding box center [676, 197] width 546 height 24
copy strong "kādi saimniecības attīstību ietekmējošie faktori"
click at [738, 356] on html "**********" at bounding box center [709, 348] width 610 height 38
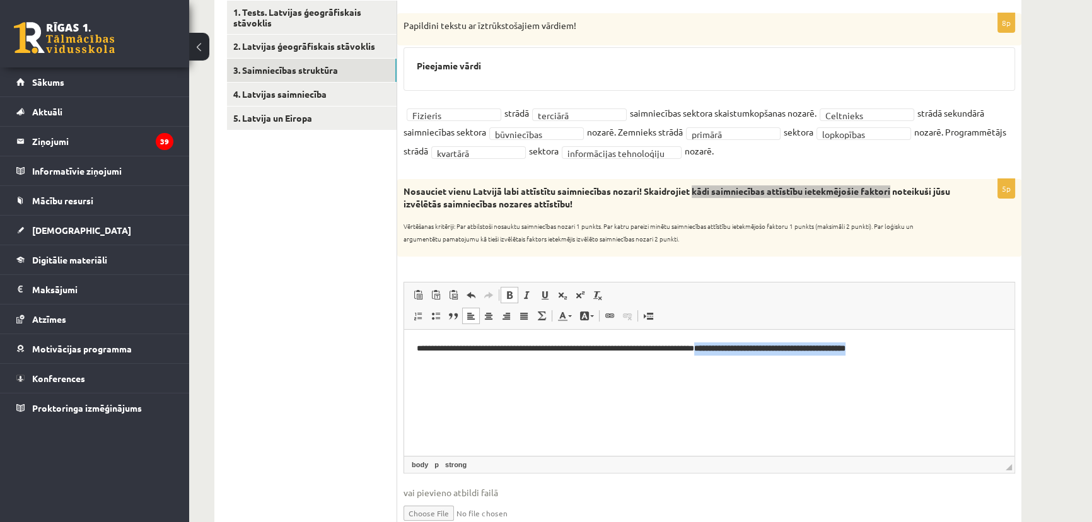
drag, startPoint x: 715, startPoint y: 349, endPoint x: 1228, endPoint y: 632, distance: 586.2
click at [918, 342] on p "**********" at bounding box center [709, 348] width 585 height 13
drag, startPoint x: 508, startPoint y: 294, endPoint x: 575, endPoint y: 317, distance: 71.4
click at [511, 294] on span at bounding box center [509, 295] width 10 height 10
click at [733, 348] on p "**********" at bounding box center [709, 348] width 585 height 13
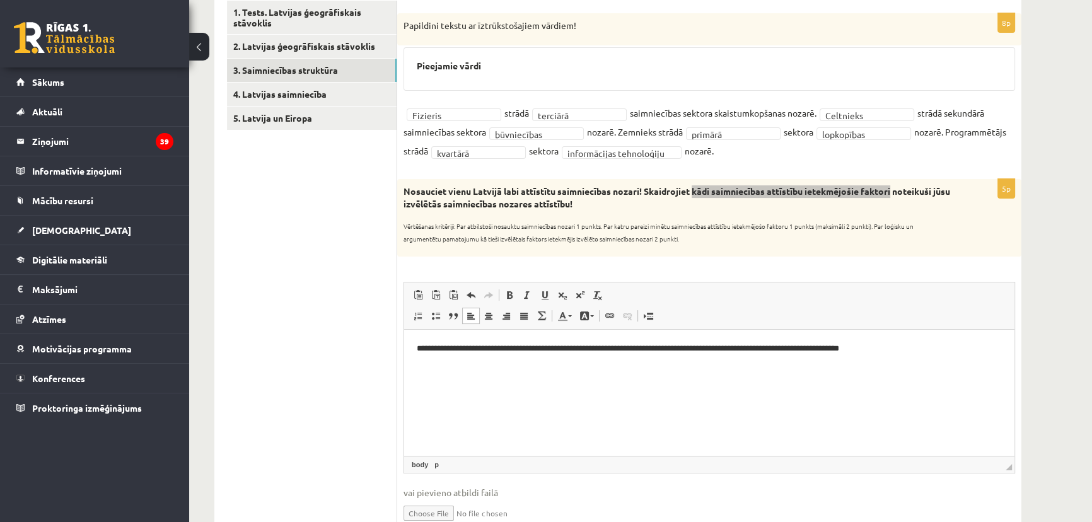
click at [805, 350] on p "**********" at bounding box center [709, 348] width 585 height 13
click at [778, 349] on p "**********" at bounding box center [709, 348] width 585 height 13
click at [779, 350] on p "**********" at bounding box center [709, 348] width 585 height 13
click at [782, 350] on p "**********" at bounding box center [709, 348] width 585 height 13
click at [838, 349] on p "**********" at bounding box center [709, 348] width 585 height 13
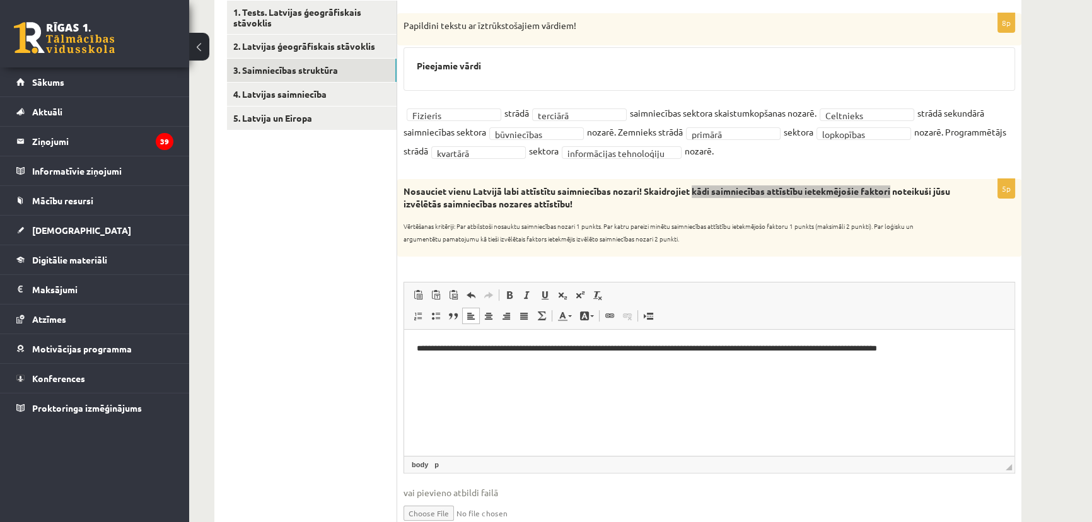
click at [839, 350] on p "**********" at bounding box center [709, 348] width 585 height 13
click at [888, 350] on p "**********" at bounding box center [709, 348] width 585 height 13
click at [890, 352] on p "**********" at bounding box center [709, 348] width 585 height 13
click at [886, 349] on p "**********" at bounding box center [709, 348] width 585 height 13
click at [843, 346] on p "**********" at bounding box center [709, 348] width 585 height 13
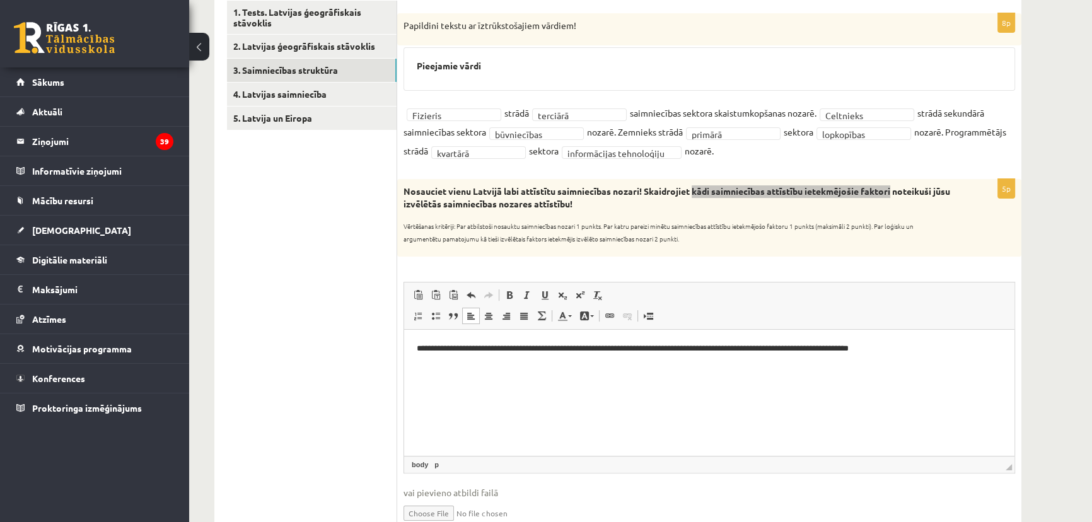
click at [869, 347] on p "**********" at bounding box center [709, 348] width 585 height 13
click at [874, 352] on p "**********" at bounding box center [709, 348] width 585 height 13
click at [870, 351] on p "**********" at bounding box center [709, 348] width 585 height 13
click at [914, 352] on p "**********" at bounding box center [709, 348] width 585 height 13
click at [914, 349] on p "**********" at bounding box center [709, 355] width 585 height 26
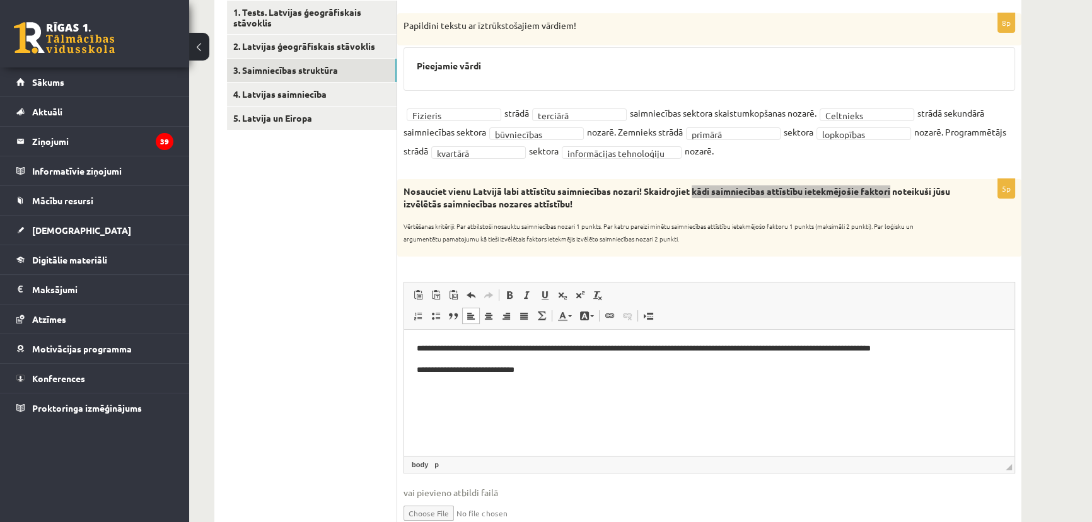
click at [529, 371] on p "**********" at bounding box center [709, 369] width 585 height 13
click at [416, 369] on html "**********" at bounding box center [709, 358] width 610 height 59
click at [536, 370] on p "**********" at bounding box center [709, 369] width 585 height 13
click at [688, 368] on p "**********" at bounding box center [709, 369] width 585 height 13
click at [763, 367] on p "**********" at bounding box center [709, 369] width 585 height 13
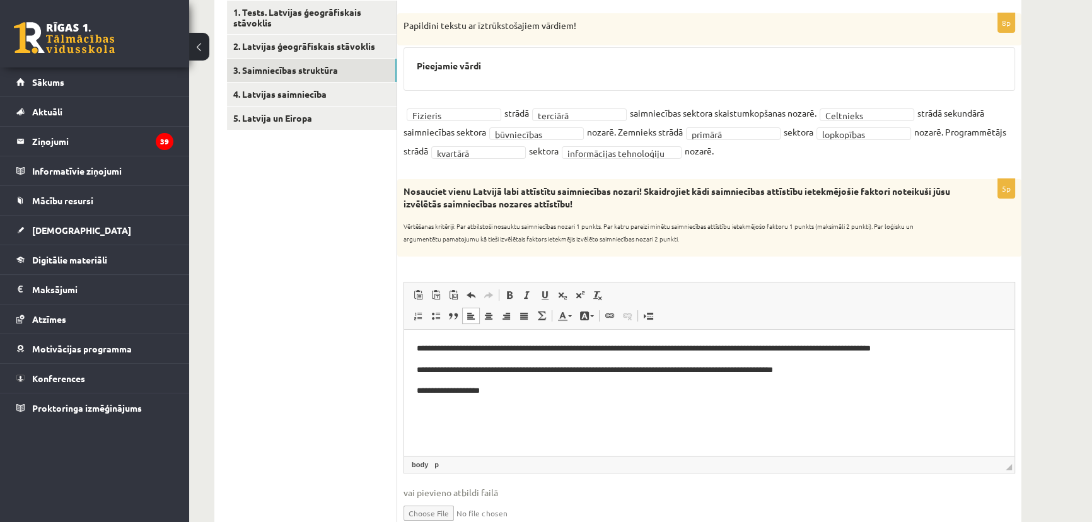
click at [777, 218] on p "Vērtēšanas kritēriji: Par atbilstoši nosauktu saimniecības nozari 1 punkts. Par…" at bounding box center [677, 229] width 548 height 25
click at [504, 386] on p "**********" at bounding box center [709, 390] width 585 height 13
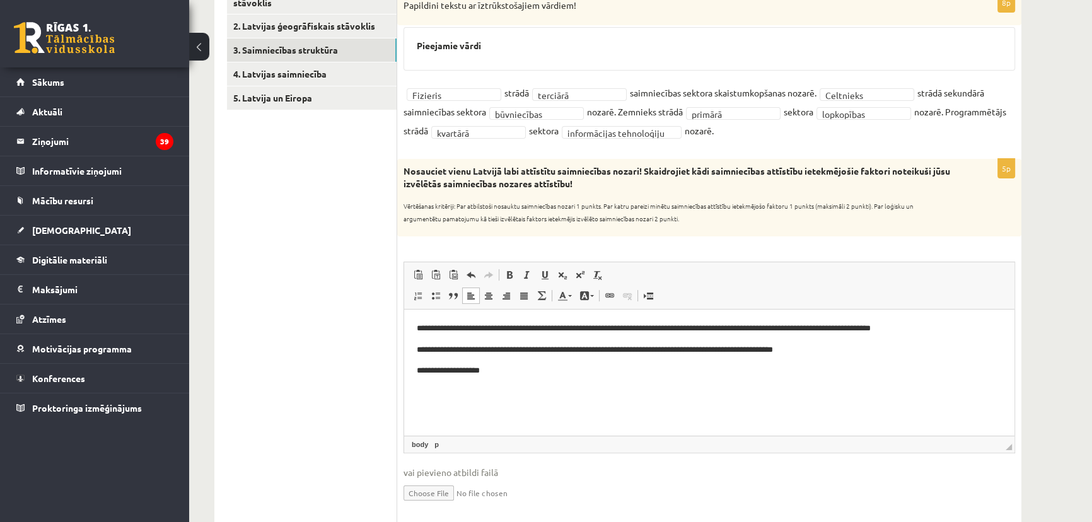
scroll to position [417, 0]
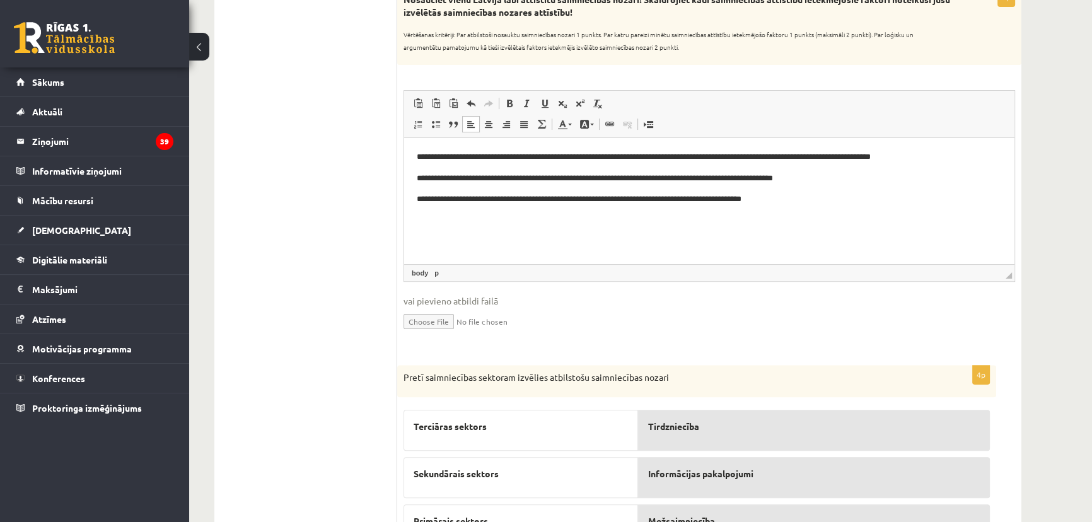
click at [756, 199] on p "**********" at bounding box center [709, 198] width 585 height 13
click at [773, 199] on p "**********" at bounding box center [709, 198] width 585 height 13
click at [584, 201] on p "**********" at bounding box center [709, 198] width 585 height 13
click at [776, 202] on p "**********" at bounding box center [709, 198] width 585 height 13
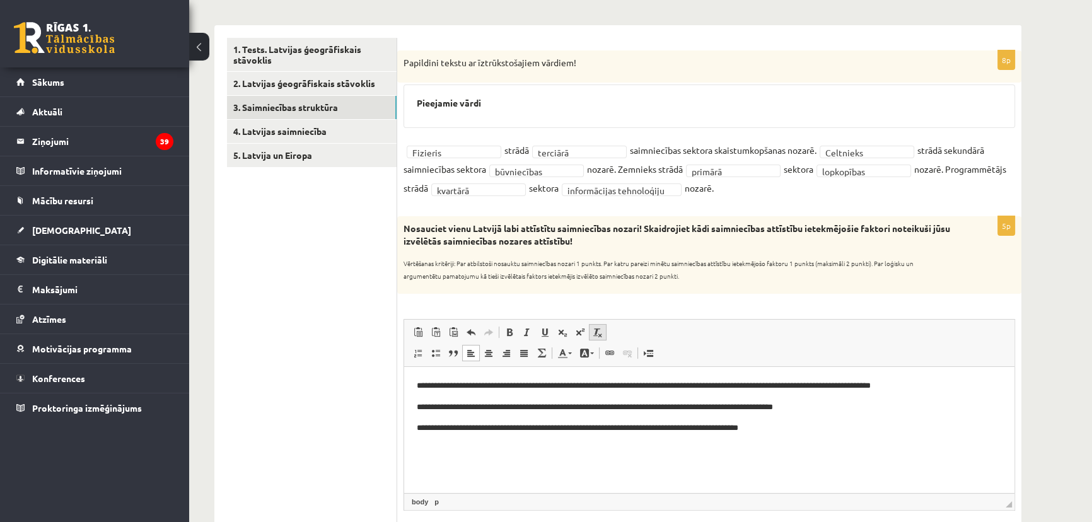
scroll to position [0, 0]
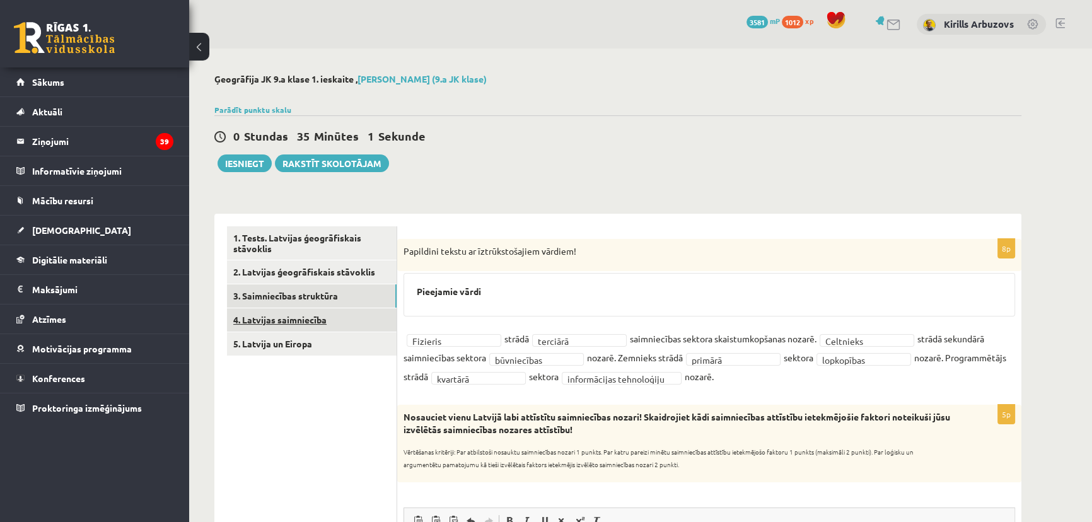
click at [348, 314] on link "4. Latvijas saimniecība" at bounding box center [312, 319] width 170 height 23
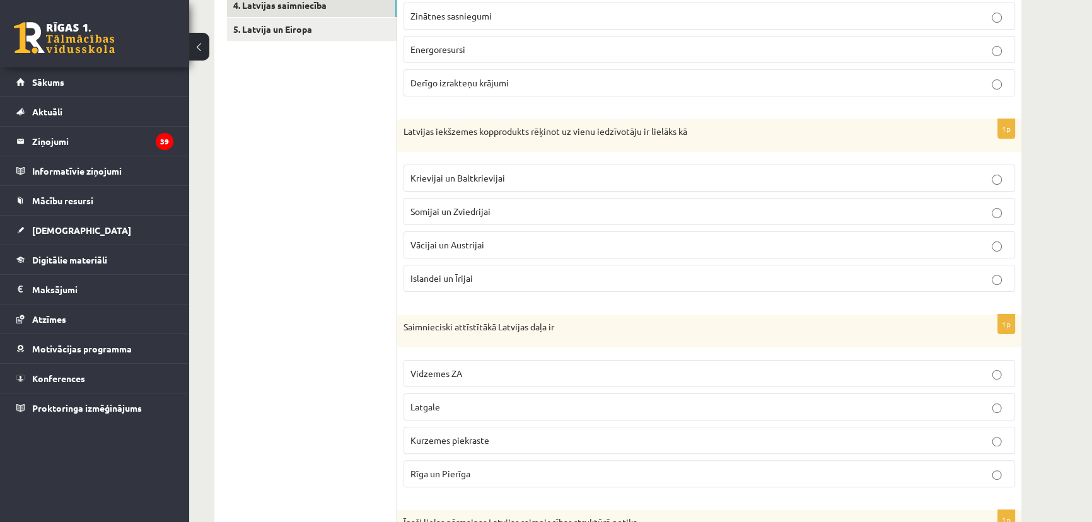
scroll to position [257, 0]
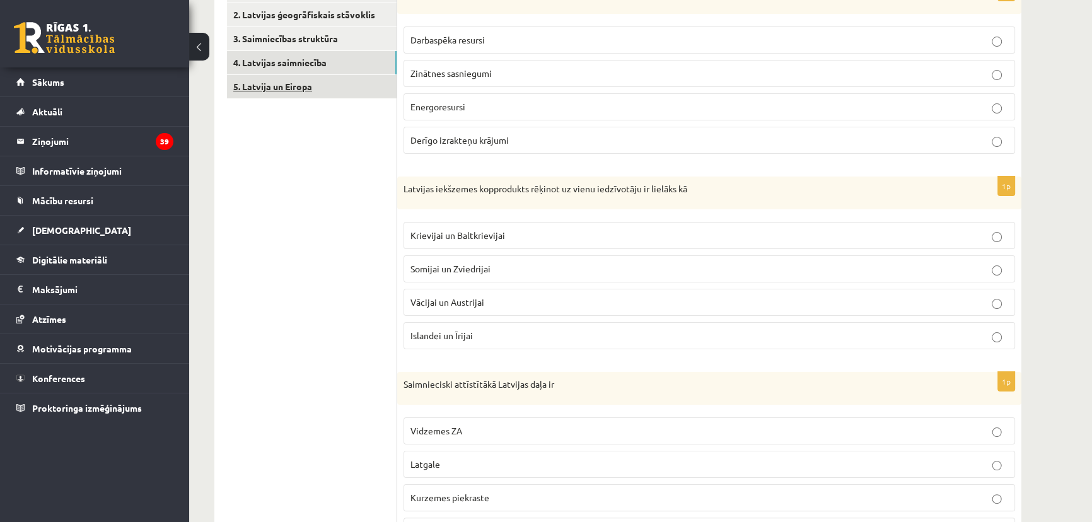
click at [300, 75] on link "5. Latvija un Eiropa" at bounding box center [312, 86] width 170 height 23
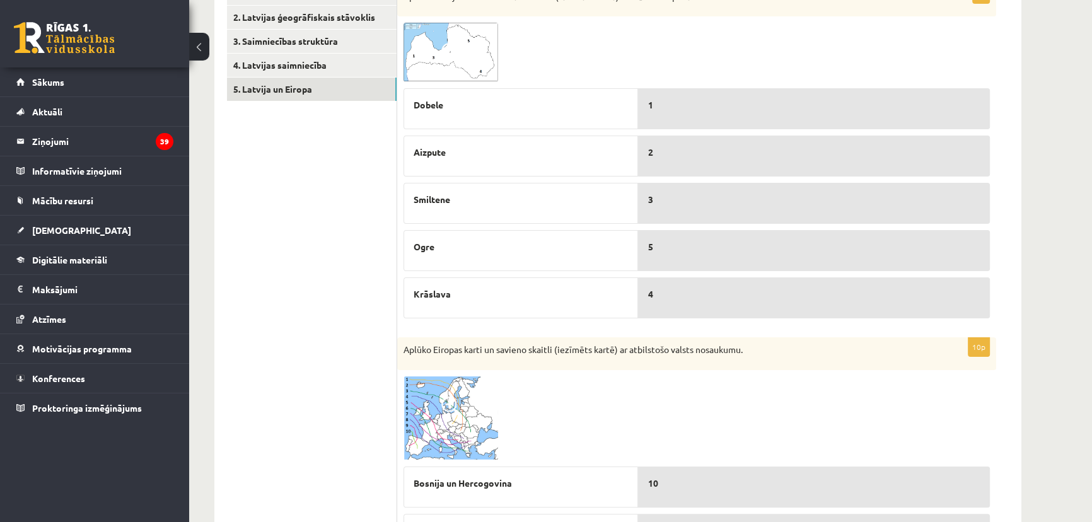
scroll to position [20, 0]
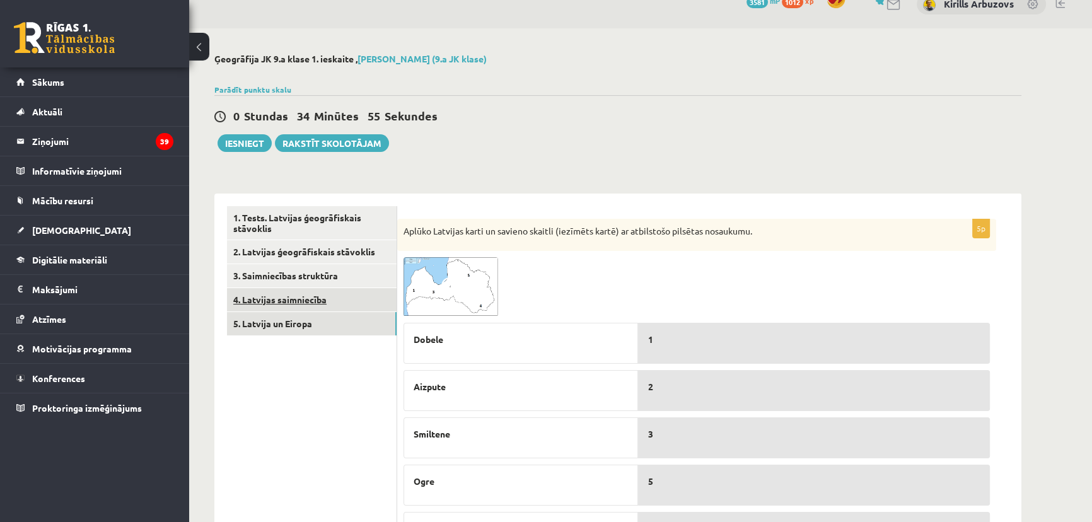
click at [384, 298] on link "4. Latvijas saimniecība" at bounding box center [312, 299] width 170 height 23
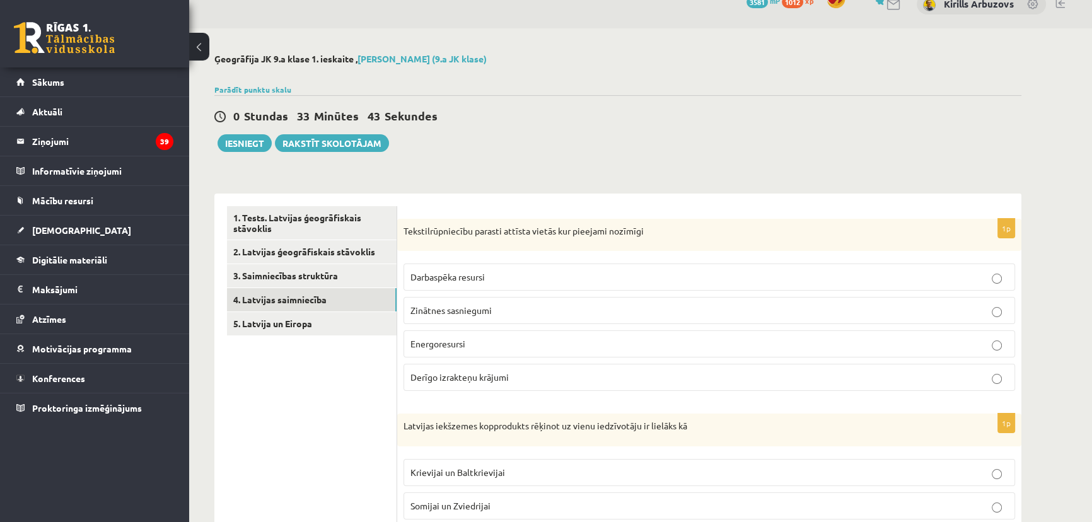
click at [446, 342] on span "Energoresursi" at bounding box center [437, 343] width 55 height 11
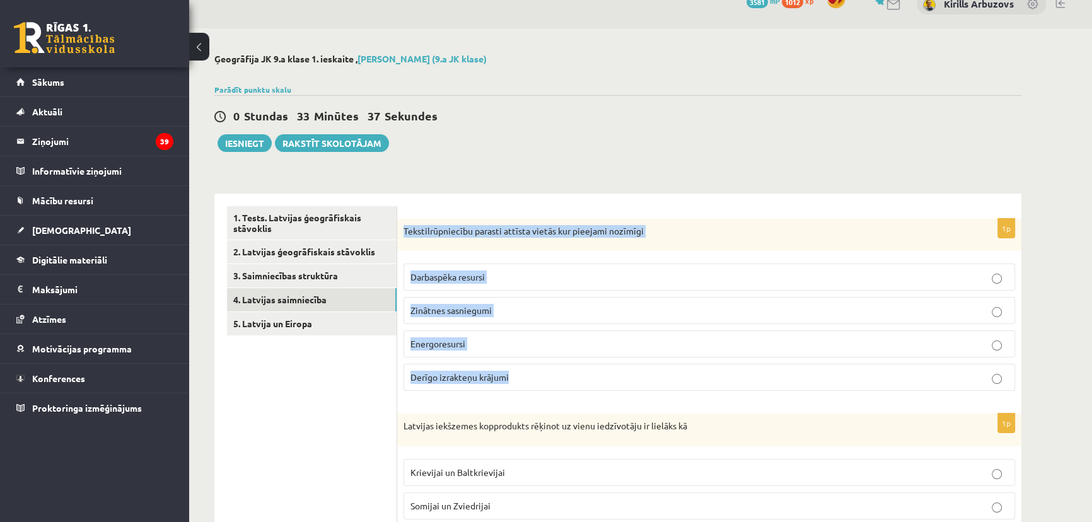
drag, startPoint x: 403, startPoint y: 228, endPoint x: 643, endPoint y: 382, distance: 285.1
click at [643, 382] on div "1p Tekstilrūpniecību parasti attīsta vietās kur pieejami nozīmīgi Darbaspēka re…" at bounding box center [709, 310] width 624 height 183
copy div "Tekstilrūpniecību parasti attīsta vietās kur pieejami nozīmīgi Darbaspēka resur…"
click at [456, 282] on p "Darbaspēka resursi" at bounding box center [708, 276] width 597 height 13
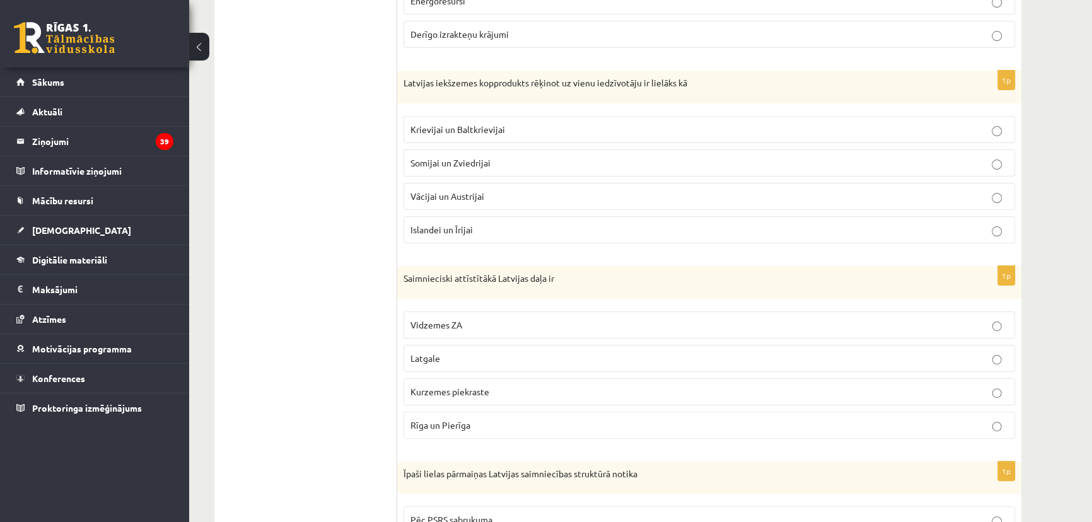
scroll to position [364, 0]
click at [453, 157] on span "Somijai un Zviedrijai" at bounding box center [450, 161] width 80 height 11
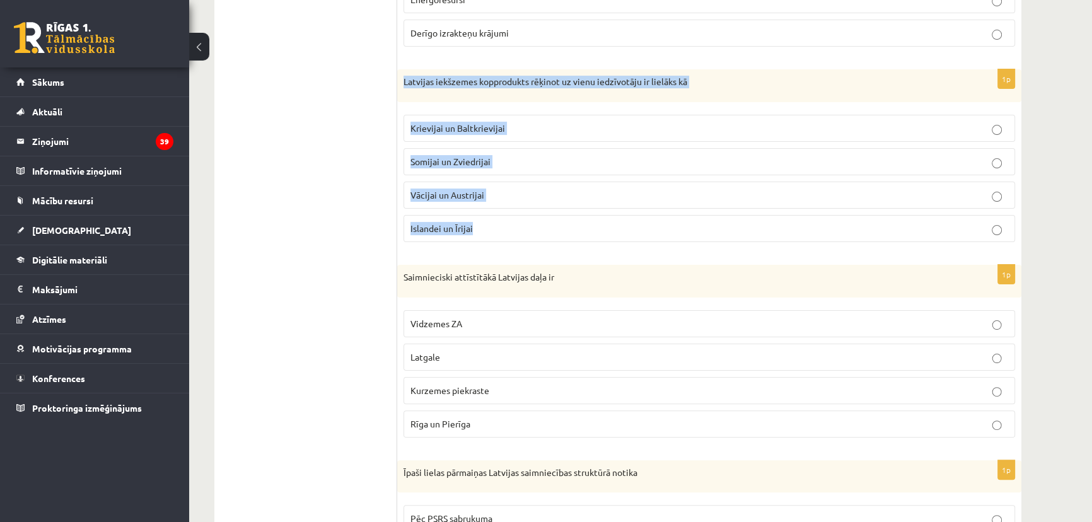
drag, startPoint x: 403, startPoint y: 78, endPoint x: 481, endPoint y: 225, distance: 166.1
click at [481, 224] on div "1p Latvijas iekšzemes kopprodukts rēķinot uz vienu iedzīvotāju ir lielāks kā Kr…" at bounding box center [709, 160] width 624 height 183
copy div "Latvijas iekšzemes kopprodukts rēķinot uz vienu iedzīvotāju ir lielāks kā Kriev…"
click at [449, 100] on div "Latvijas iekšzemes kopprodukts rēķinot uz vienu iedzīvotāju ir lielāks kā" at bounding box center [709, 85] width 624 height 33
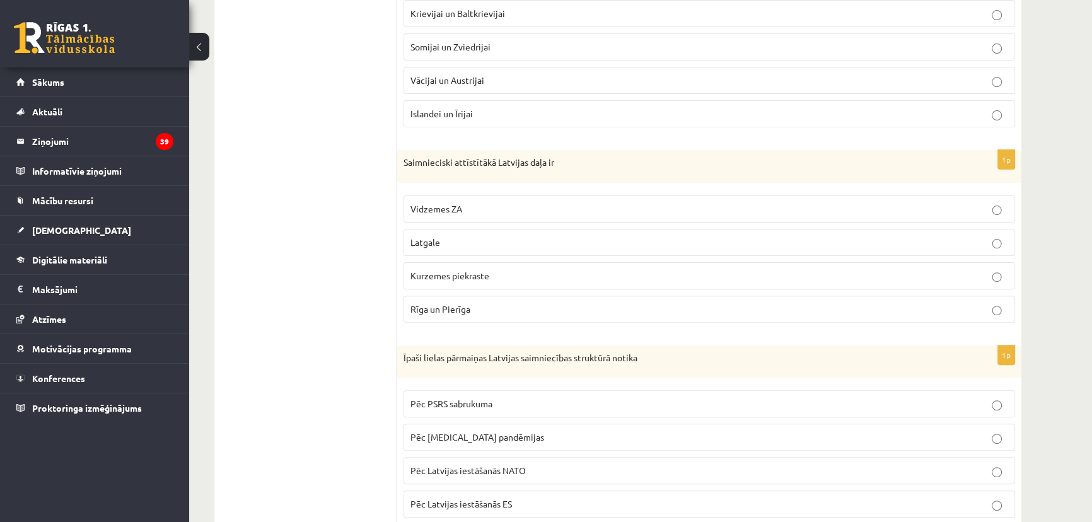
click at [478, 117] on p "Islandei un Īrijai" at bounding box center [708, 113] width 597 height 13
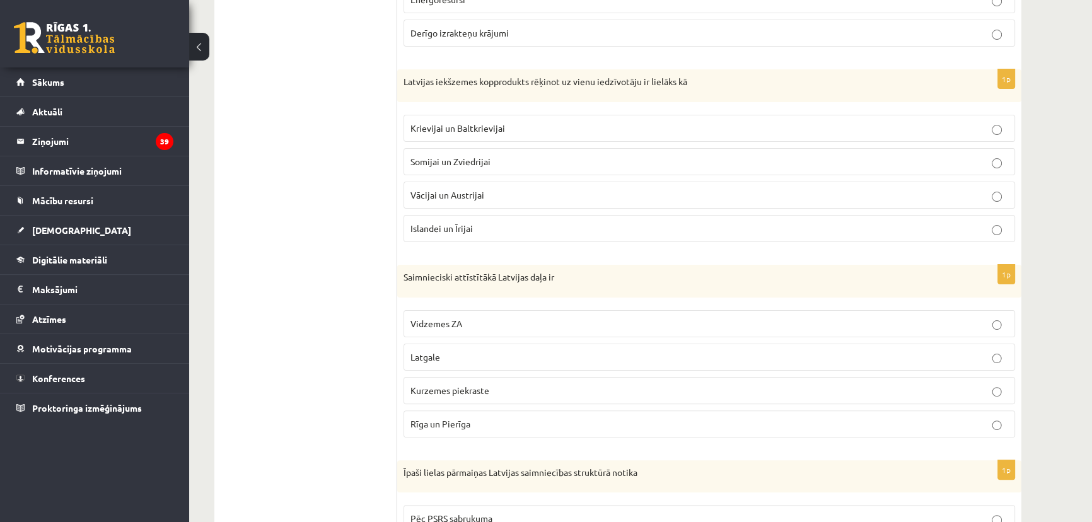
click at [509, 141] on fieldset "Krievijai un Baltkrievijai Somijai un Zviedrijai Vācijai un Austrijai Islandei …" at bounding box center [708, 176] width 611 height 137
click at [512, 125] on p "Krievijai un Baltkrievijai" at bounding box center [708, 128] width 597 height 13
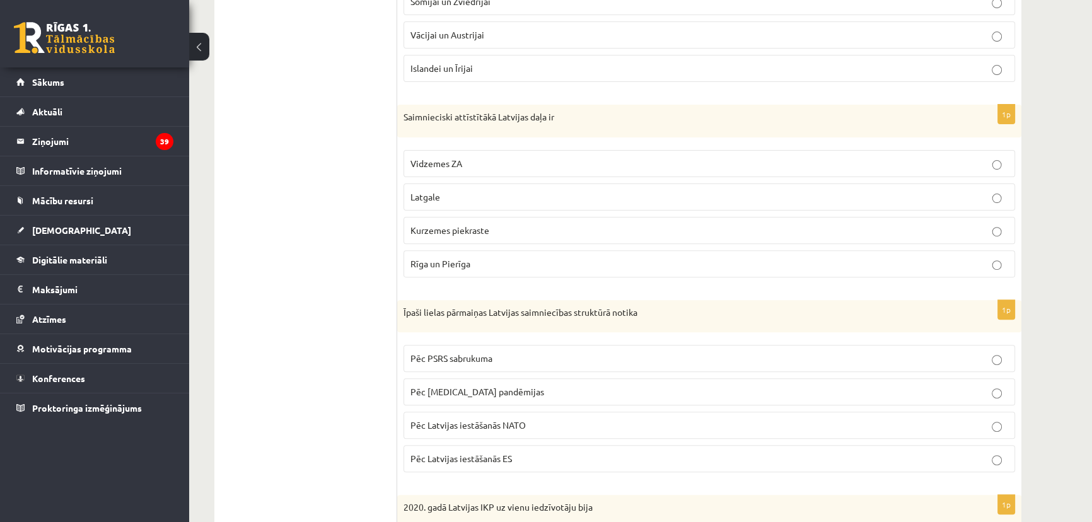
scroll to position [593, 0]
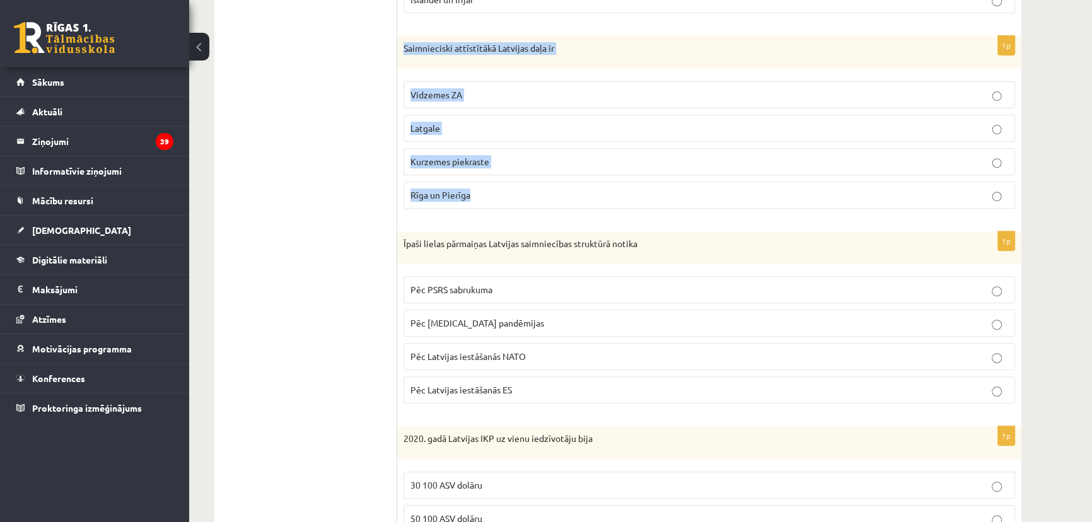
drag, startPoint x: 403, startPoint y: 45, endPoint x: 479, endPoint y: 190, distance: 164.1
click at [479, 190] on div "1p Saimnieciski attīstītākā Latvijas daļa ir Vidzemes ZA Latgale Kurzemes piekr…" at bounding box center [709, 127] width 624 height 183
click at [519, 190] on p "Rīga un Pierīga" at bounding box center [708, 194] width 597 height 13
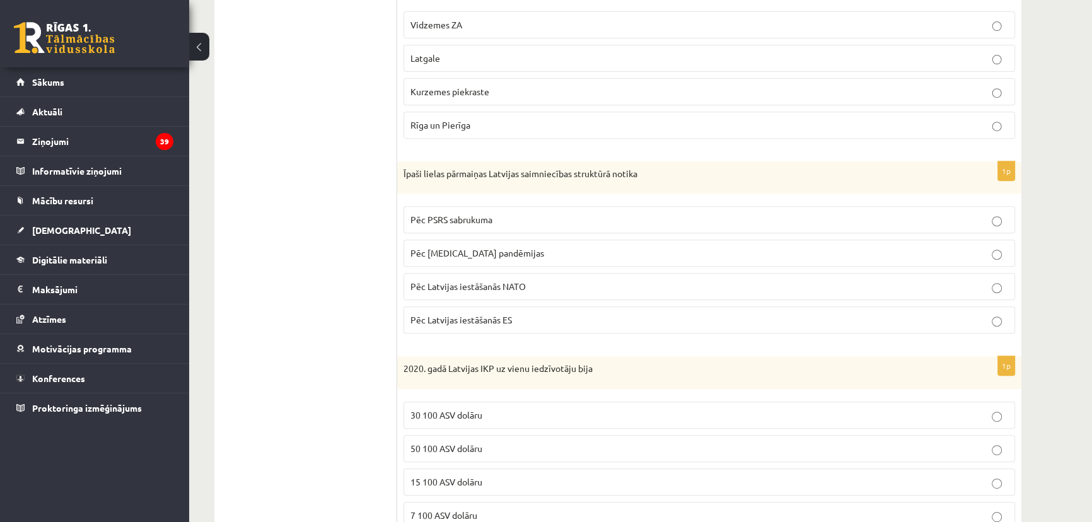
scroll to position [708, 0]
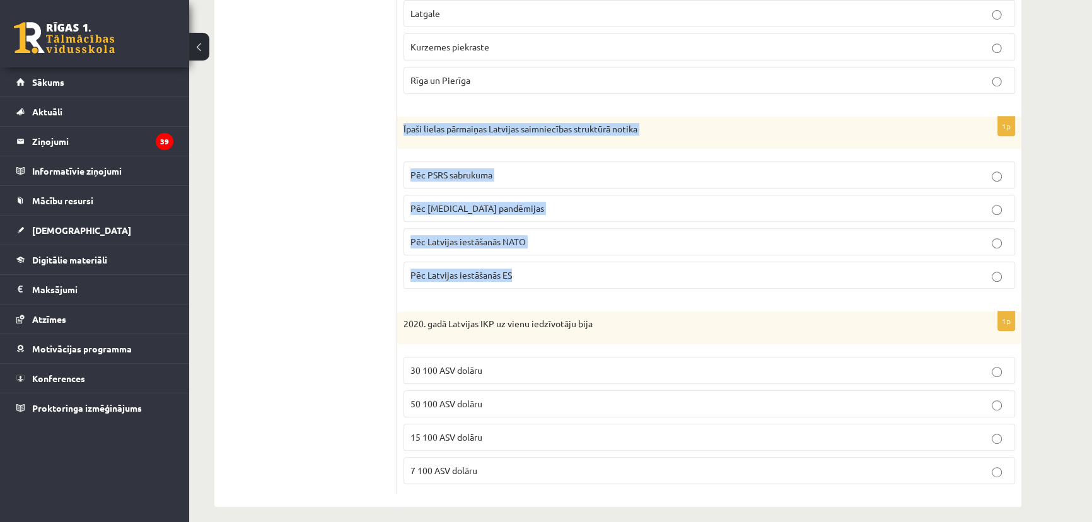
drag, startPoint x: 402, startPoint y: 125, endPoint x: 536, endPoint y: 279, distance: 204.1
click at [536, 279] on div "1p Īpaši lielas pārmaiņas Latvijas saimniecības struktūrā notika Pēc PSRS sabru…" at bounding box center [709, 208] width 624 height 183
click at [476, 164] on label "Pēc PSRS sabrukuma" at bounding box center [708, 174] width 611 height 27
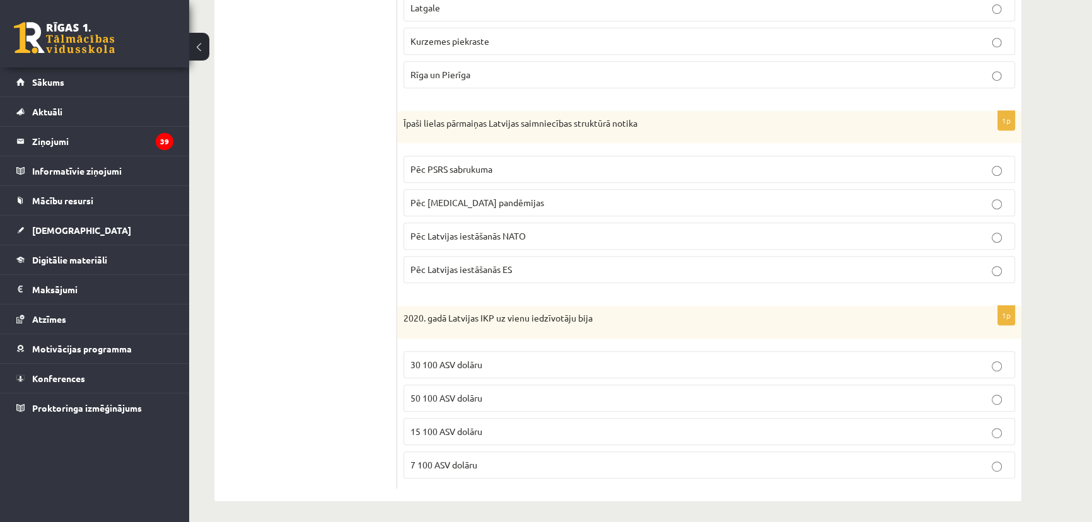
scroll to position [715, 0]
click at [449, 359] on span "30 100 ASV dolāru" at bounding box center [446, 362] width 72 height 11
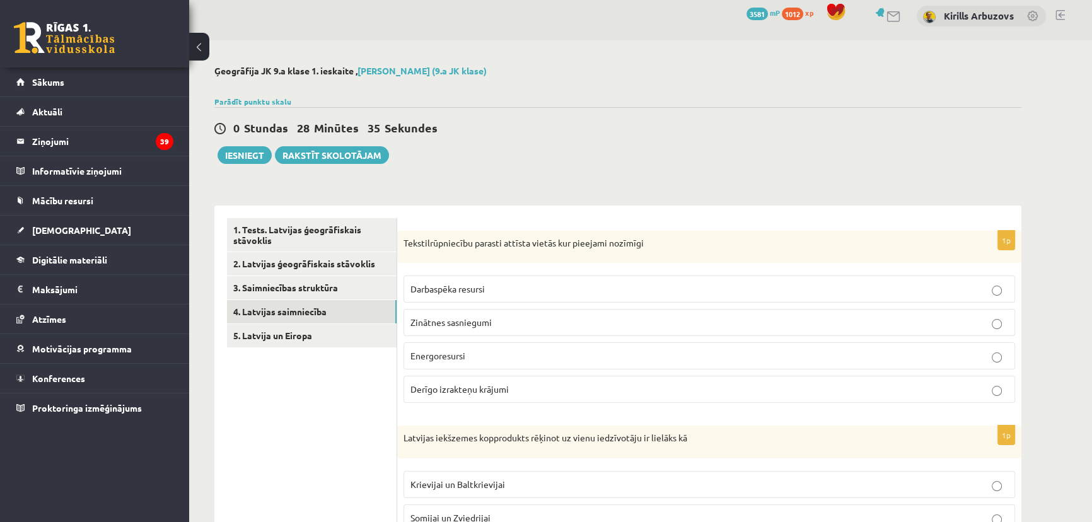
scroll to position [0, 0]
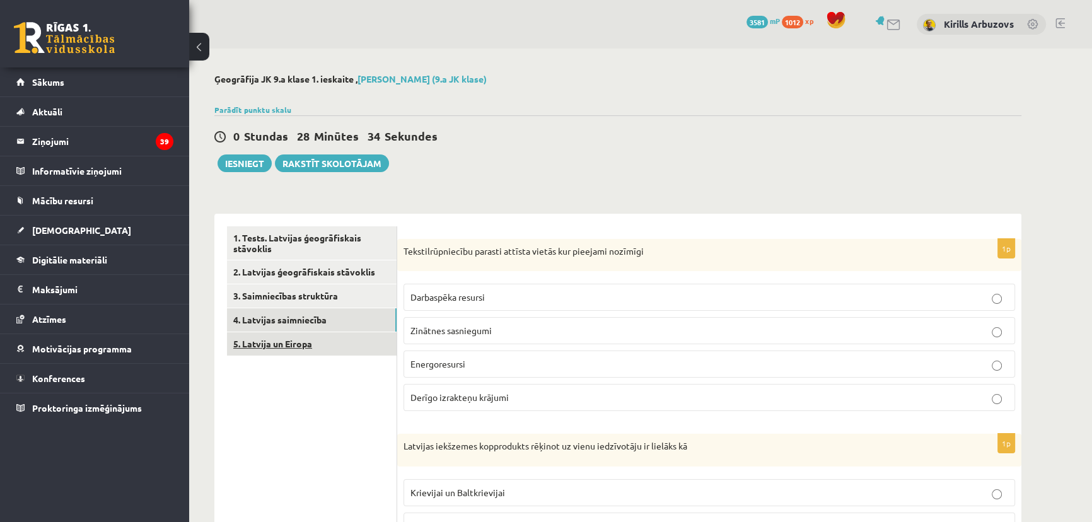
click at [338, 349] on link "5. Latvija un Eiropa" at bounding box center [312, 343] width 170 height 23
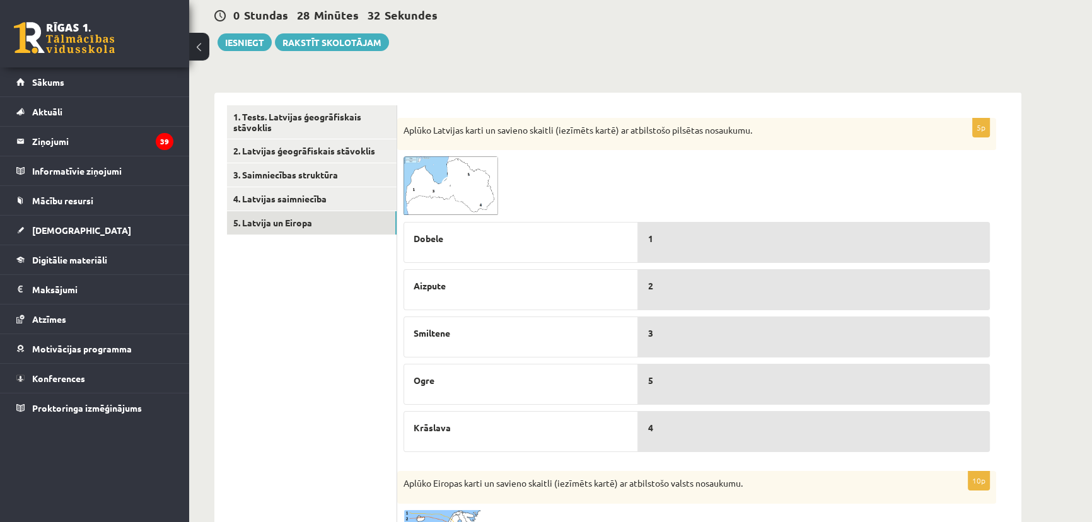
scroll to position [78, 0]
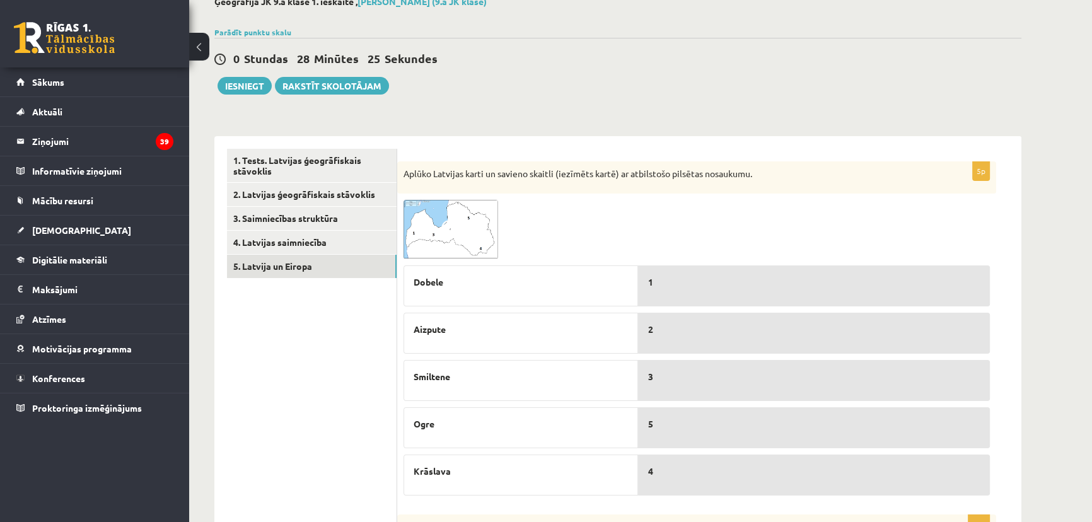
click at [460, 217] on img at bounding box center [450, 229] width 95 height 59
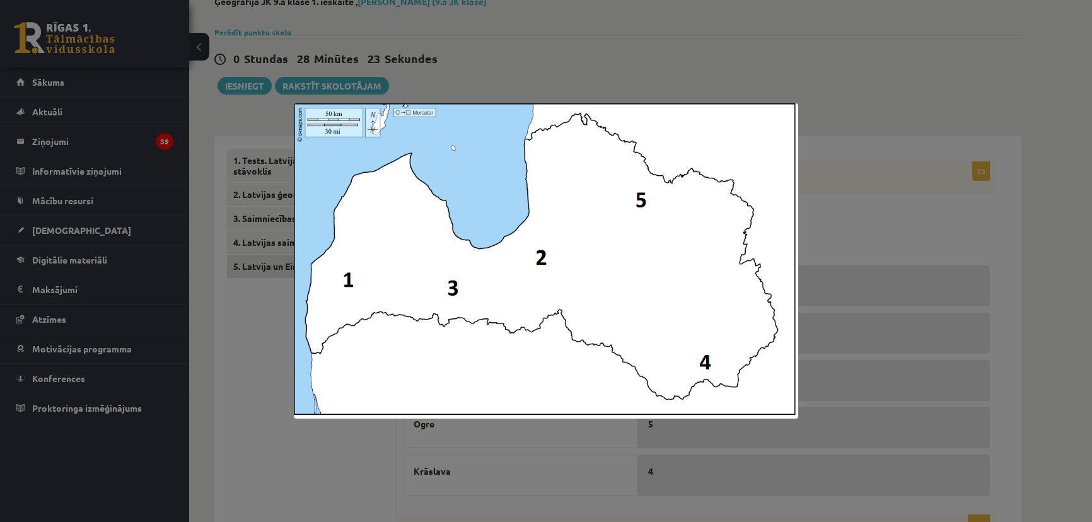
click at [830, 69] on div at bounding box center [546, 261] width 1092 height 522
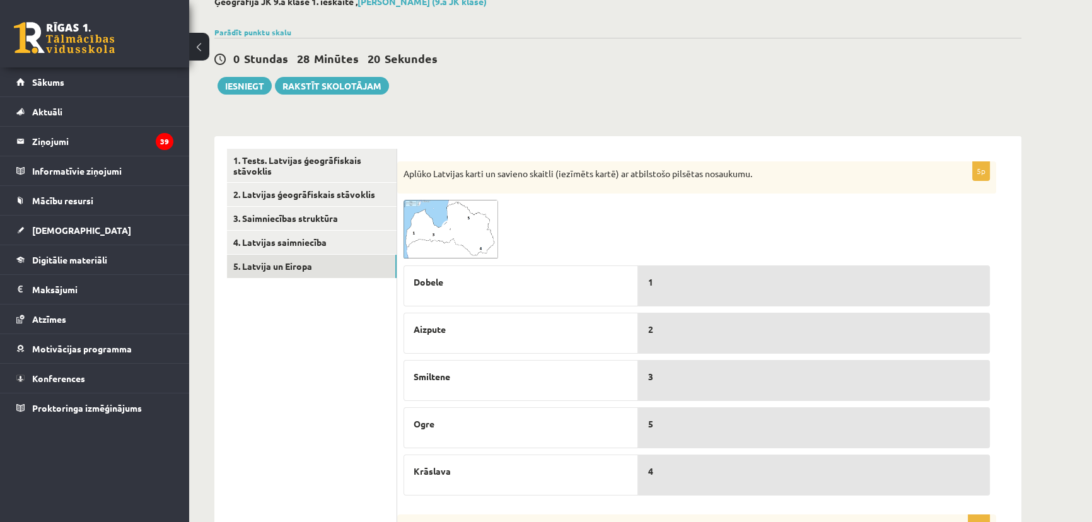
click at [456, 203] on img at bounding box center [450, 229] width 95 height 59
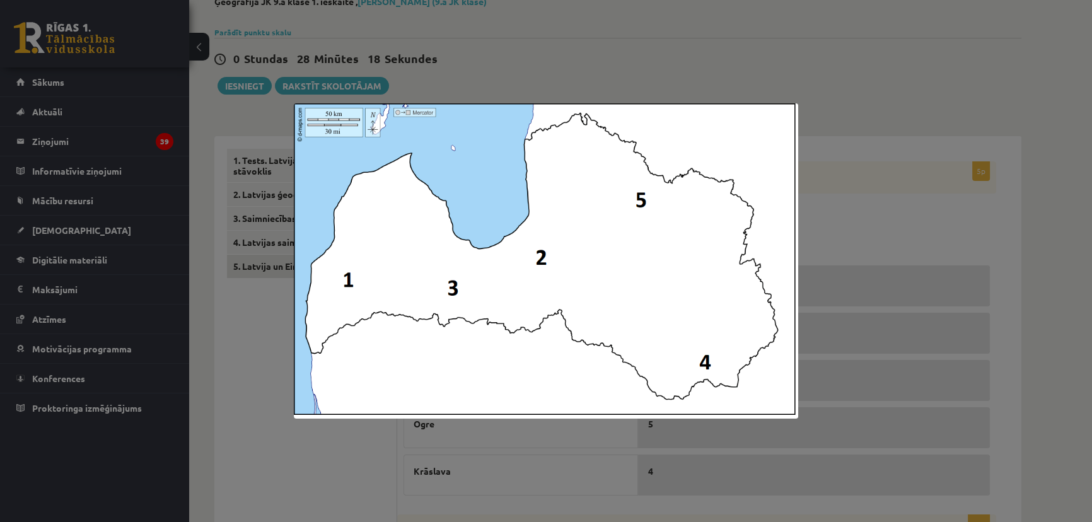
click at [846, 83] on div at bounding box center [546, 261] width 1092 height 522
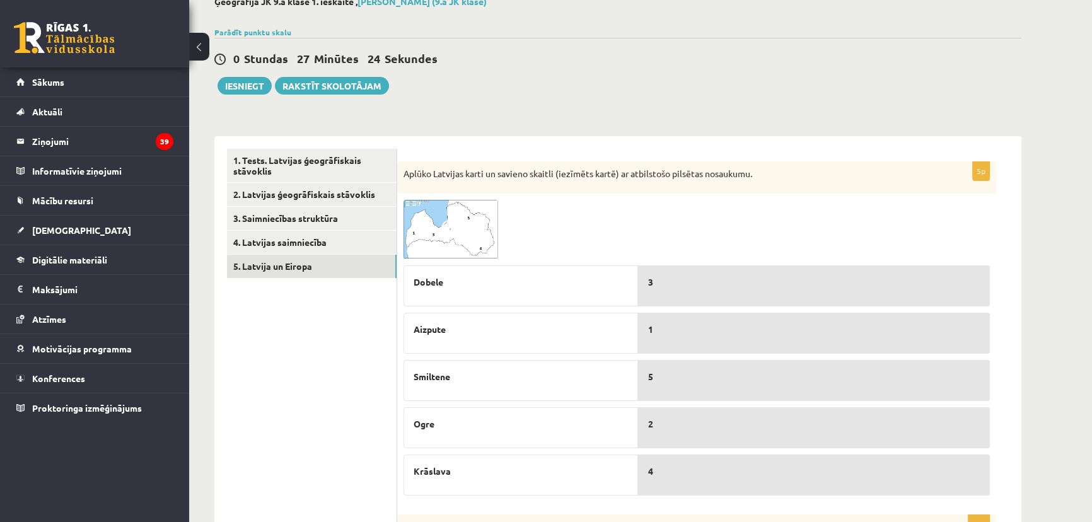
click at [676, 384] on div "5" at bounding box center [814, 380] width 352 height 41
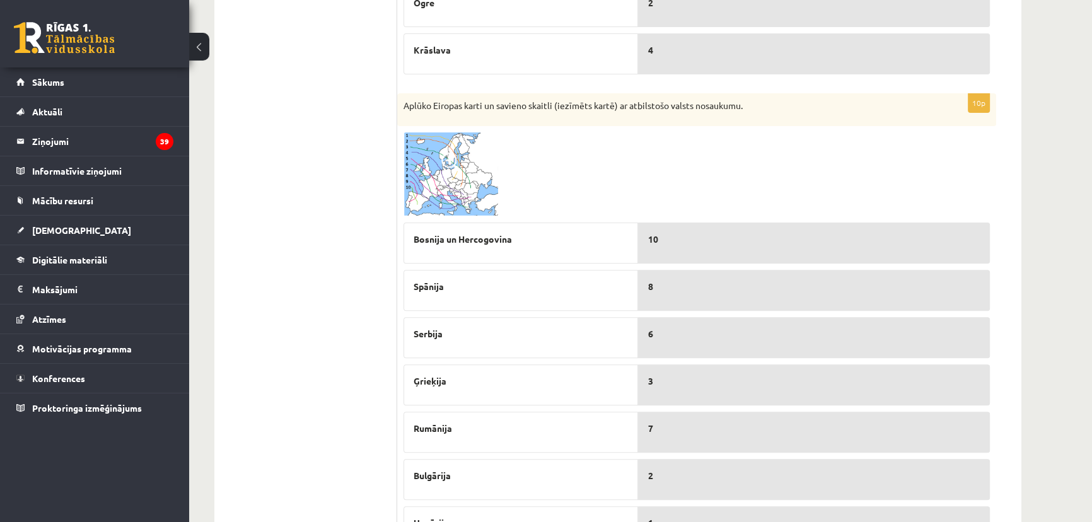
scroll to position [479, 0]
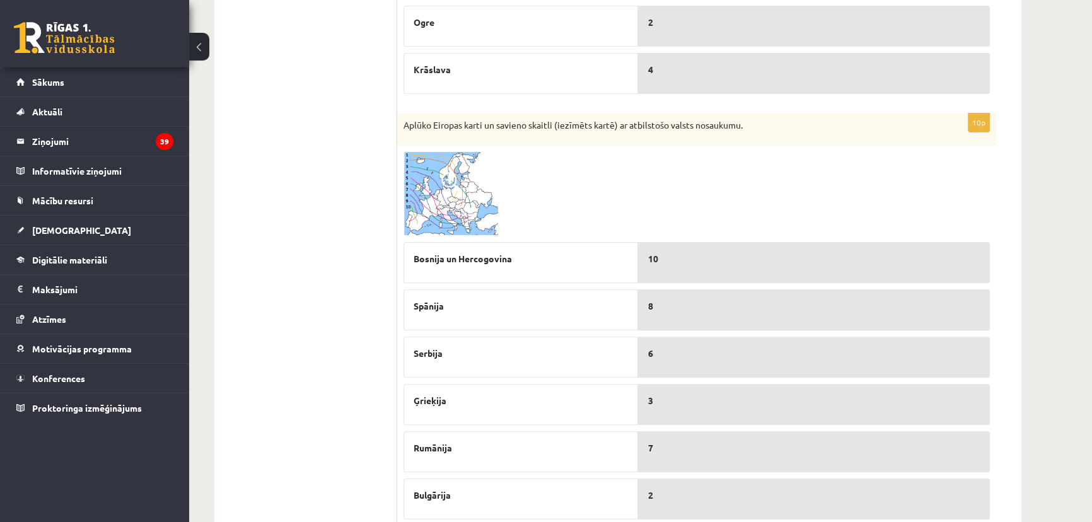
click at [440, 189] on img at bounding box center [450, 194] width 95 height 84
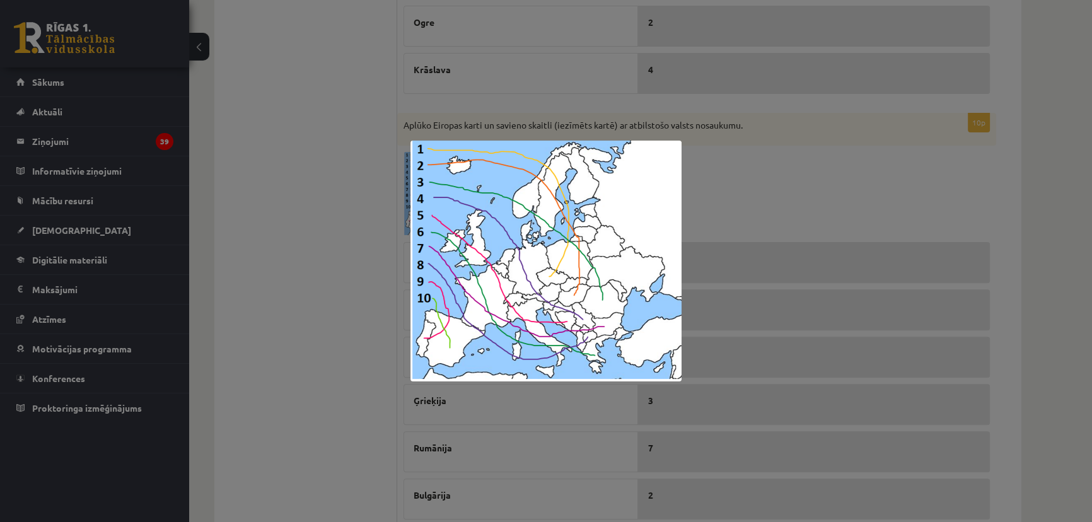
click at [371, 292] on div at bounding box center [546, 261] width 1092 height 522
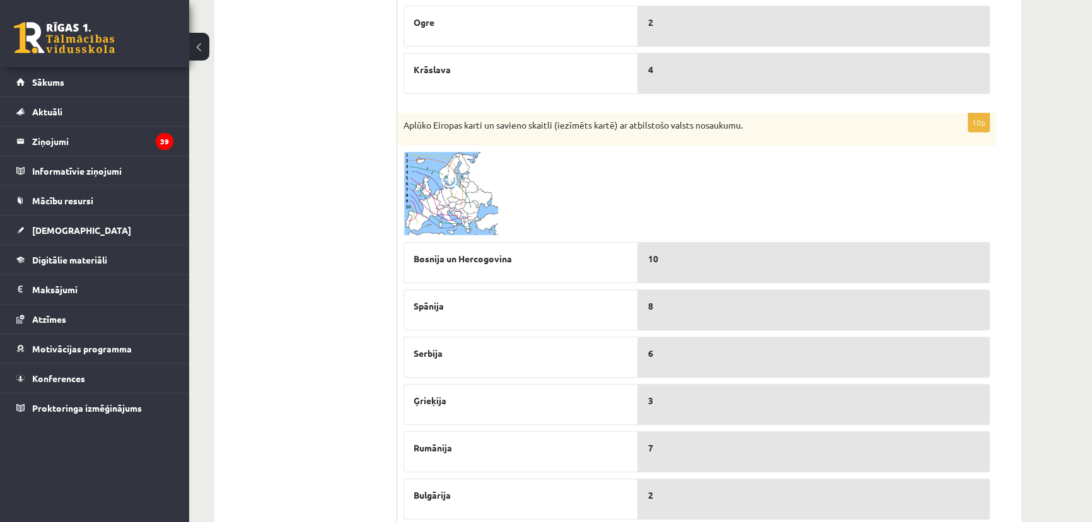
click at [457, 210] on img at bounding box center [450, 194] width 95 height 84
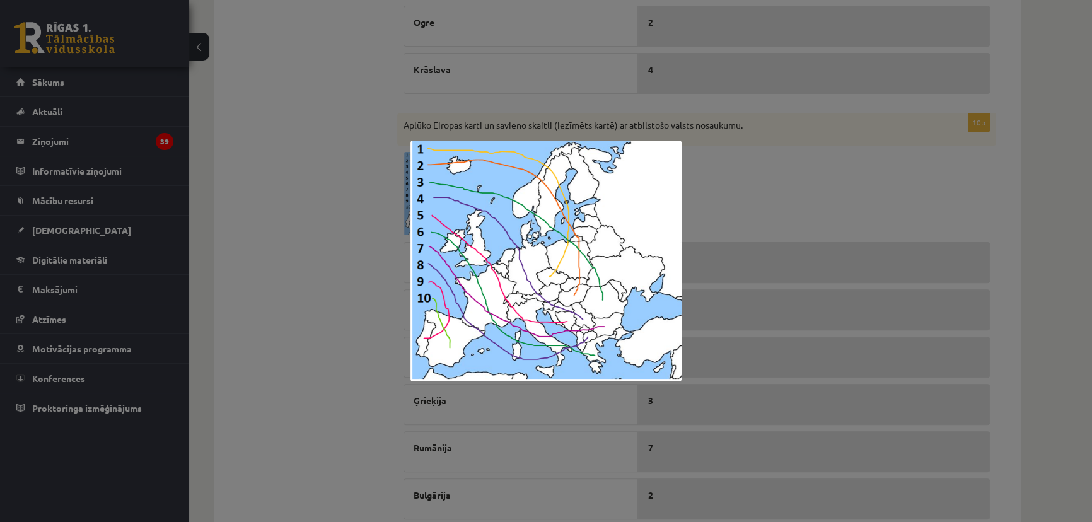
click at [309, 249] on div at bounding box center [546, 261] width 1092 height 522
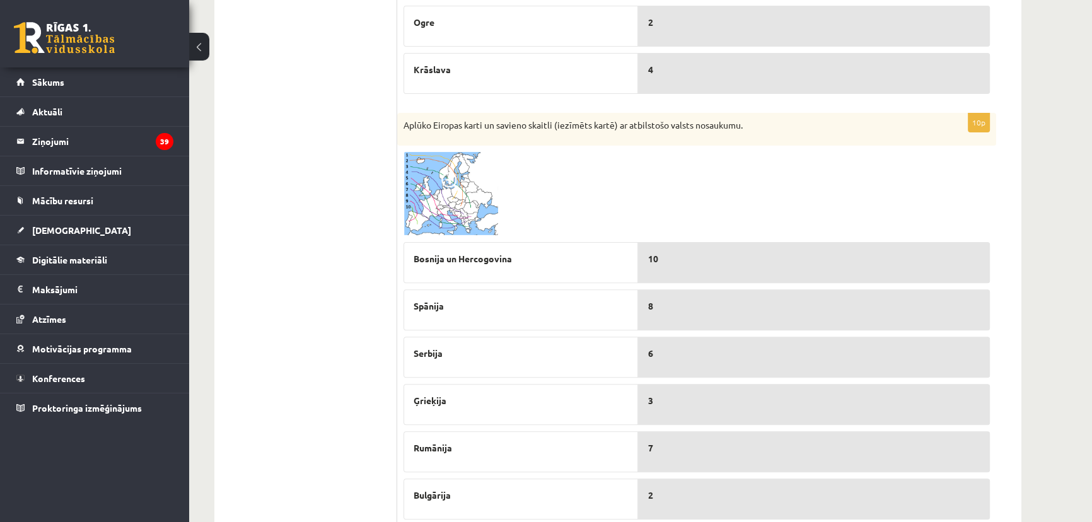
click at [438, 213] on img at bounding box center [450, 194] width 95 height 84
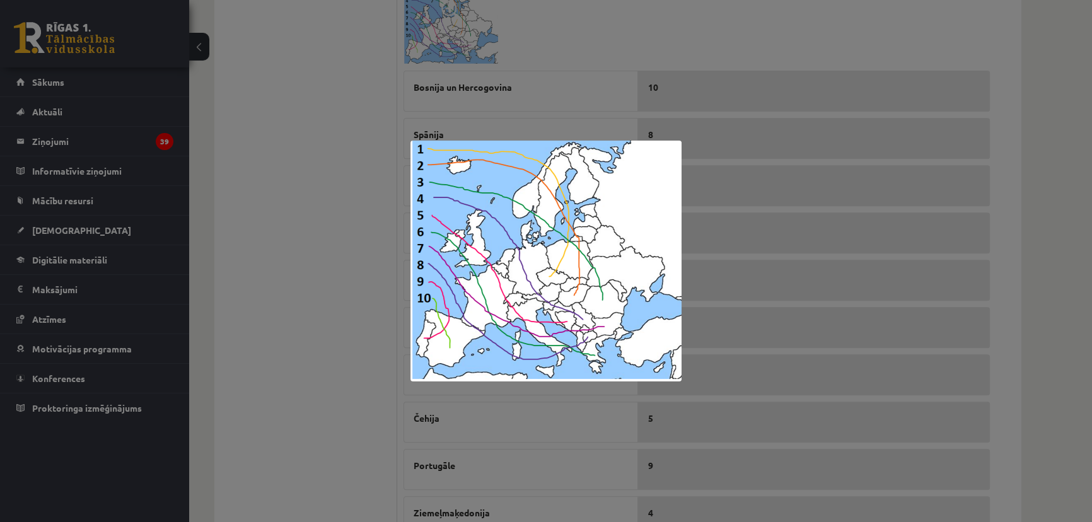
click at [348, 292] on div at bounding box center [546, 261] width 1092 height 522
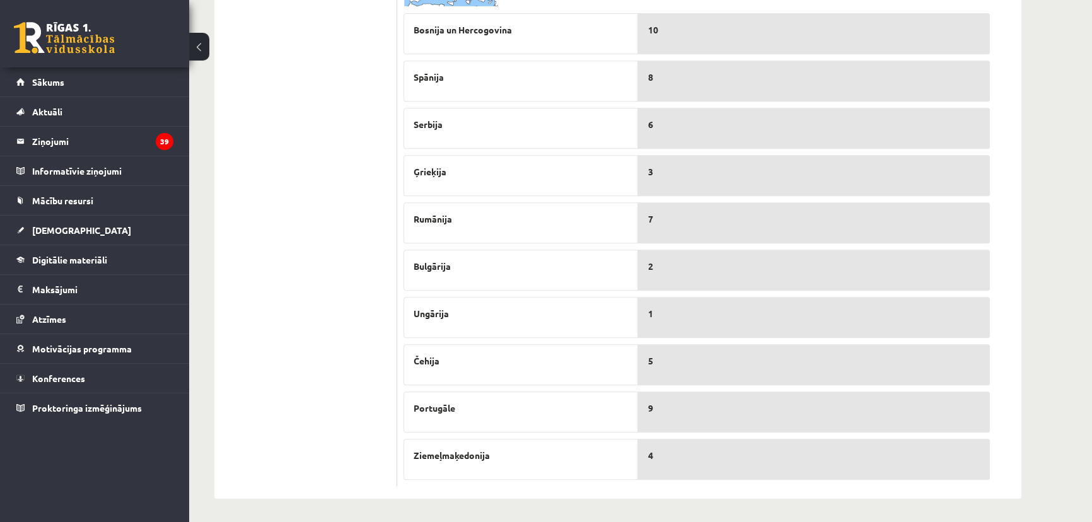
scroll to position [536, 0]
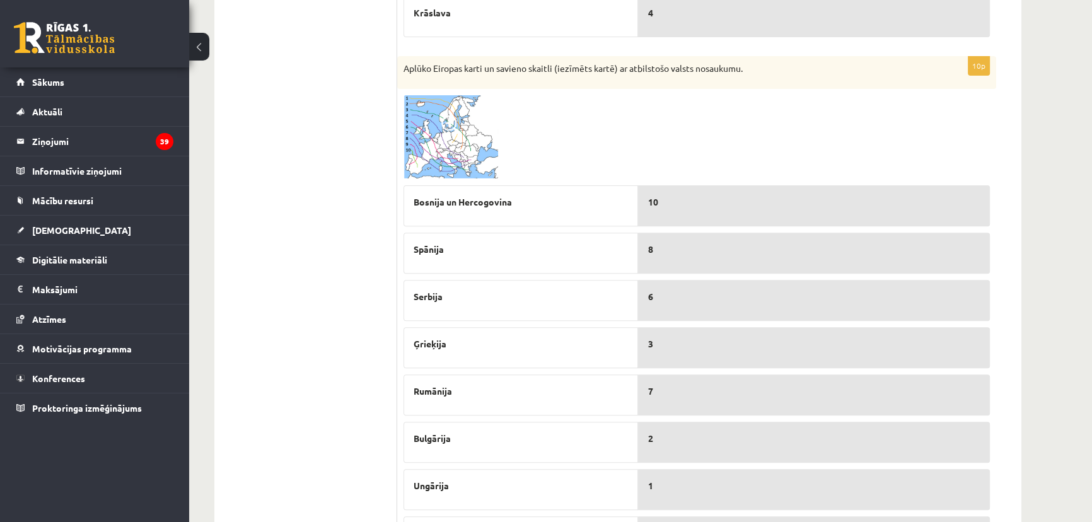
click at [426, 139] on img at bounding box center [450, 137] width 95 height 84
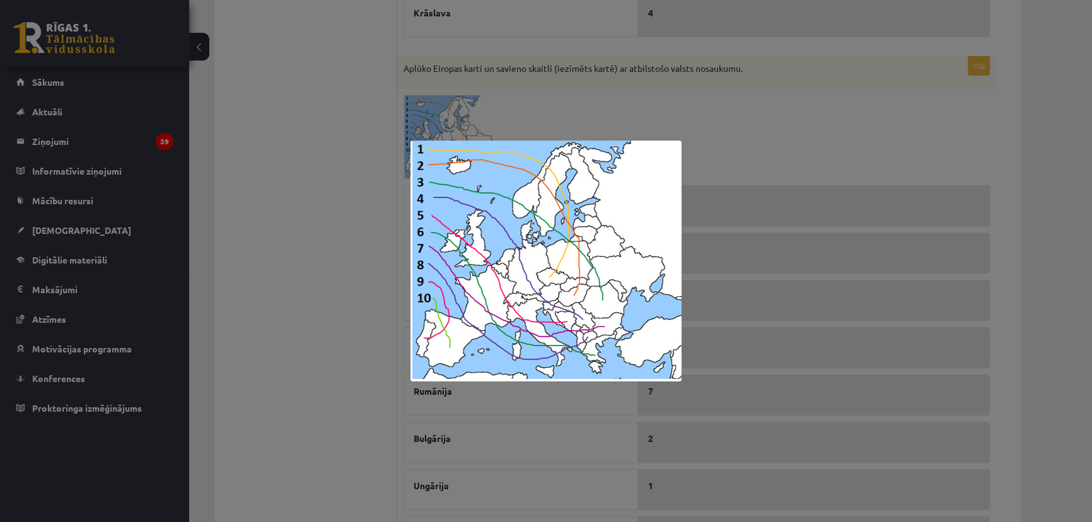
click at [324, 288] on div at bounding box center [546, 261] width 1092 height 522
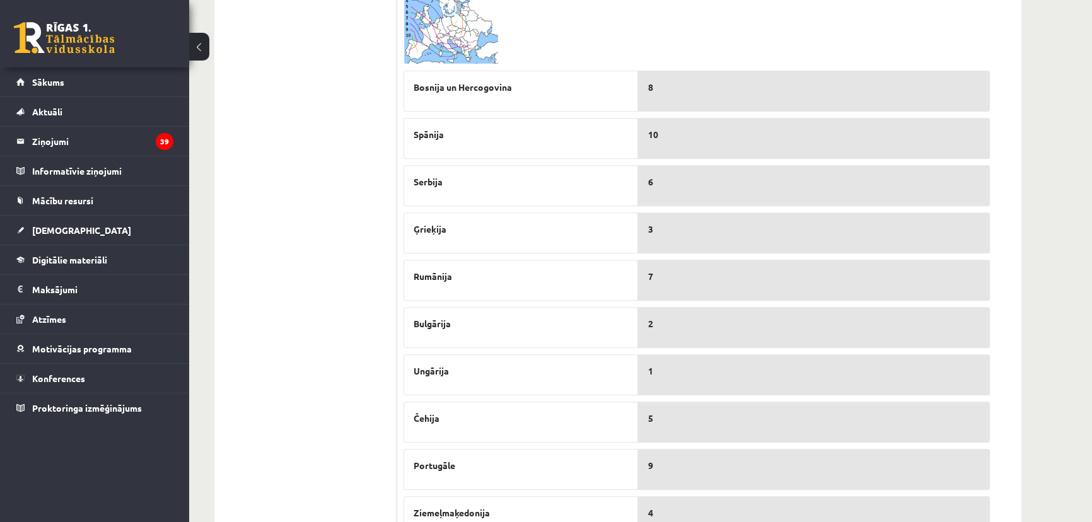
scroll to position [593, 0]
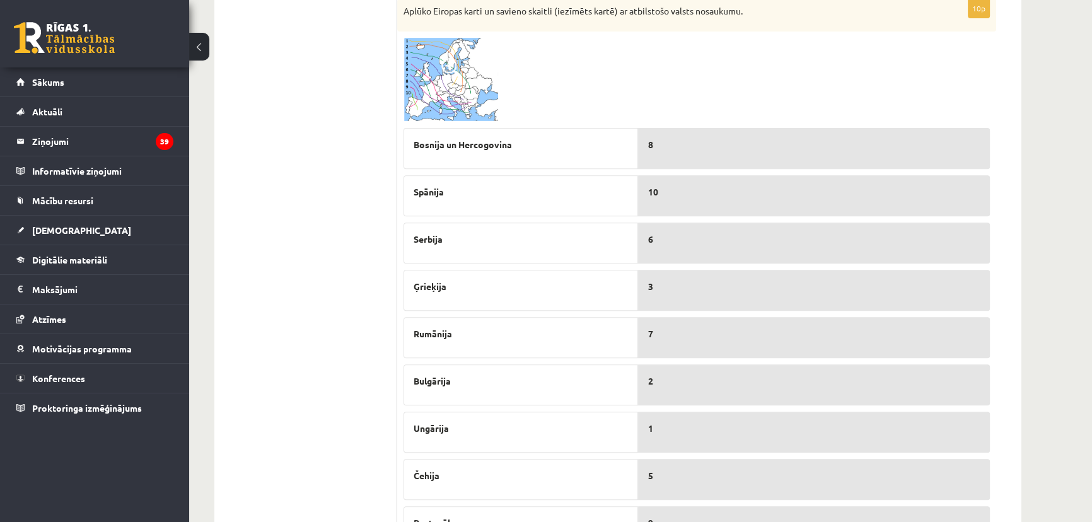
click at [441, 105] on img at bounding box center [450, 80] width 95 height 84
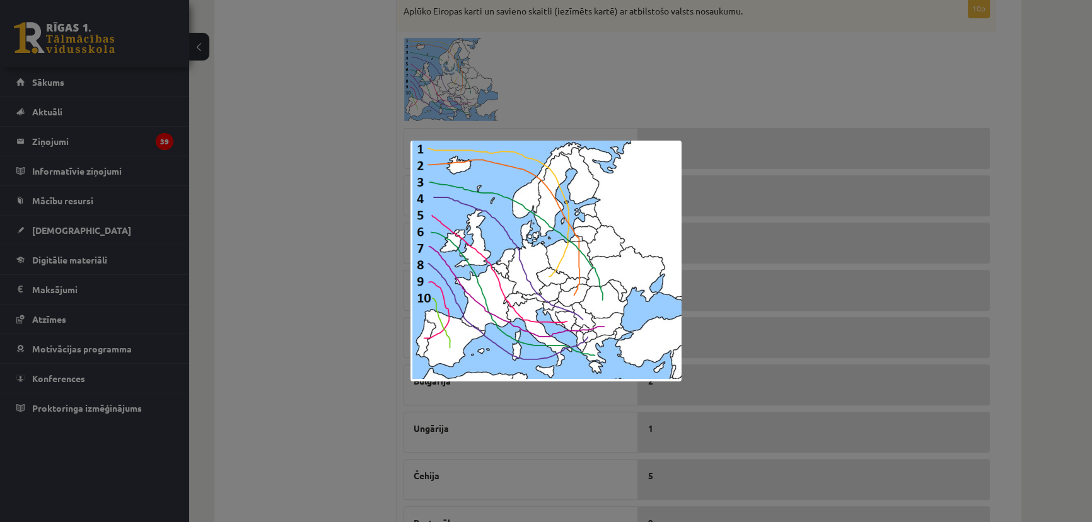
click at [300, 209] on div at bounding box center [546, 261] width 1092 height 522
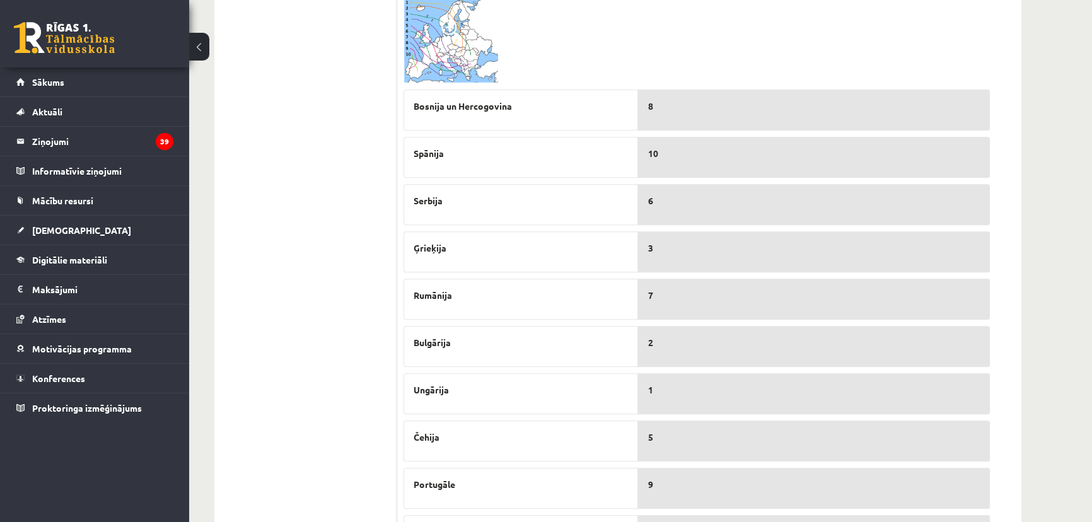
scroll to position [650, 0]
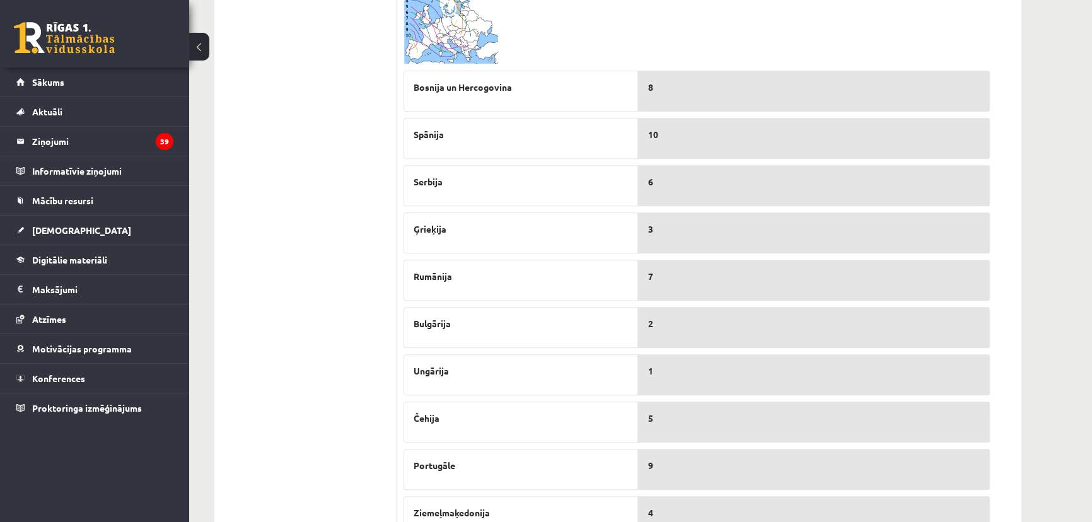
click at [403, 20] on img at bounding box center [450, 22] width 95 height 84
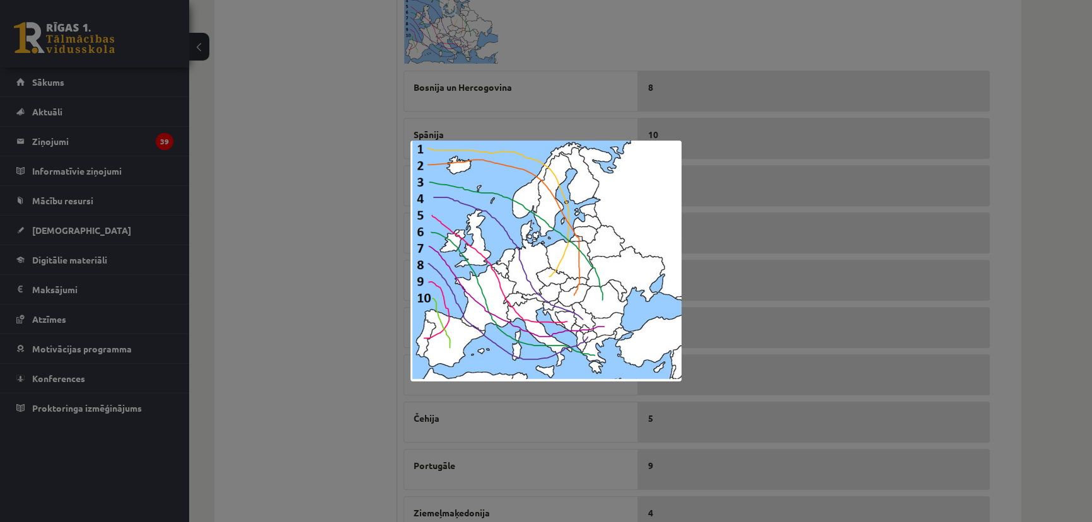
click at [361, 165] on div at bounding box center [546, 261] width 1092 height 522
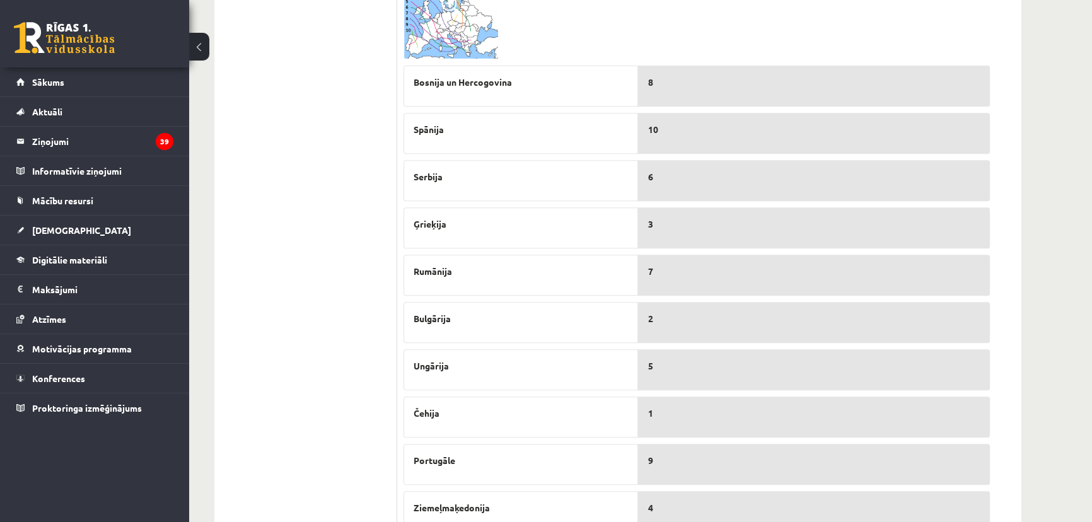
scroll to position [593, 0]
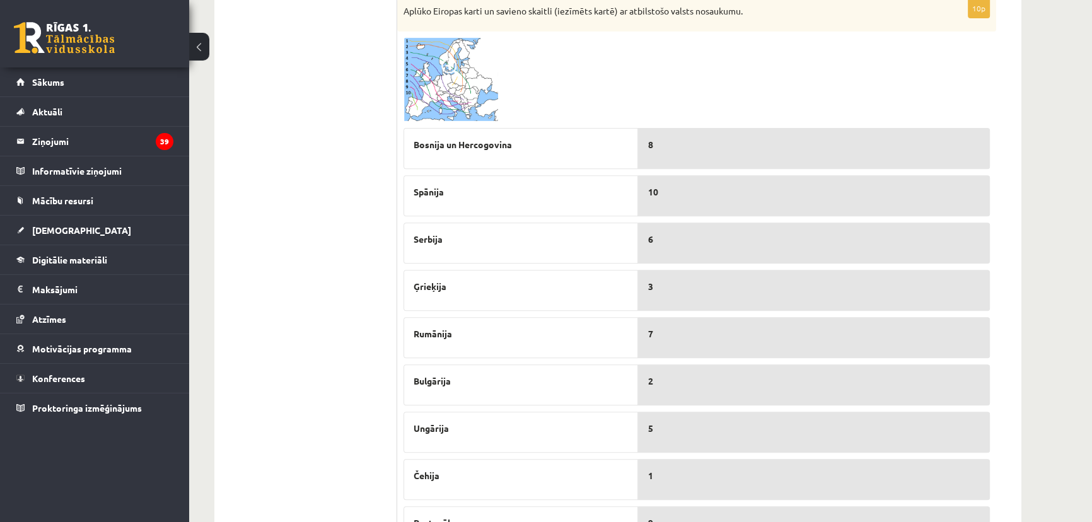
click at [439, 40] on img at bounding box center [450, 80] width 95 height 84
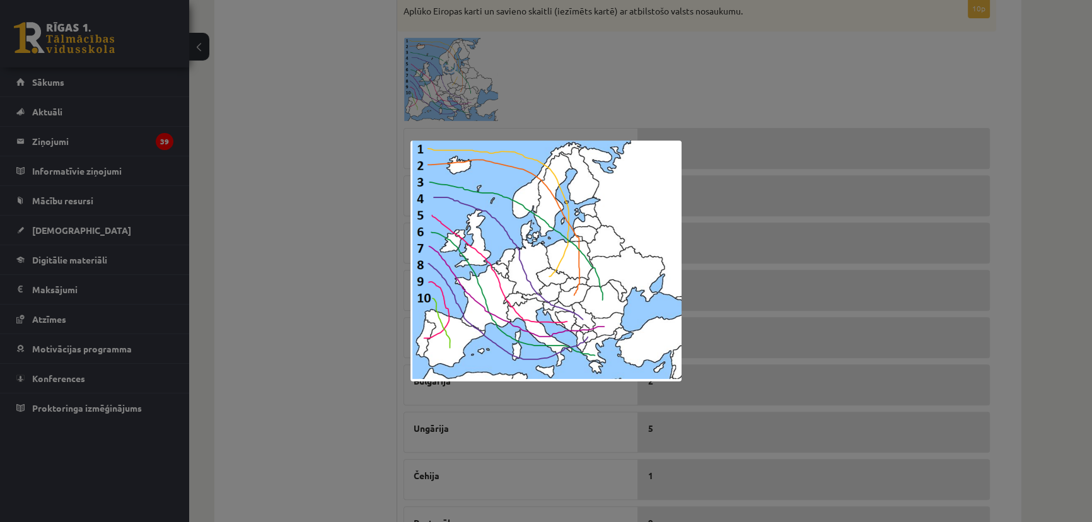
click at [255, 271] on div at bounding box center [546, 261] width 1092 height 522
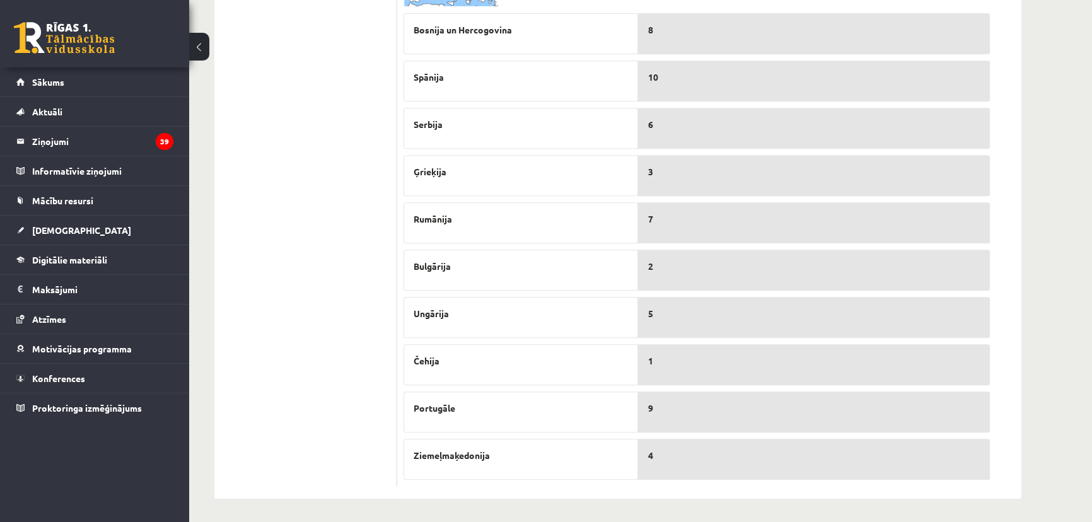
scroll to position [650, 0]
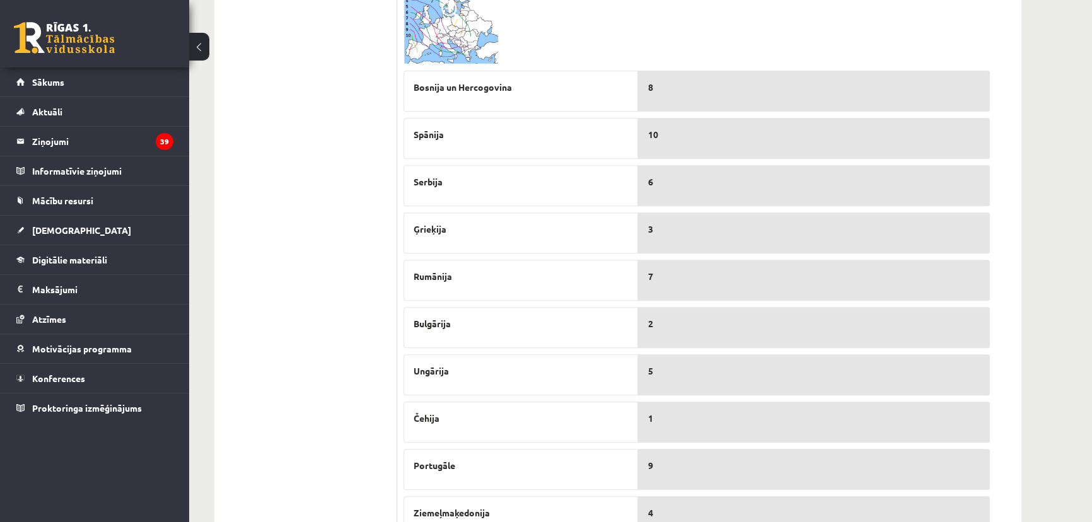
click at [464, 44] on img at bounding box center [450, 22] width 95 height 84
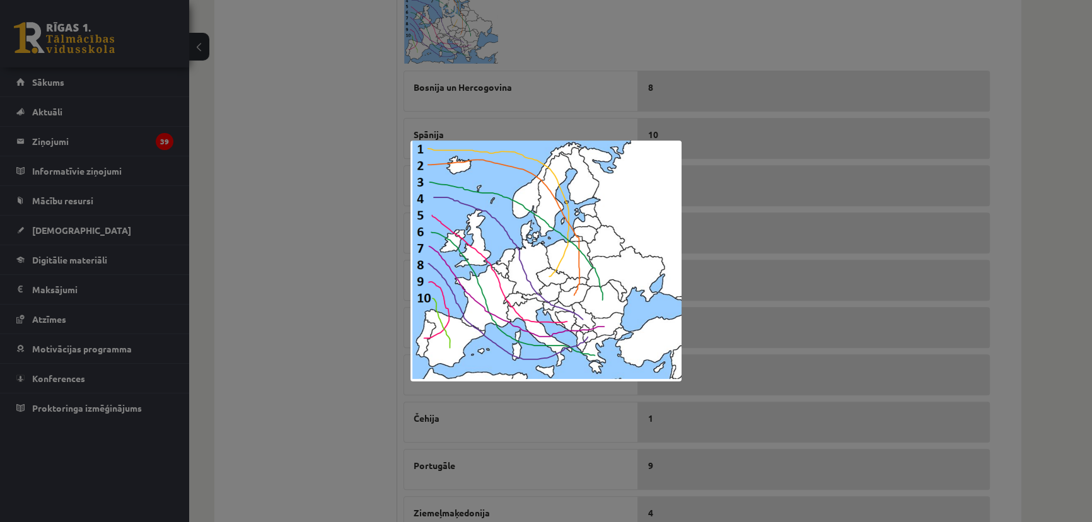
click at [326, 228] on div at bounding box center [546, 261] width 1092 height 522
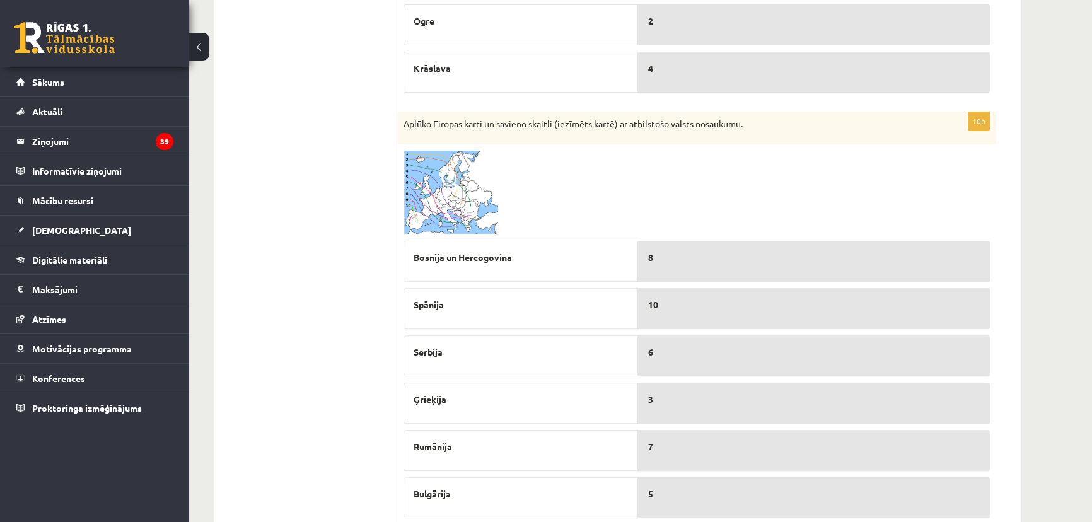
scroll to position [479, 0]
click at [434, 208] on img at bounding box center [450, 194] width 95 height 84
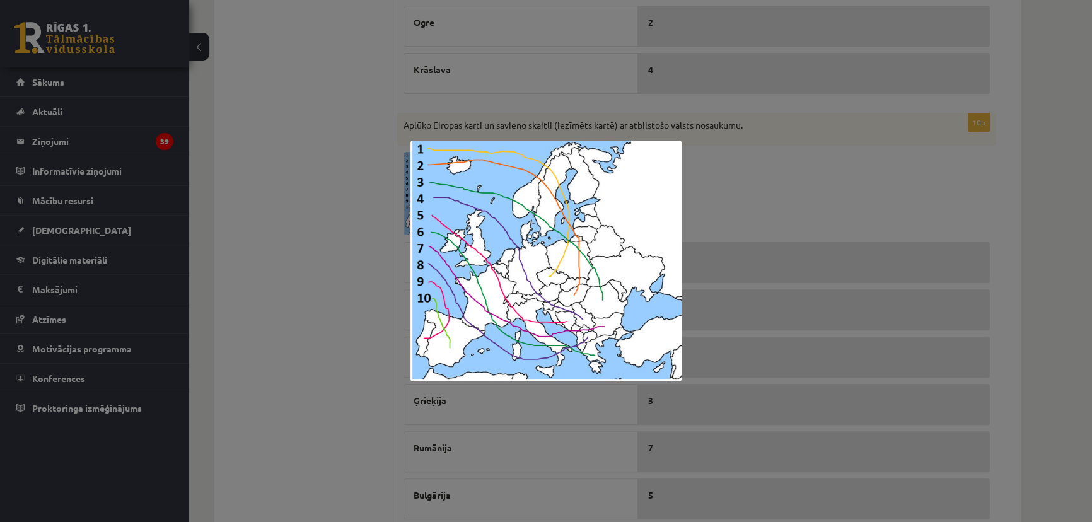
click at [353, 386] on div at bounding box center [546, 261] width 1092 height 522
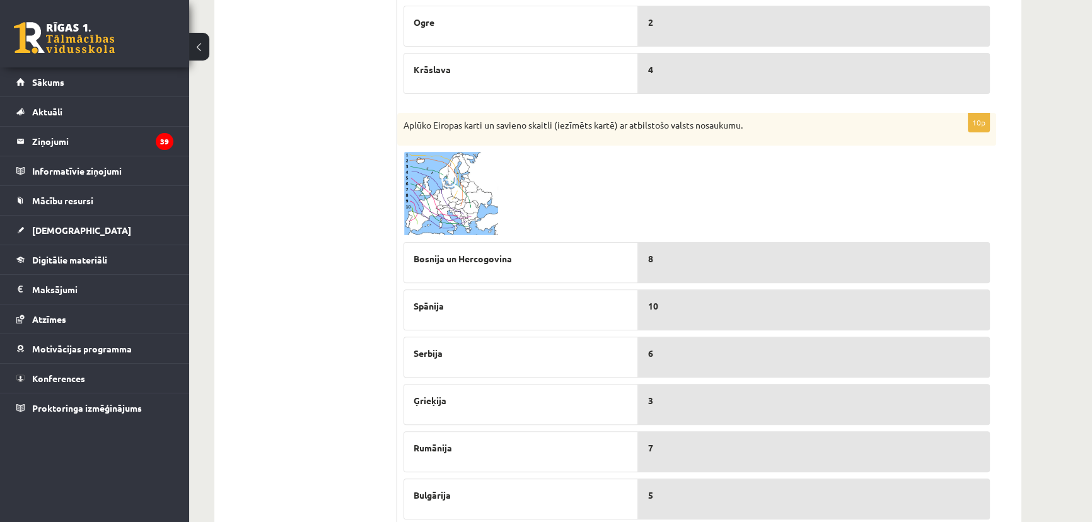
click at [440, 217] on img at bounding box center [450, 194] width 95 height 84
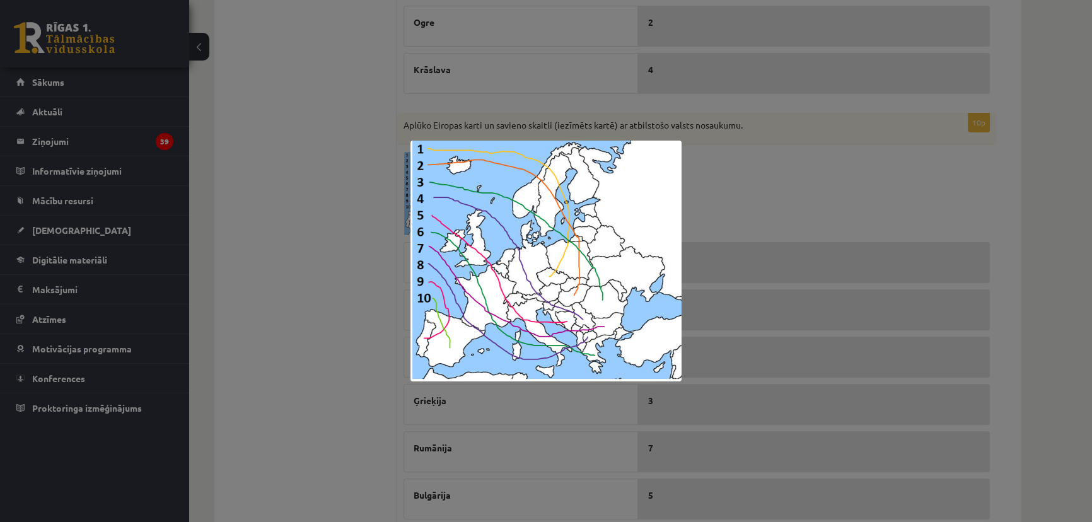
click at [320, 193] on div at bounding box center [546, 261] width 1092 height 522
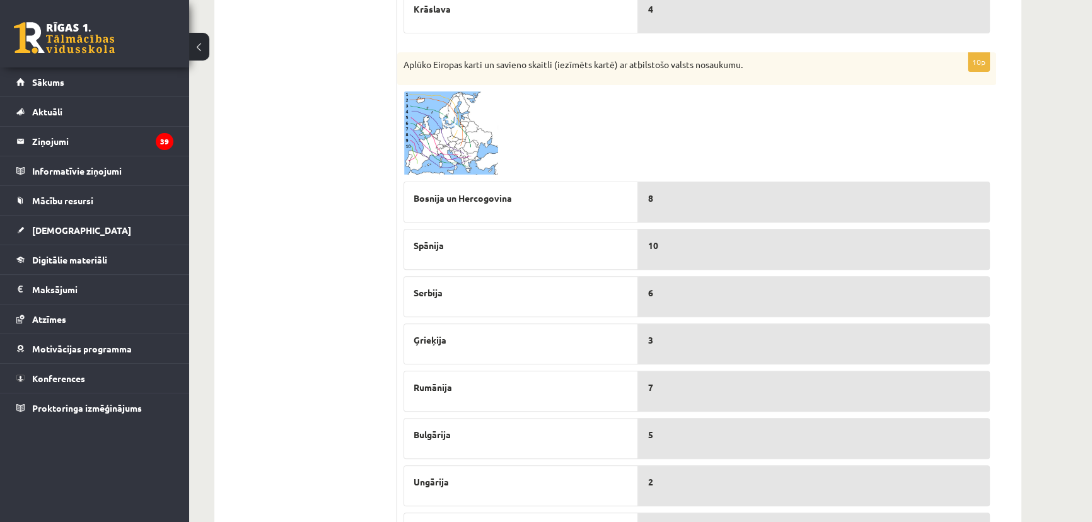
scroll to position [593, 0]
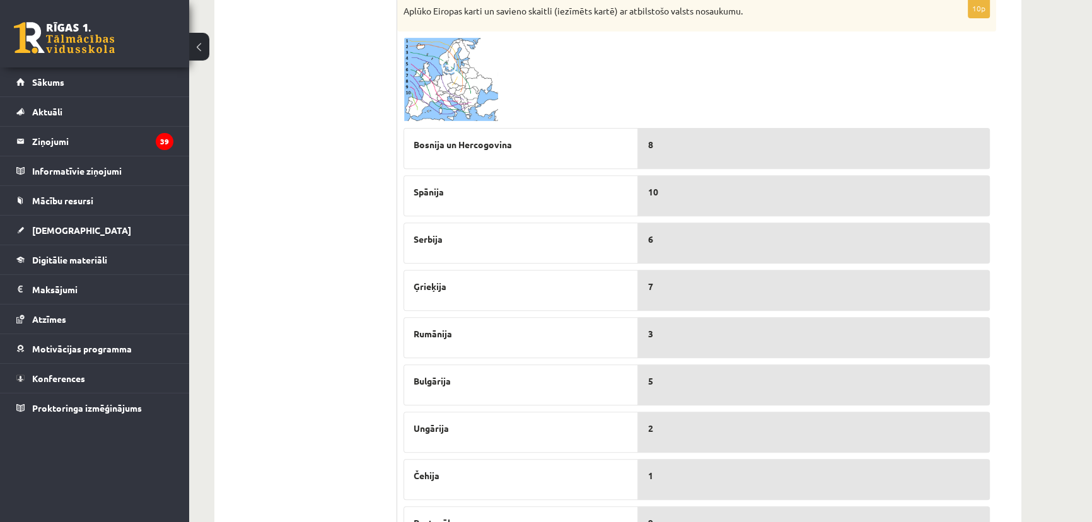
click at [431, 74] on img at bounding box center [450, 80] width 95 height 84
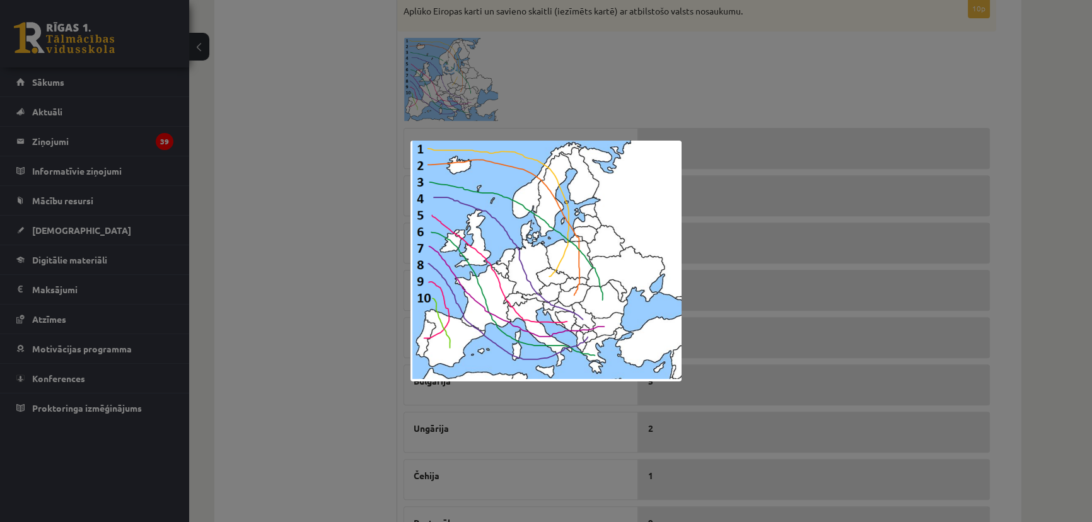
click at [401, 374] on div at bounding box center [546, 261] width 1092 height 522
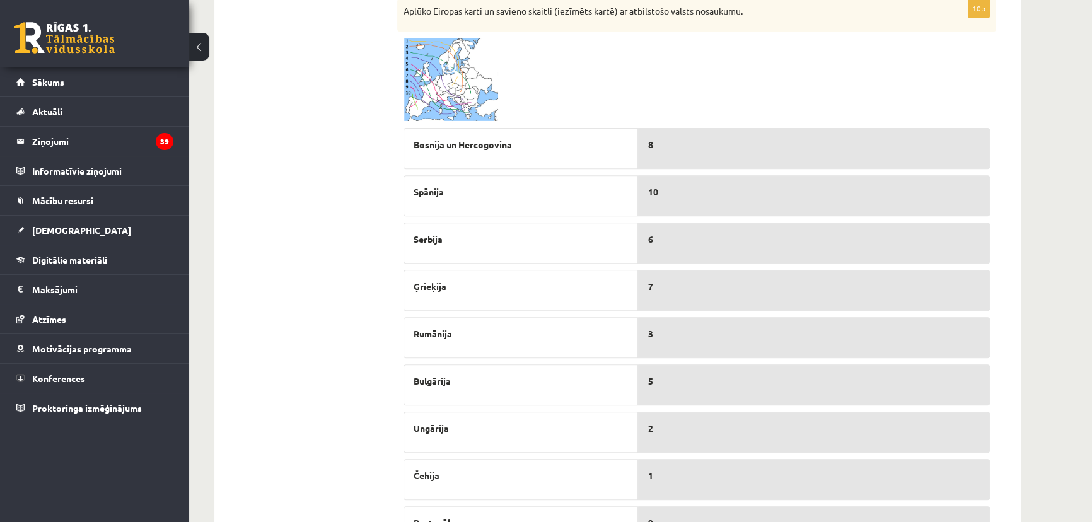
click at [447, 106] on img at bounding box center [450, 80] width 95 height 84
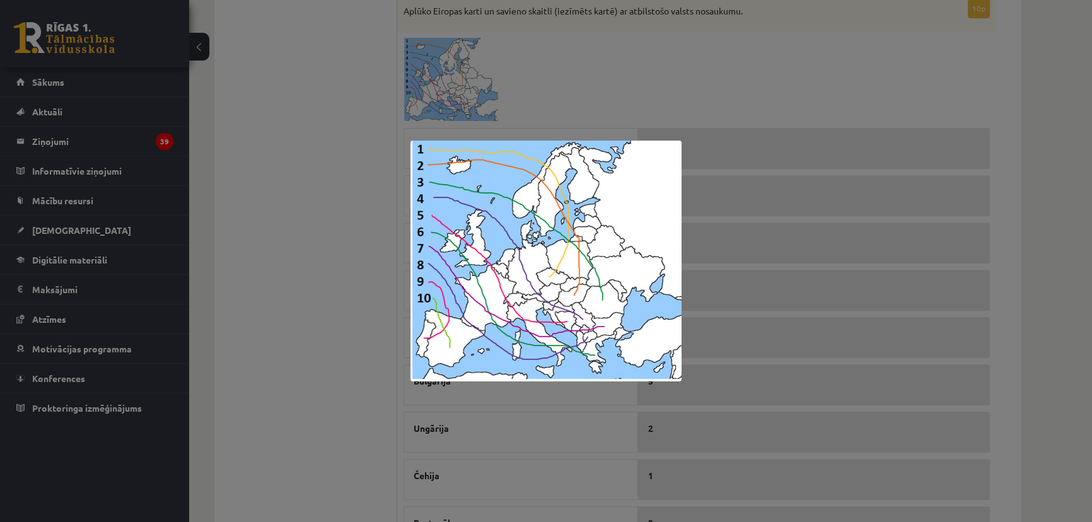
drag, startPoint x: 301, startPoint y: 279, endPoint x: 307, endPoint y: 273, distance: 8.5
click at [300, 277] on div at bounding box center [546, 261] width 1092 height 522
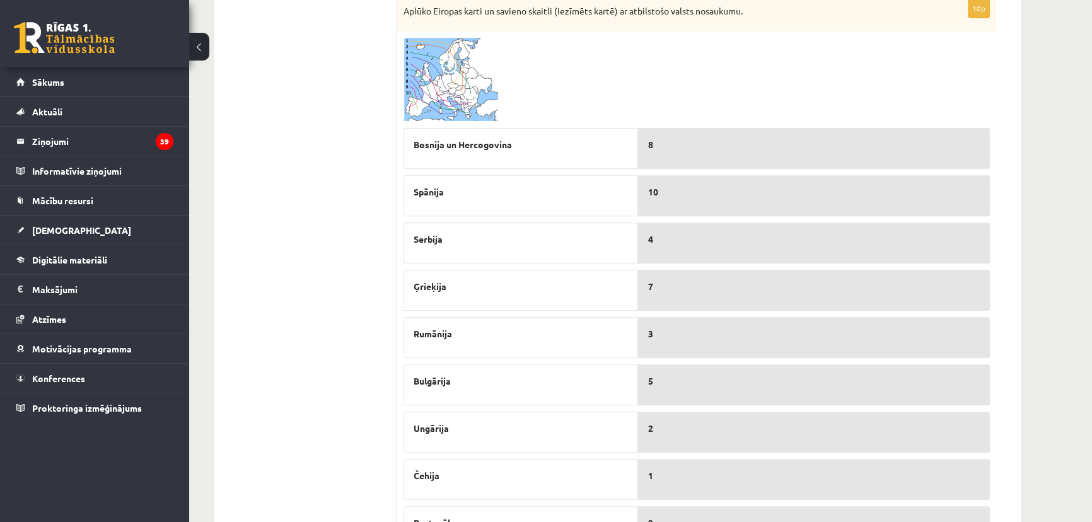
click at [495, 96] on img at bounding box center [450, 80] width 95 height 84
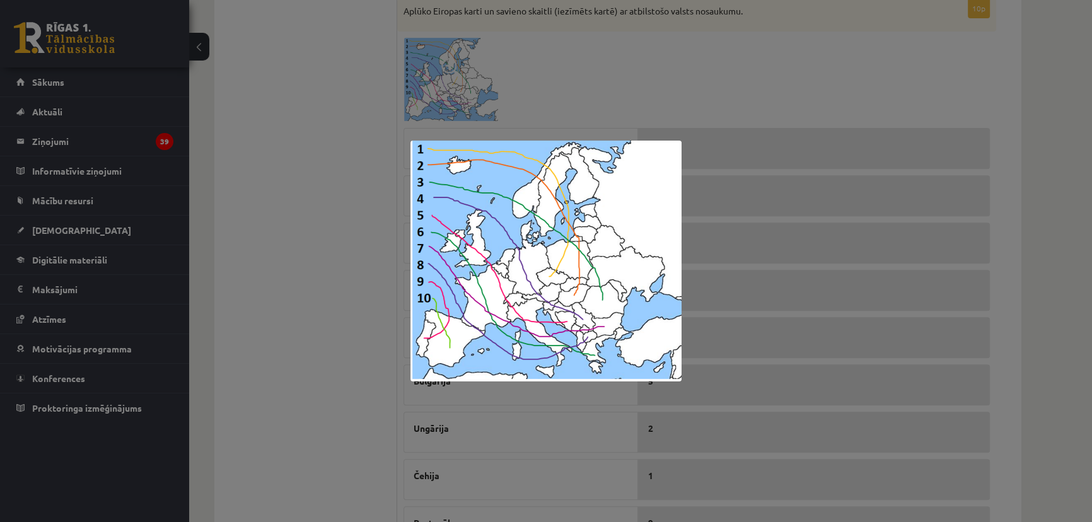
click at [359, 279] on div at bounding box center [546, 261] width 1092 height 522
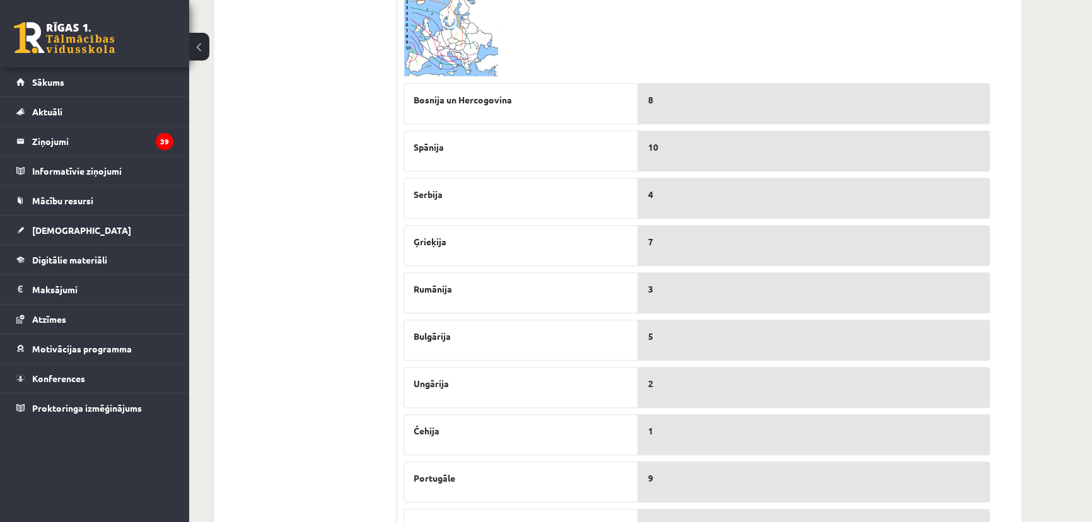
scroll to position [536, 0]
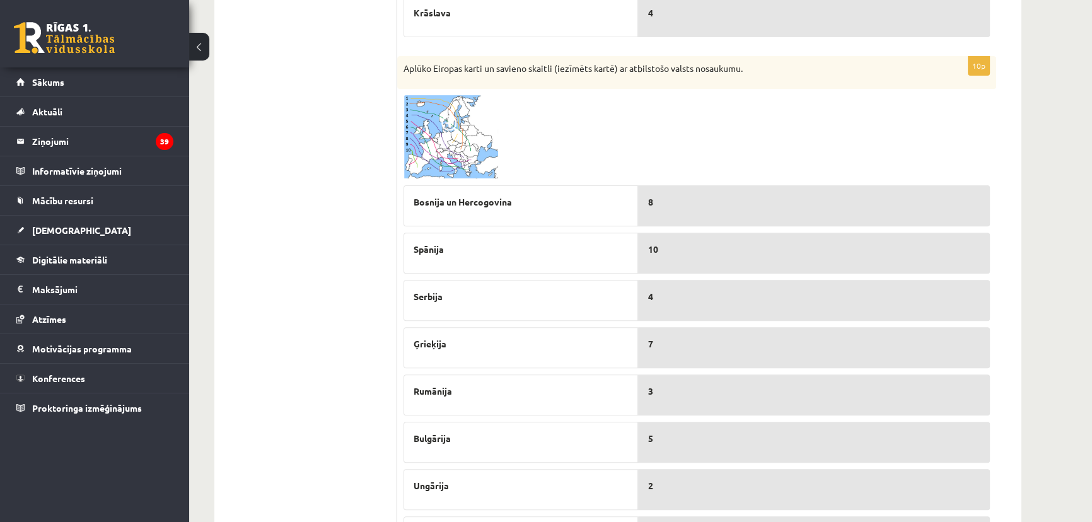
click at [420, 123] on img at bounding box center [450, 137] width 95 height 84
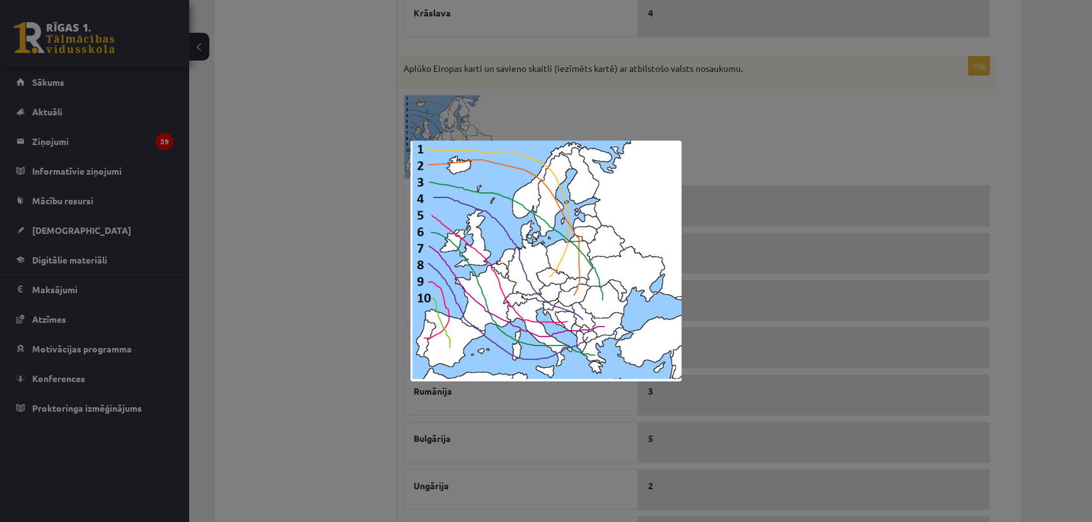
click at [321, 345] on div at bounding box center [546, 261] width 1092 height 522
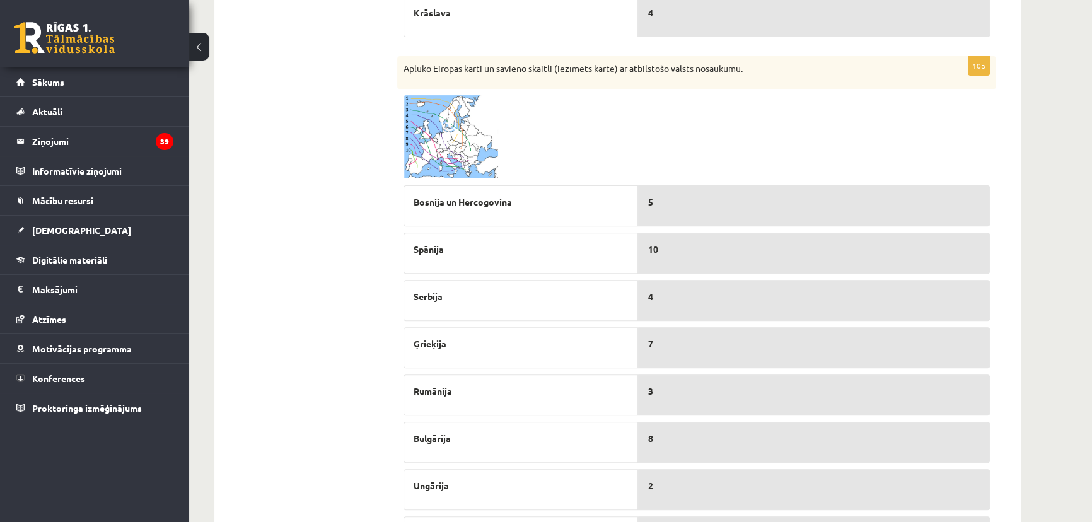
click at [419, 127] on img at bounding box center [450, 137] width 95 height 84
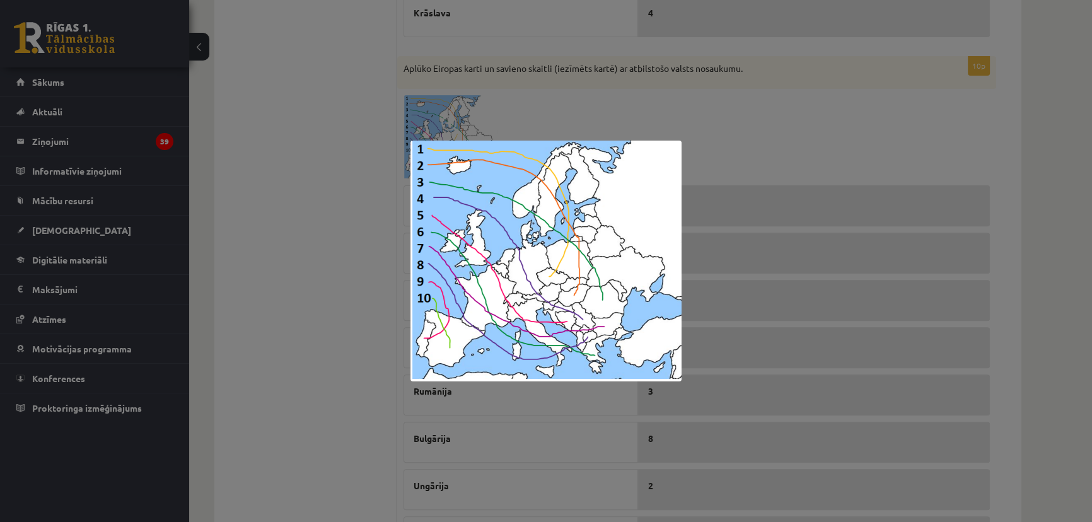
click at [313, 266] on div at bounding box center [546, 261] width 1092 height 522
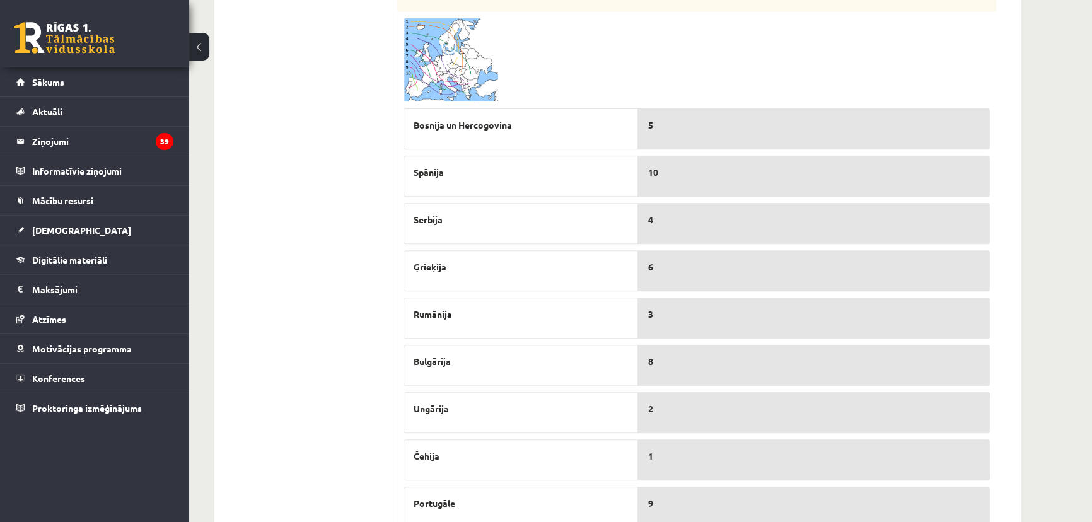
scroll to position [593, 0]
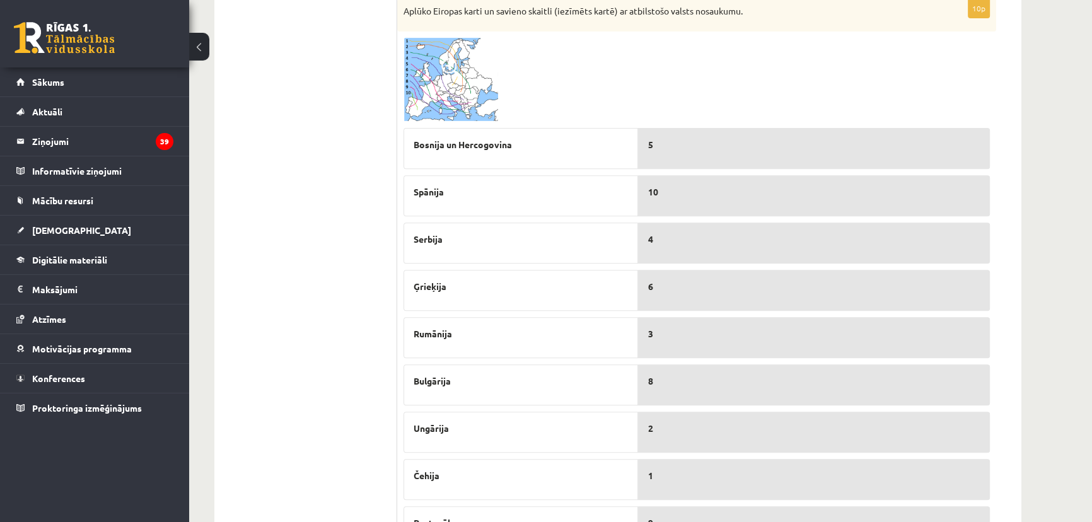
click at [429, 72] on img at bounding box center [450, 80] width 95 height 84
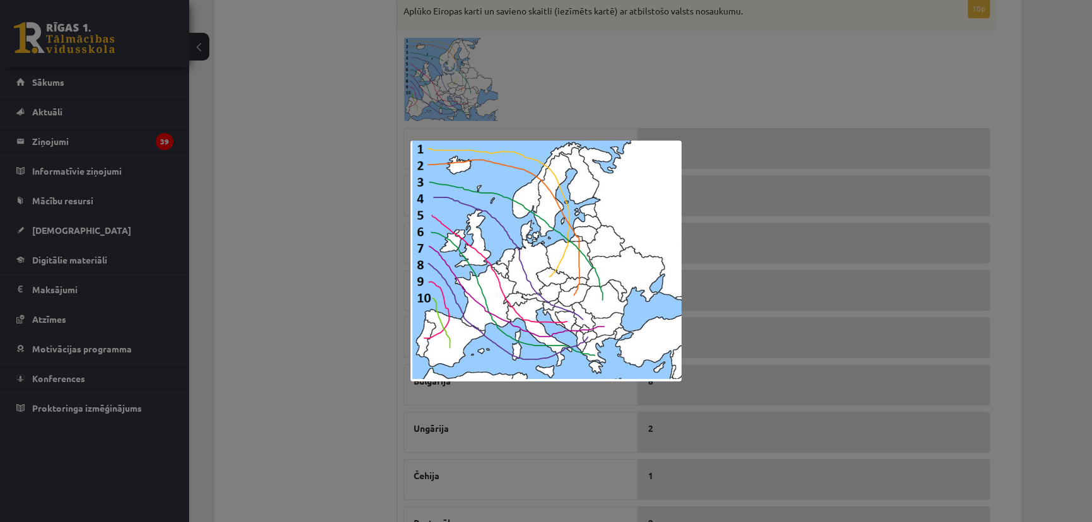
click at [306, 233] on div at bounding box center [546, 261] width 1092 height 522
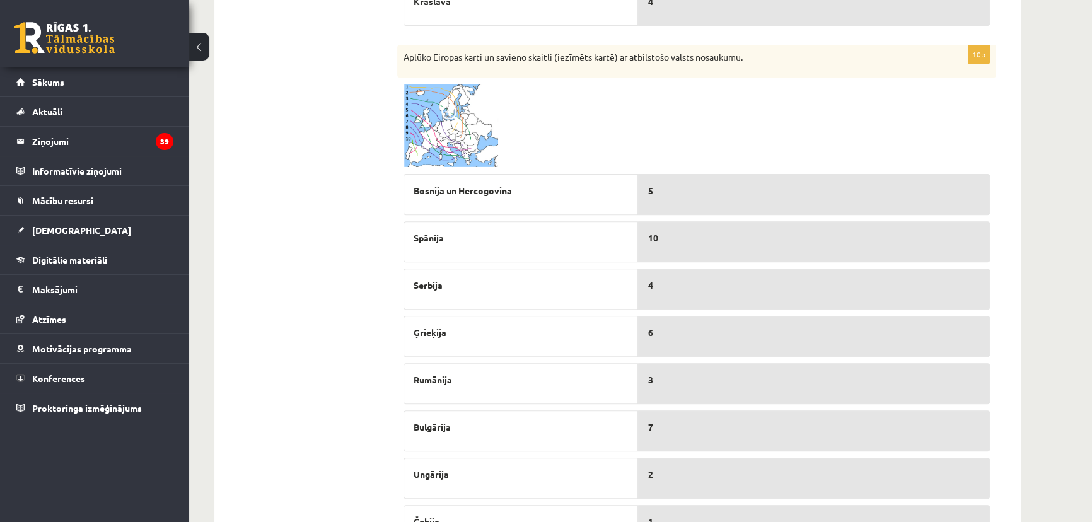
scroll to position [536, 0]
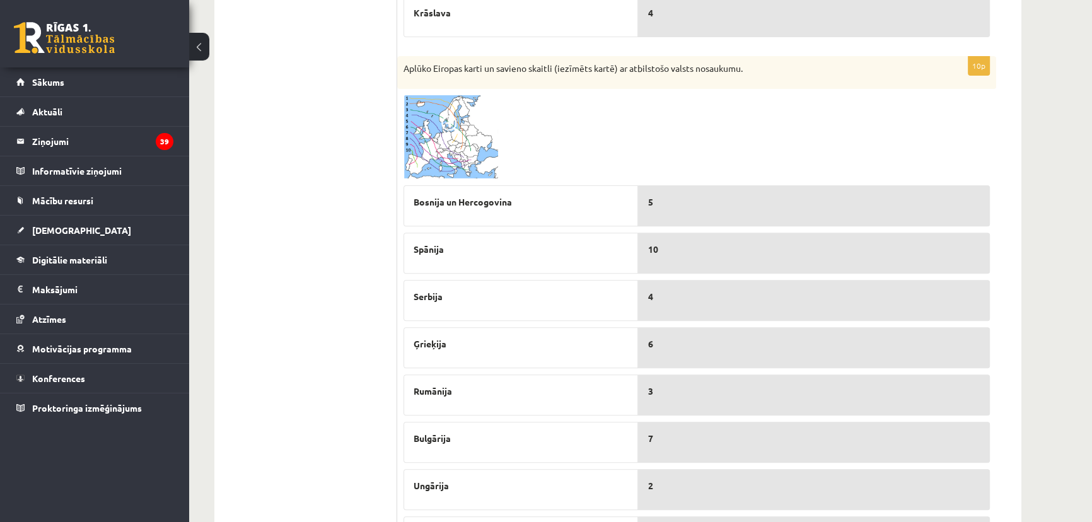
click at [441, 137] on img at bounding box center [450, 137] width 95 height 84
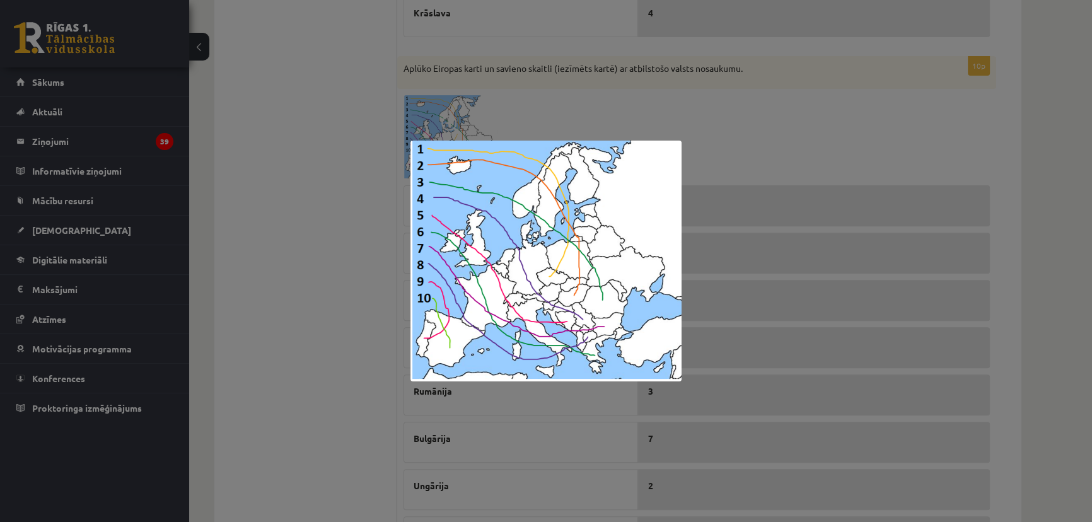
click at [326, 305] on div at bounding box center [546, 261] width 1092 height 522
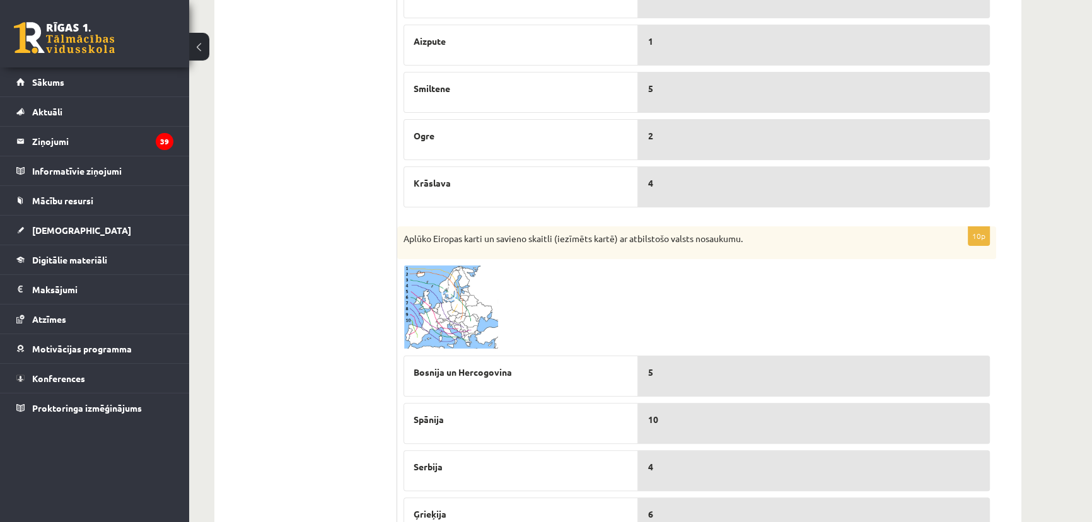
scroll to position [135, 0]
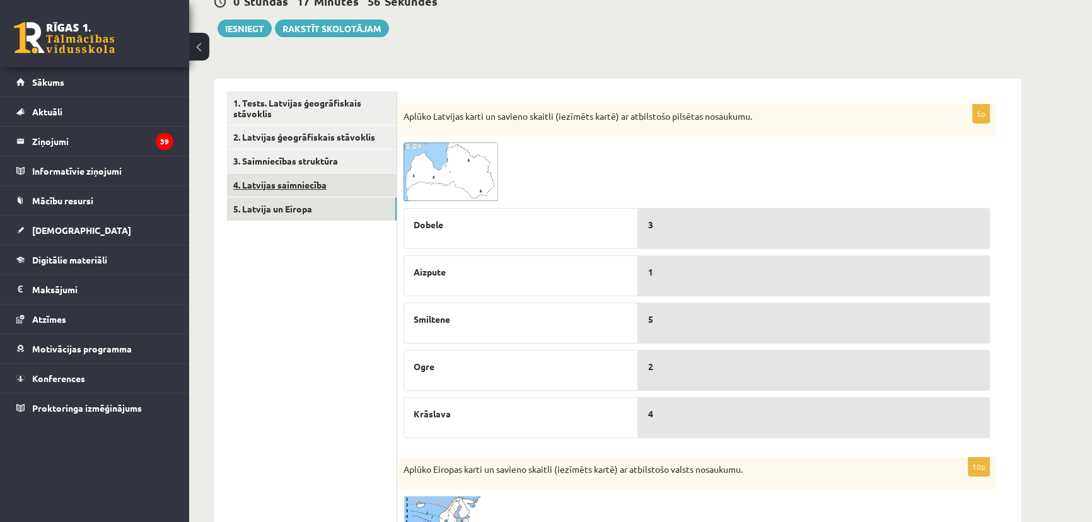
click at [267, 188] on link "4. Latvijas saimniecība" at bounding box center [312, 184] width 170 height 23
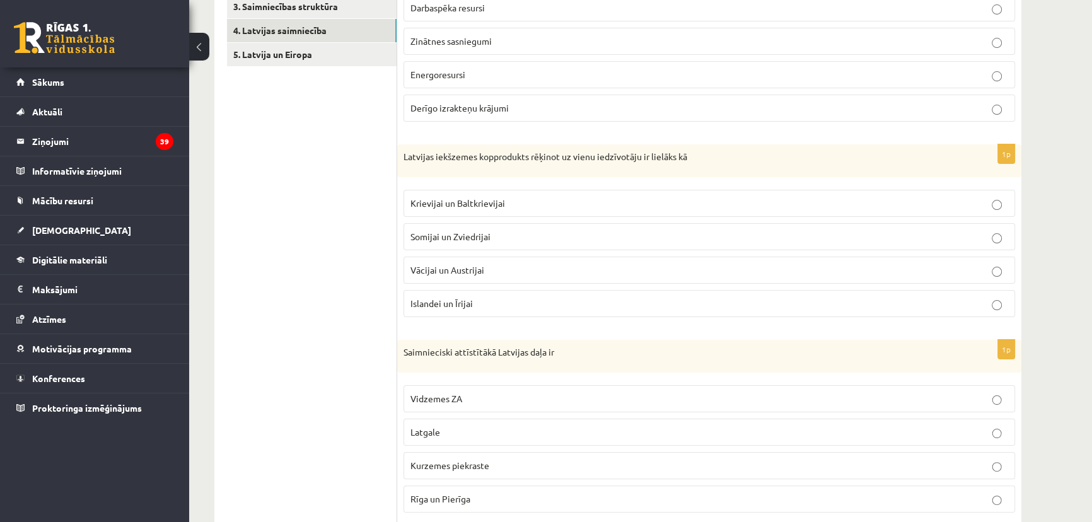
scroll to position [142, 0]
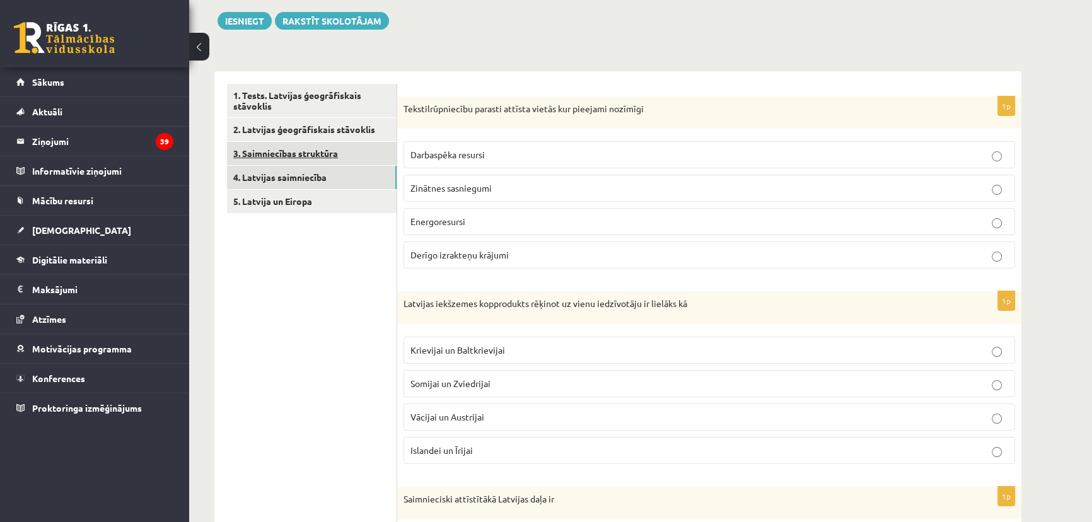
click at [302, 158] on link "3. Saimniecības struktūra" at bounding box center [312, 153] width 170 height 23
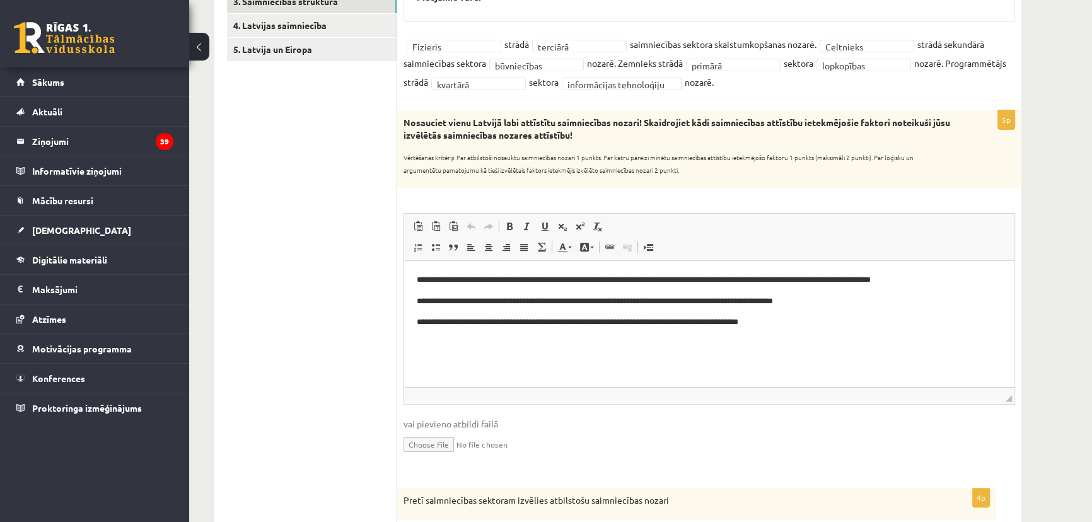
scroll to position [74, 0]
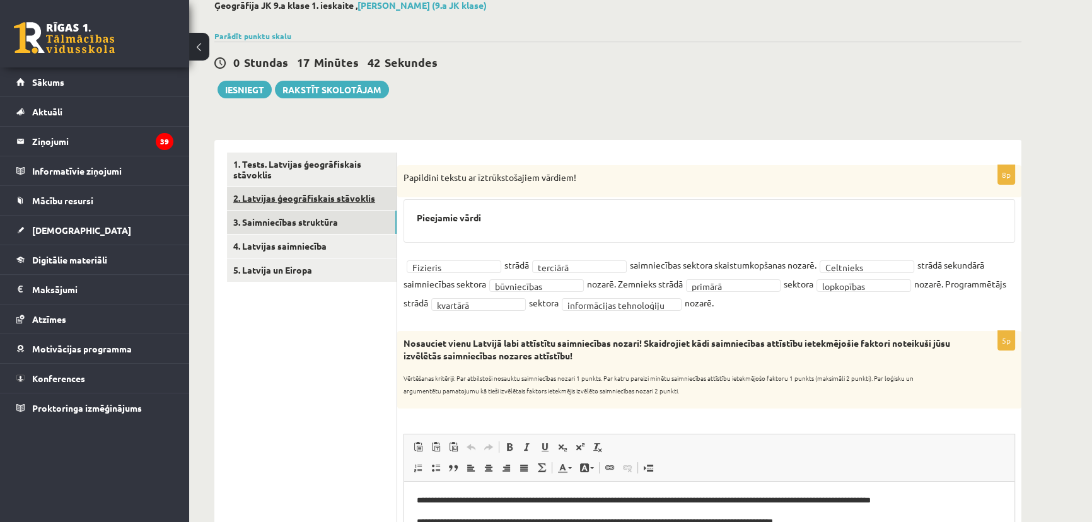
click at [327, 196] on link "2. Latvijas ģeogrāfiskais stāvoklis" at bounding box center [312, 198] width 170 height 23
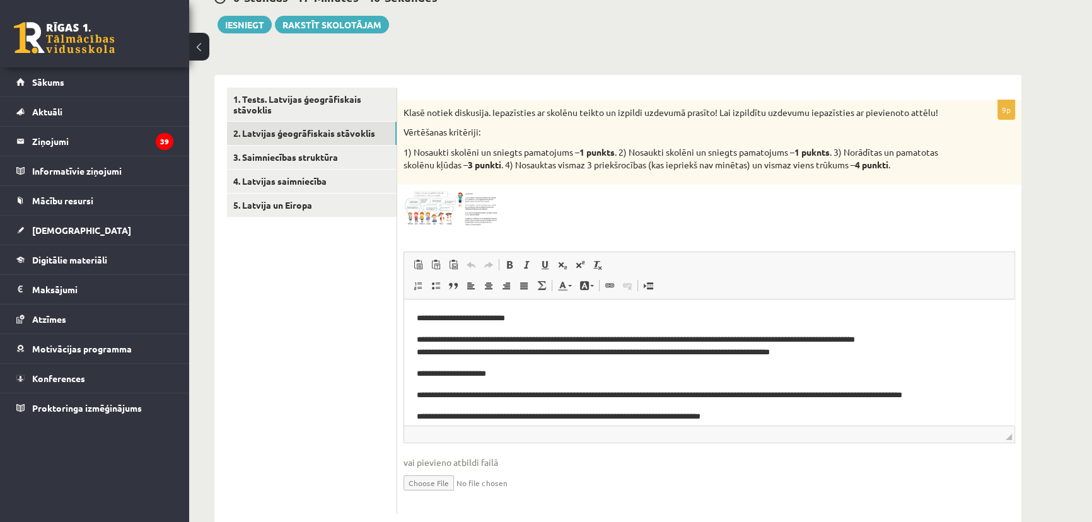
scroll to position [168, 0]
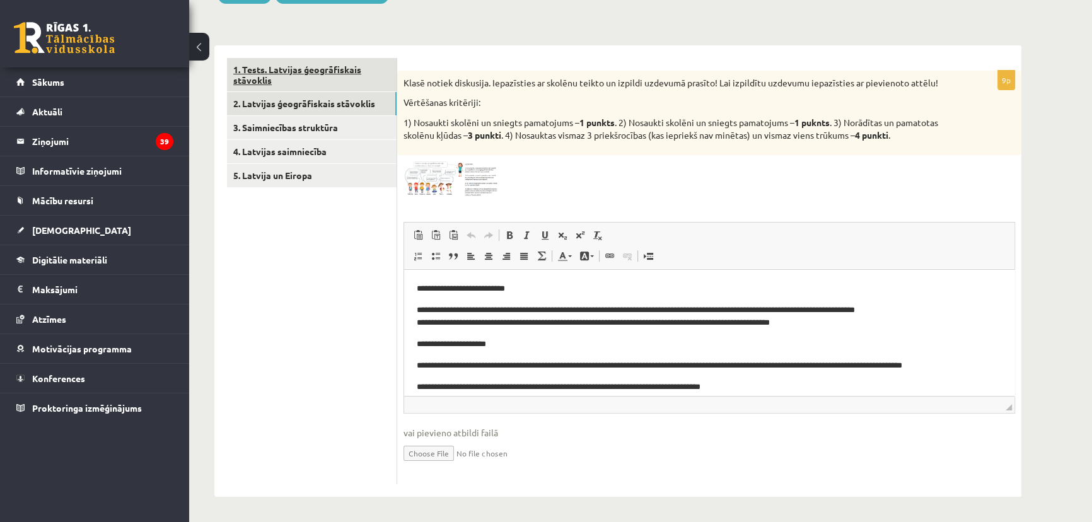
click at [283, 86] on link "1. Tests. Latvijas ģeogrāfiskais stāvoklis" at bounding box center [312, 75] width 170 height 34
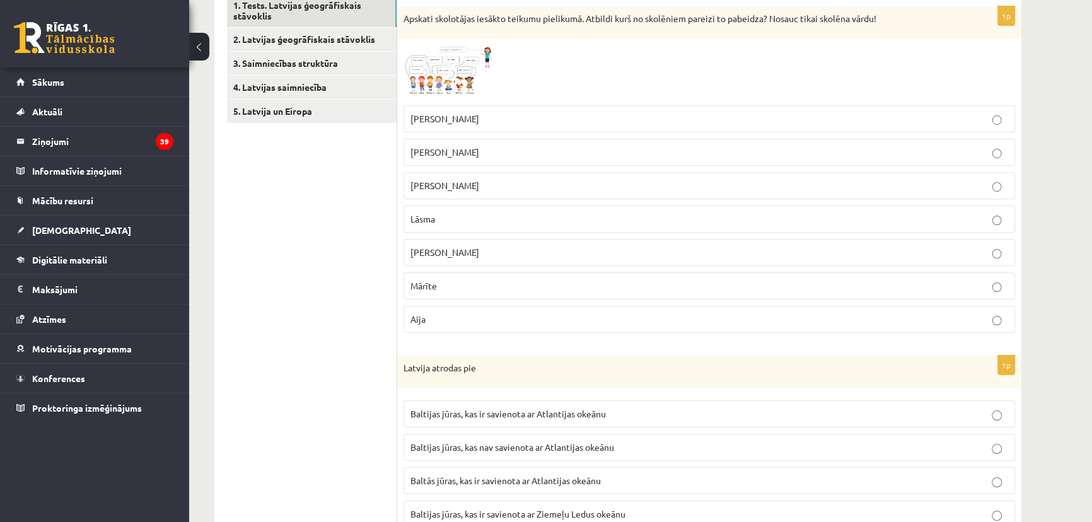
scroll to position [0, 0]
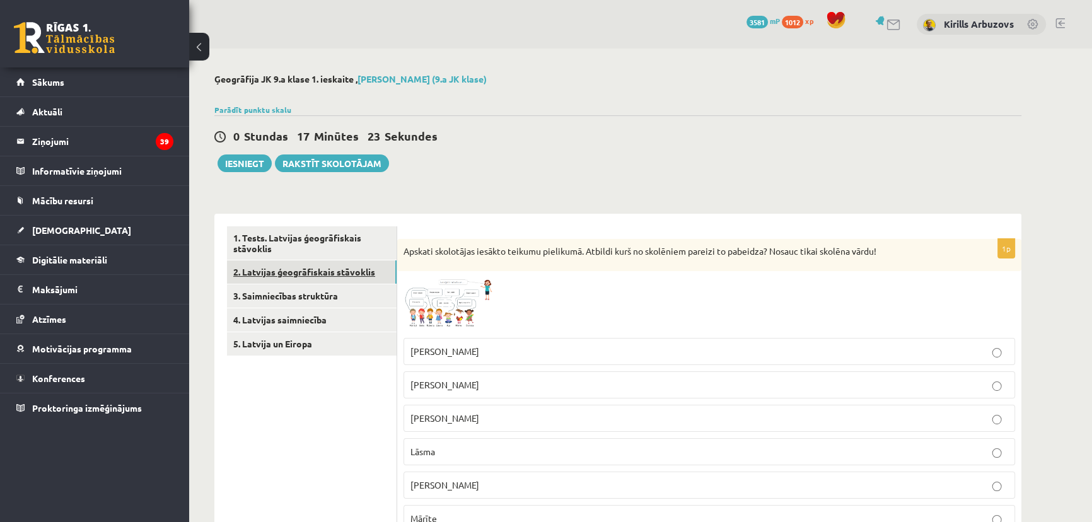
click at [282, 282] on link "2. Latvijas ģeogrāfiskais stāvoklis" at bounding box center [312, 271] width 170 height 23
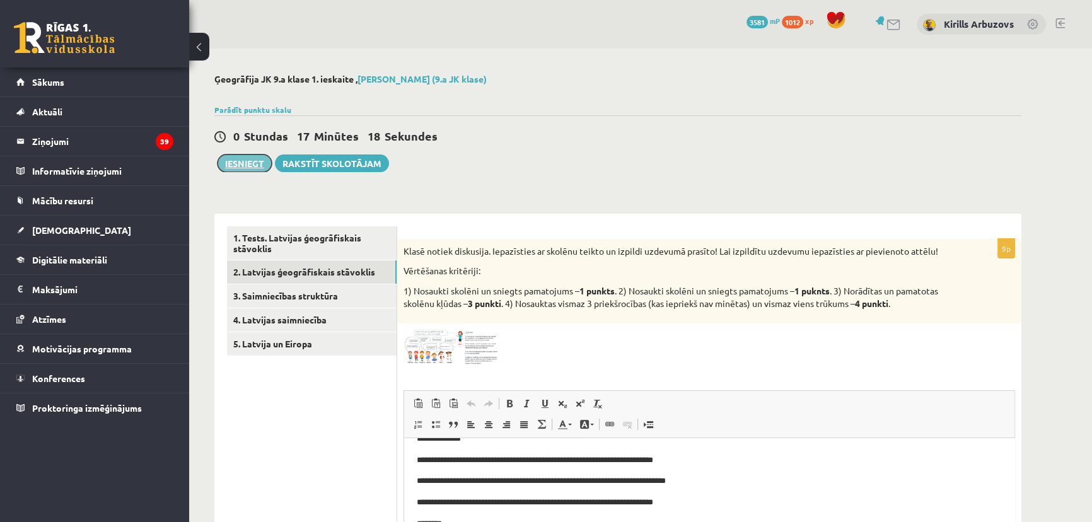
click at [243, 156] on button "Iesniegt" at bounding box center [244, 163] width 54 height 18
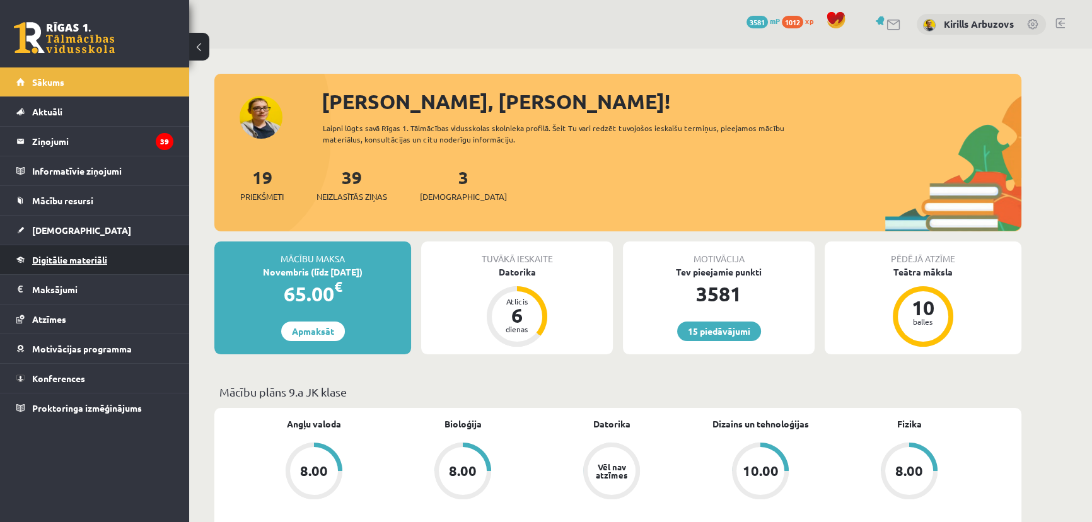
click at [72, 255] on span "Digitālie materiāli" at bounding box center [69, 259] width 75 height 11
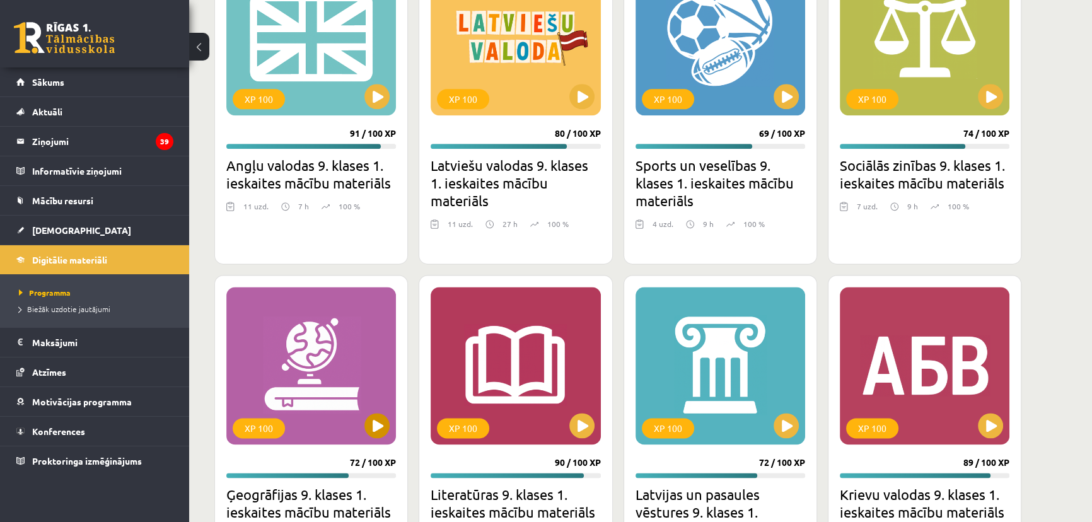
scroll to position [2227, 0]
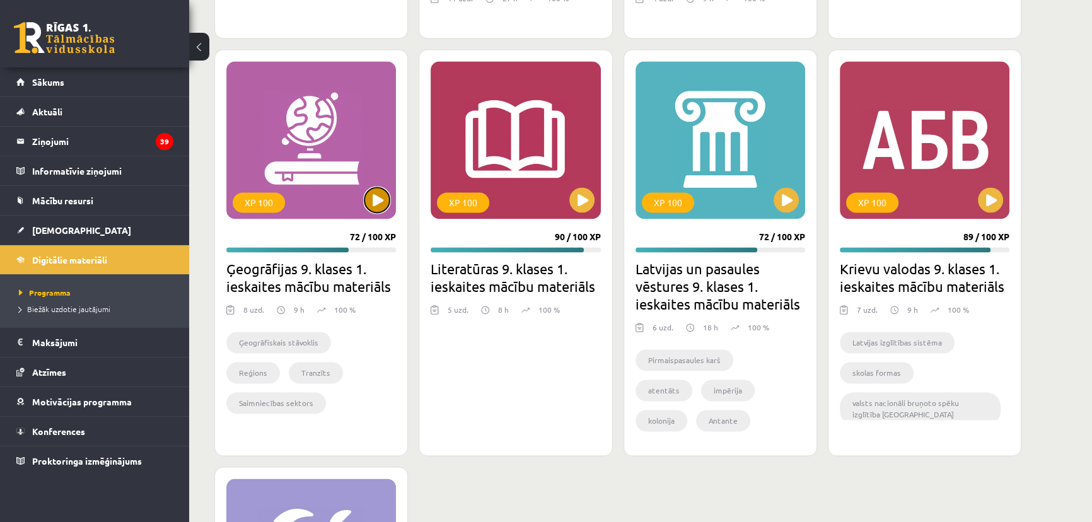
click at [368, 192] on button at bounding box center [376, 199] width 25 height 25
